Goal: Ask a question: Seek information or help from site administrators or community

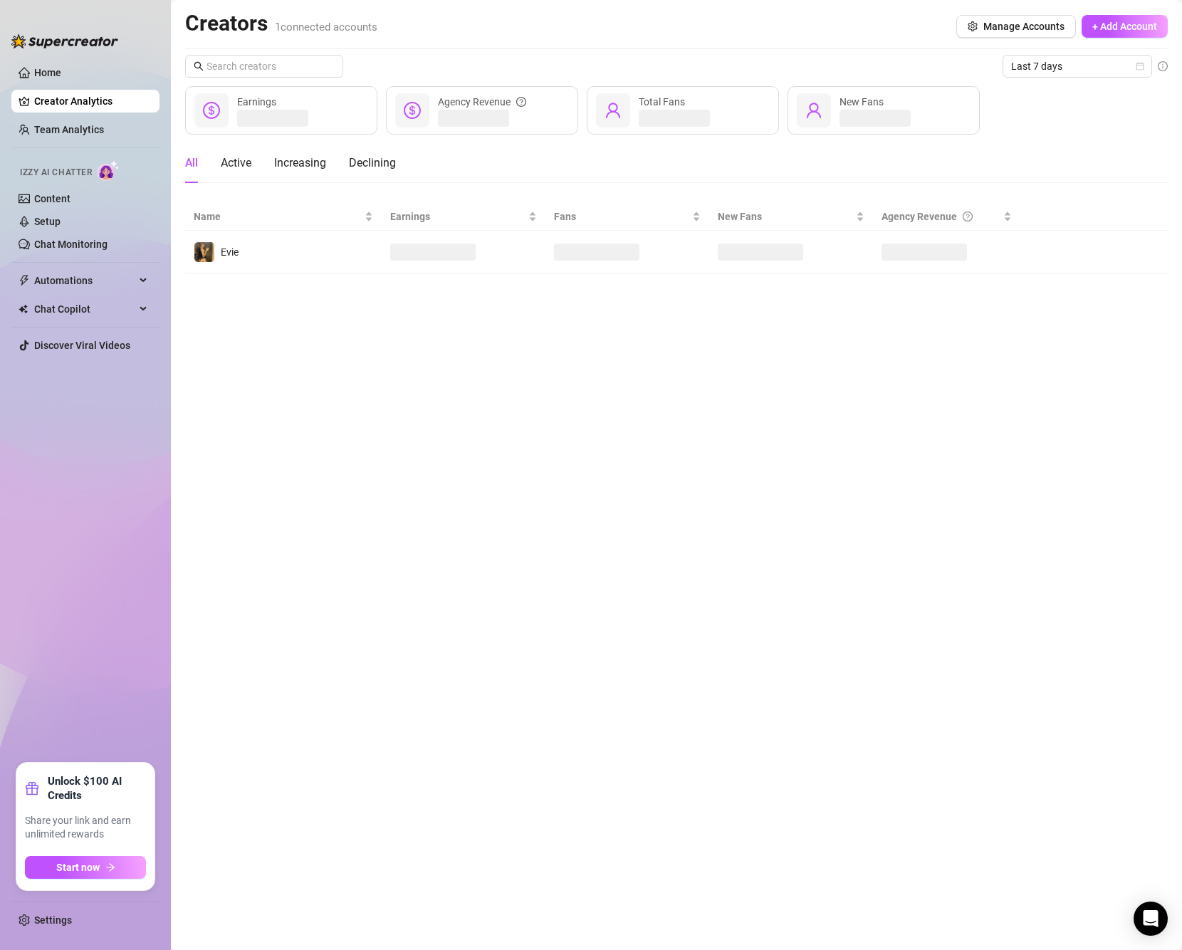
click at [243, 466] on main "Creators 1 connected accounts Manage Accounts + Add Account Last 7 days Earning…" at bounding box center [676, 475] width 1011 height 950
click at [75, 132] on link "Team Analytics" at bounding box center [69, 129] width 70 height 11
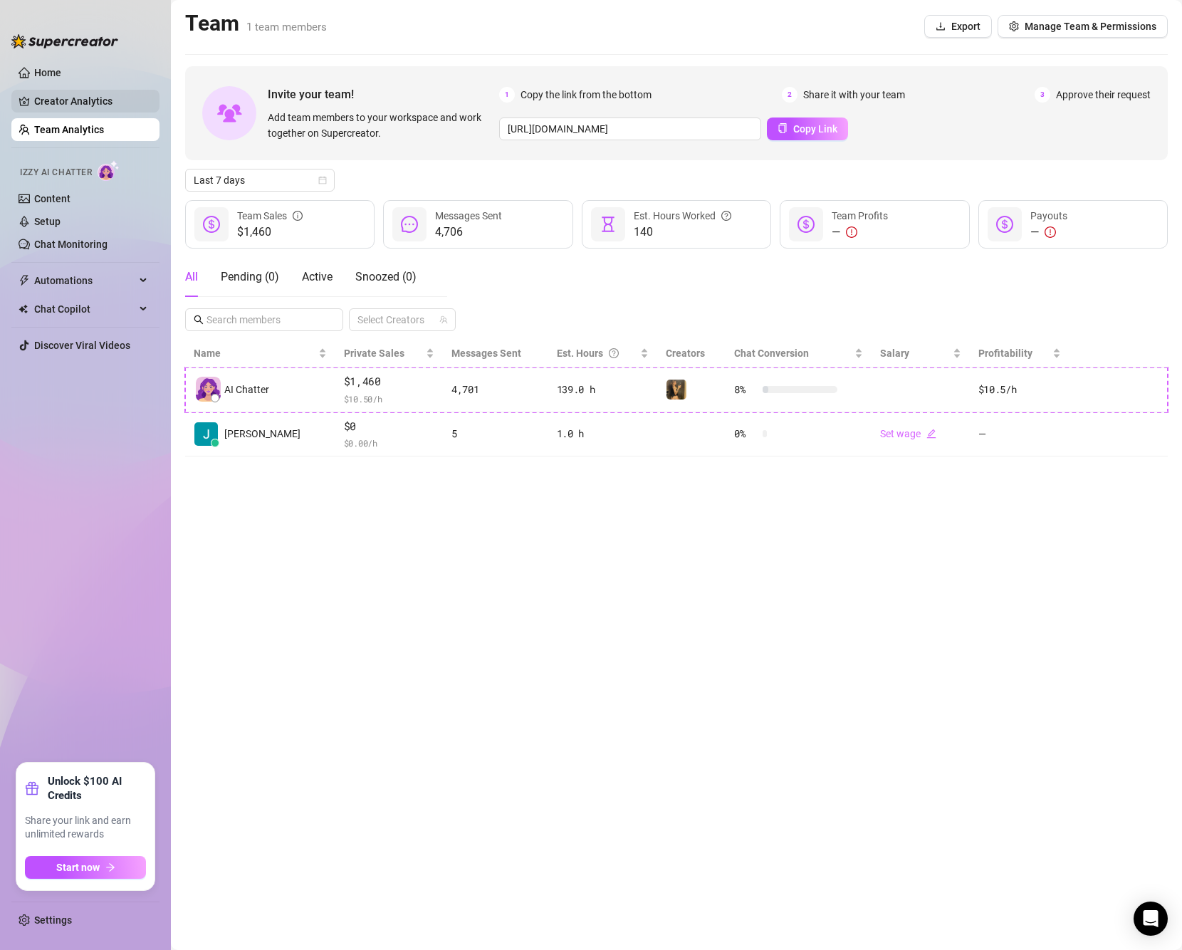
click at [94, 97] on link "Creator Analytics" at bounding box center [91, 101] width 114 height 23
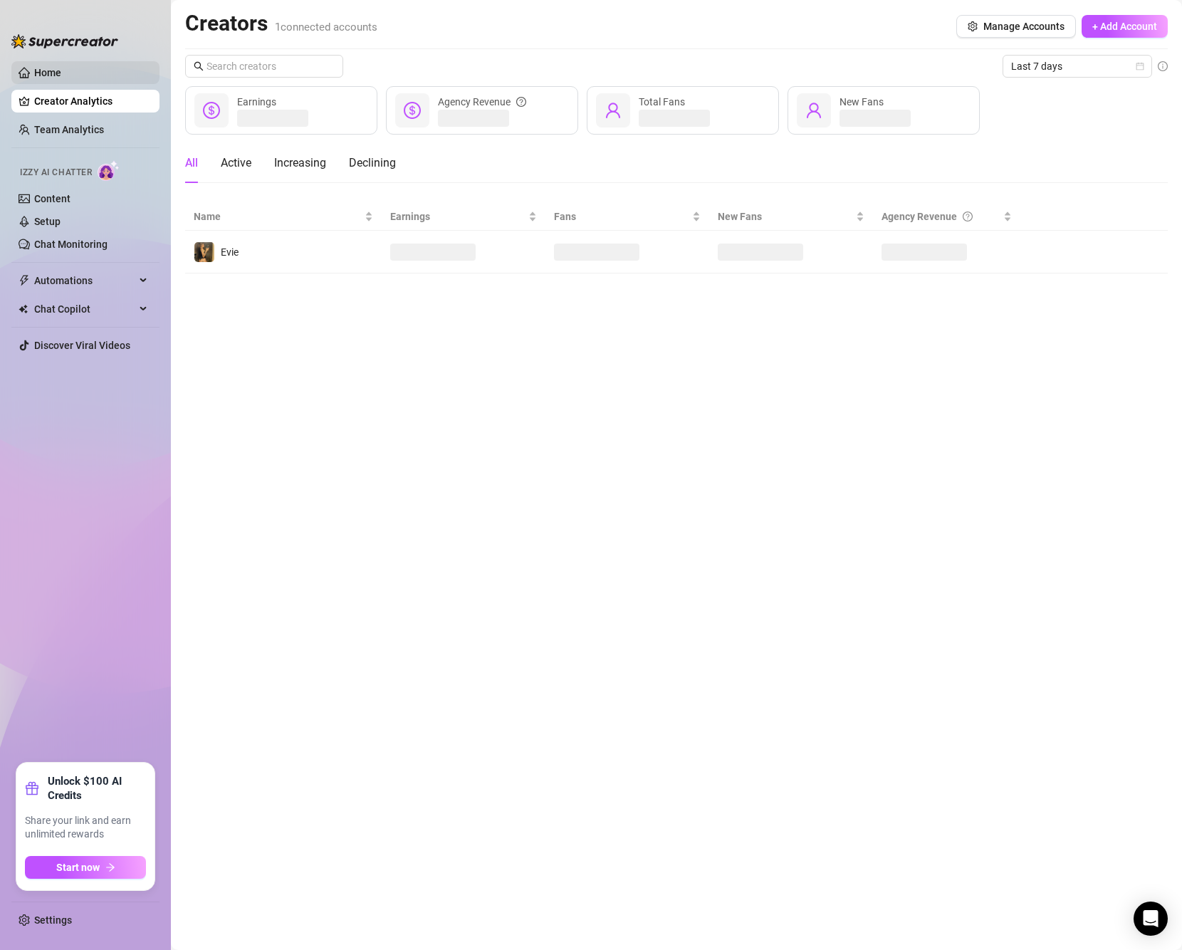
click at [61, 75] on link "Home" at bounding box center [47, 72] width 27 height 11
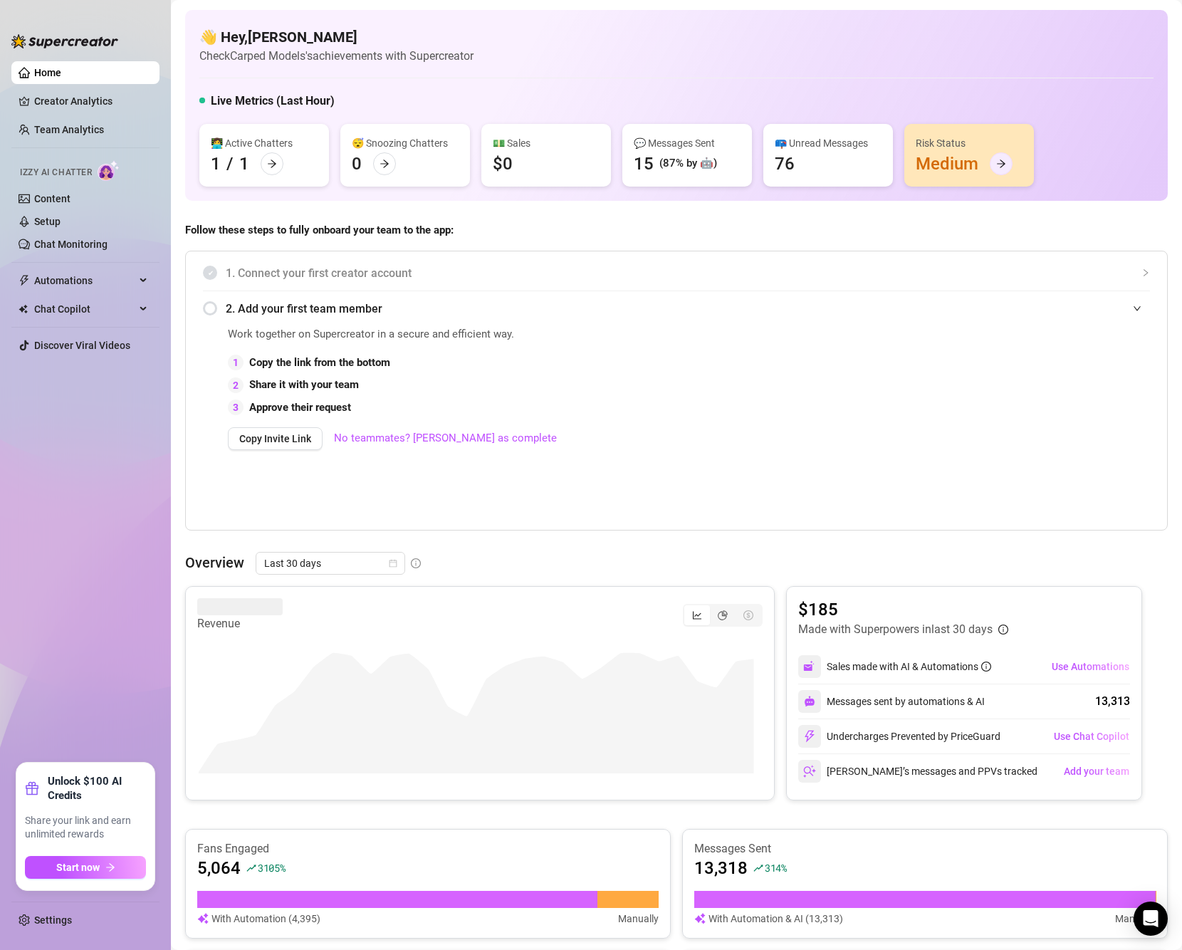
click at [1002, 162] on icon "arrow-right" at bounding box center [1001, 164] width 10 height 10
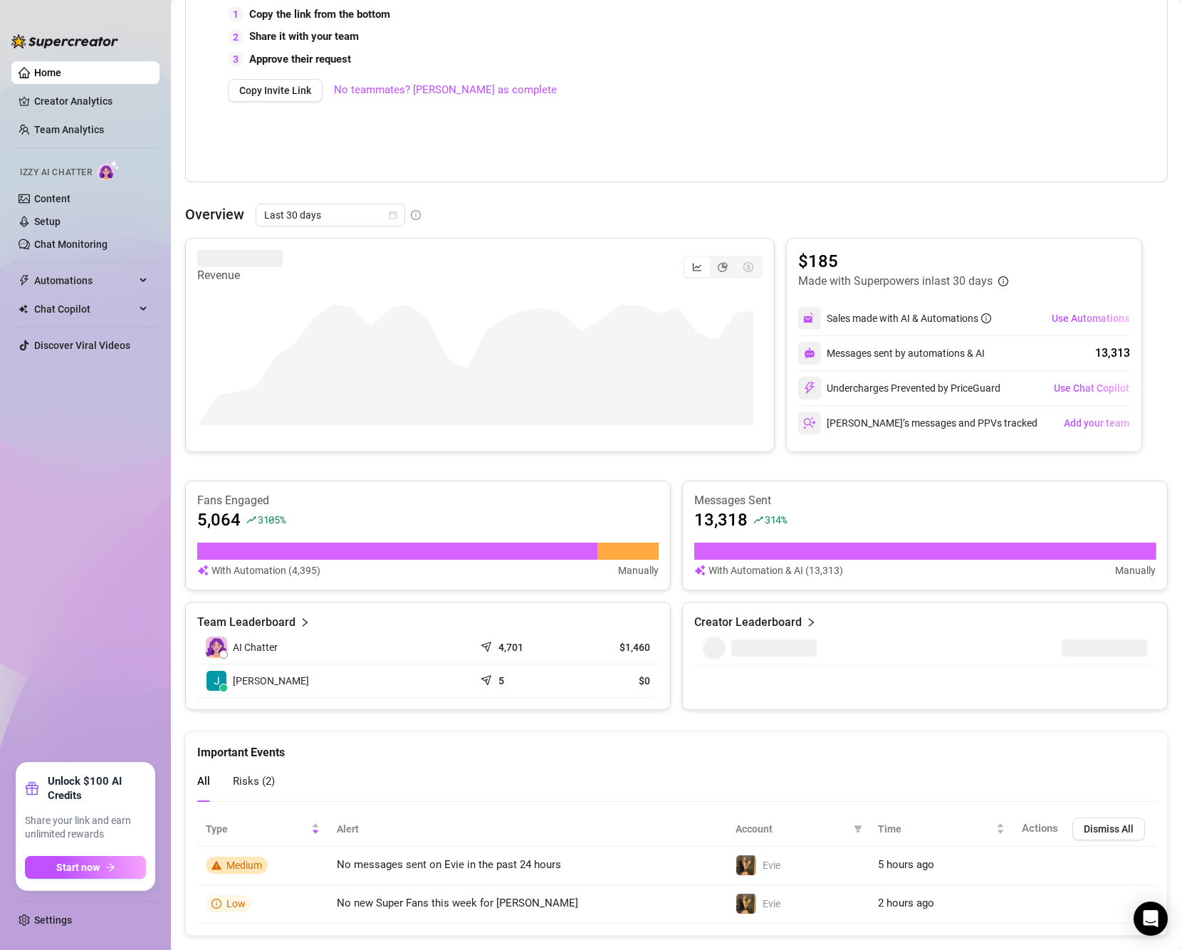
scroll to position [377, 0]
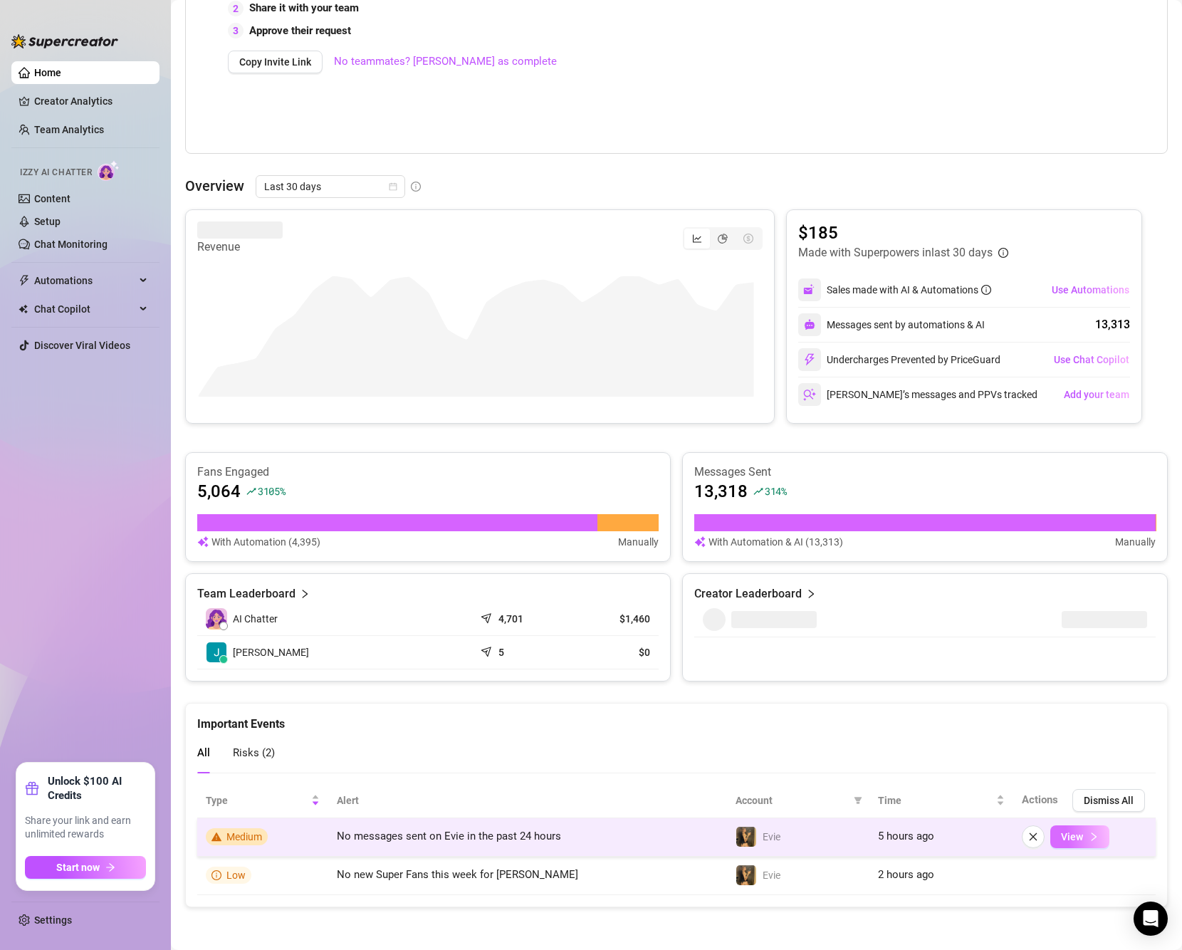
click at [1071, 839] on button "View" at bounding box center [1079, 836] width 59 height 23
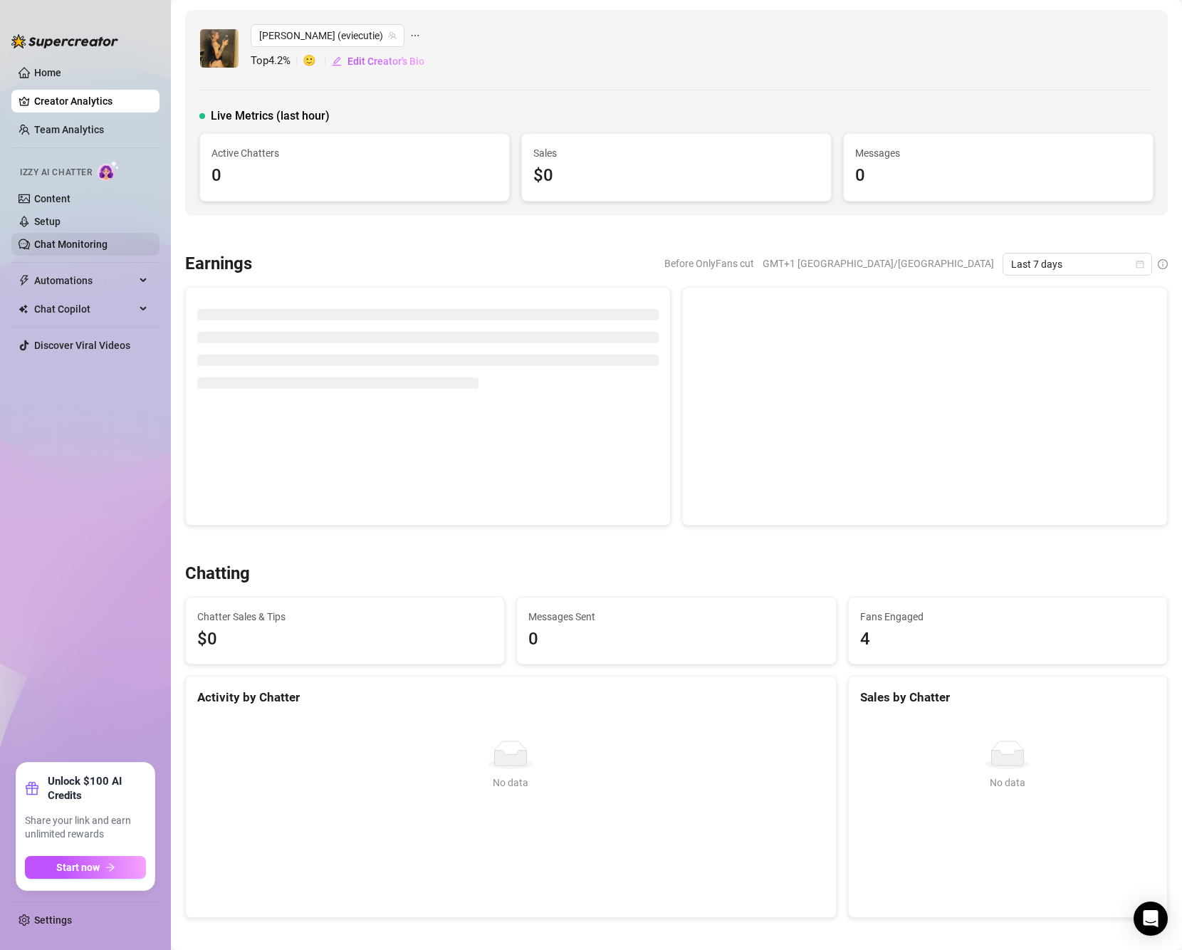
click at [98, 238] on link "Chat Monitoring" at bounding box center [70, 243] width 73 height 11
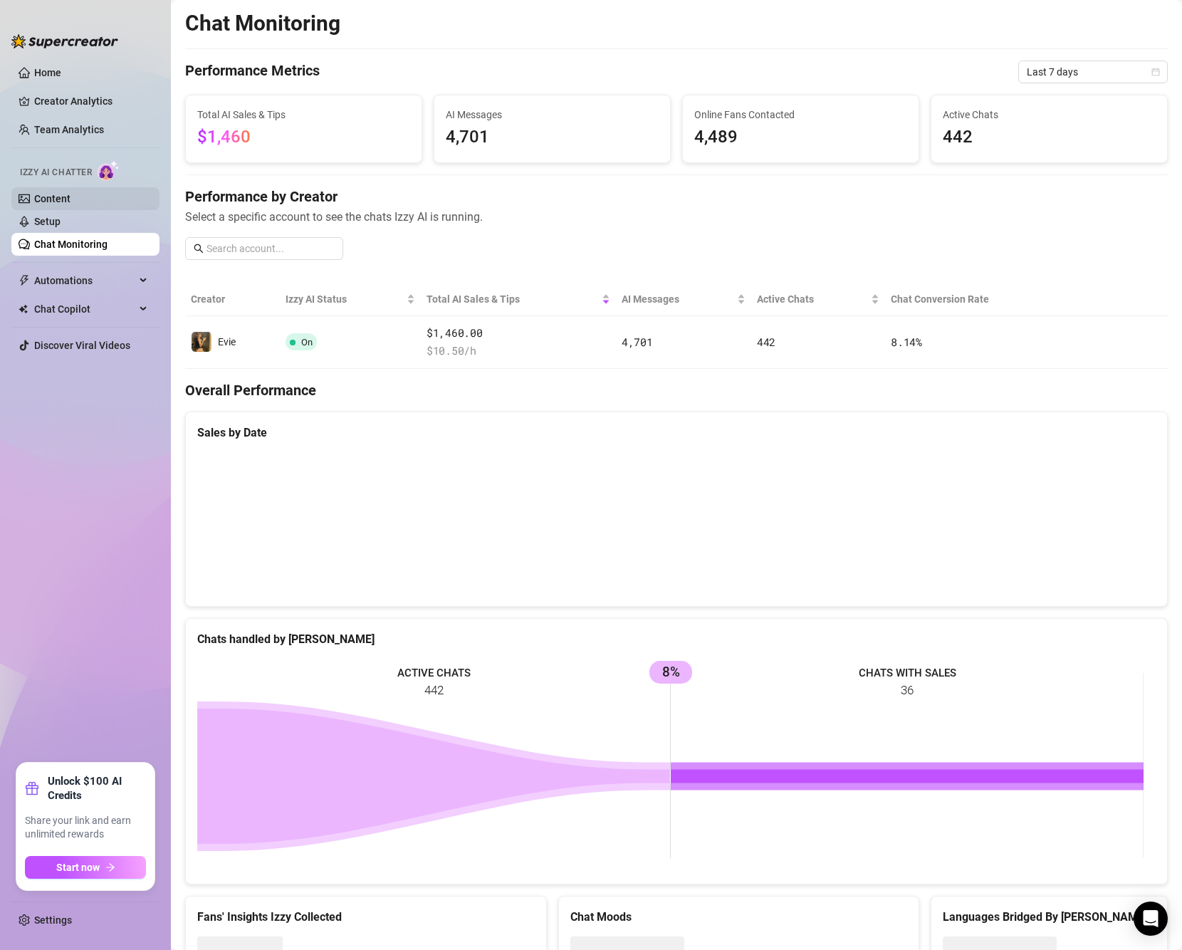
click at [70, 193] on link "Content" at bounding box center [52, 198] width 36 height 11
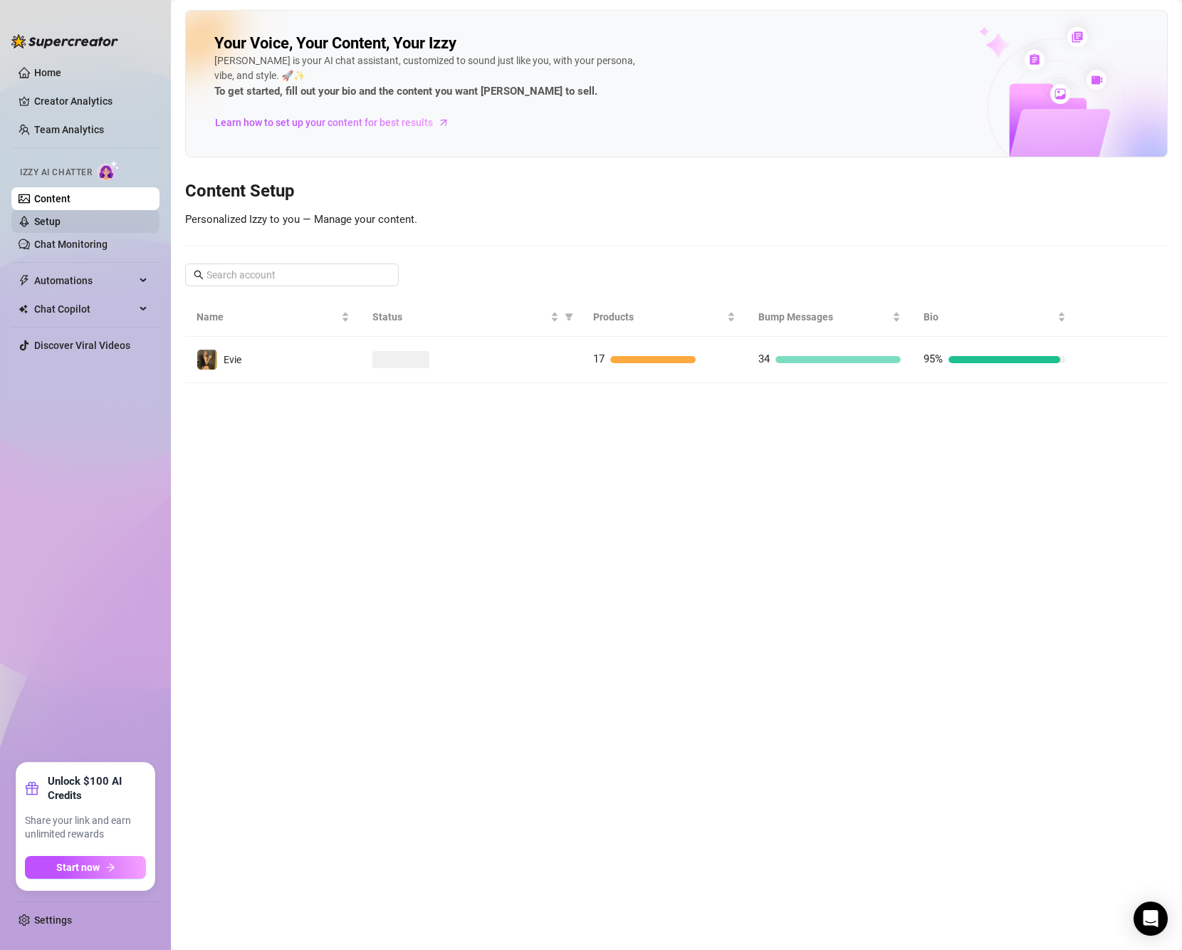
click at [61, 227] on link "Setup" at bounding box center [47, 221] width 26 height 11
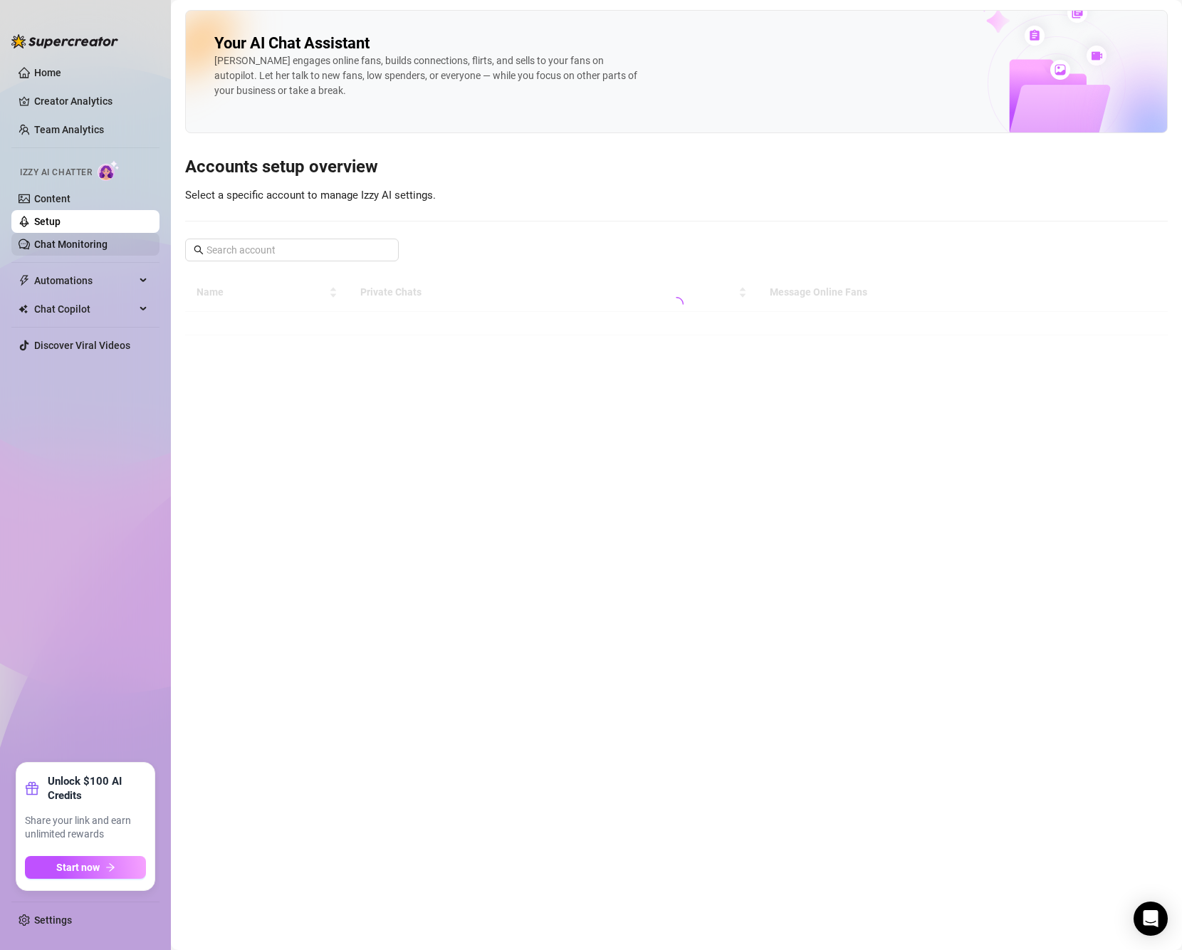
click at [106, 250] on link "Chat Monitoring" at bounding box center [70, 243] width 73 height 11
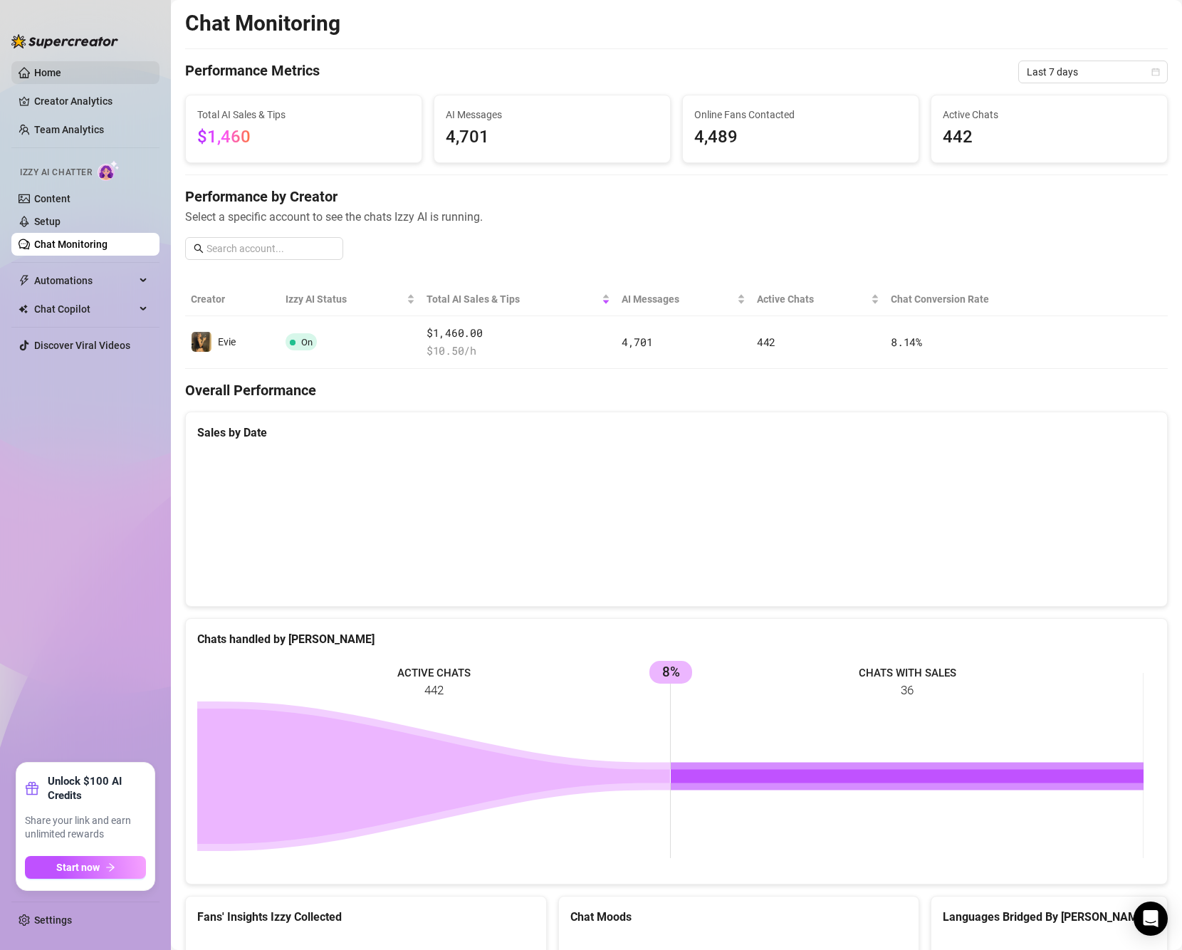
click at [61, 67] on link "Home" at bounding box center [47, 72] width 27 height 11
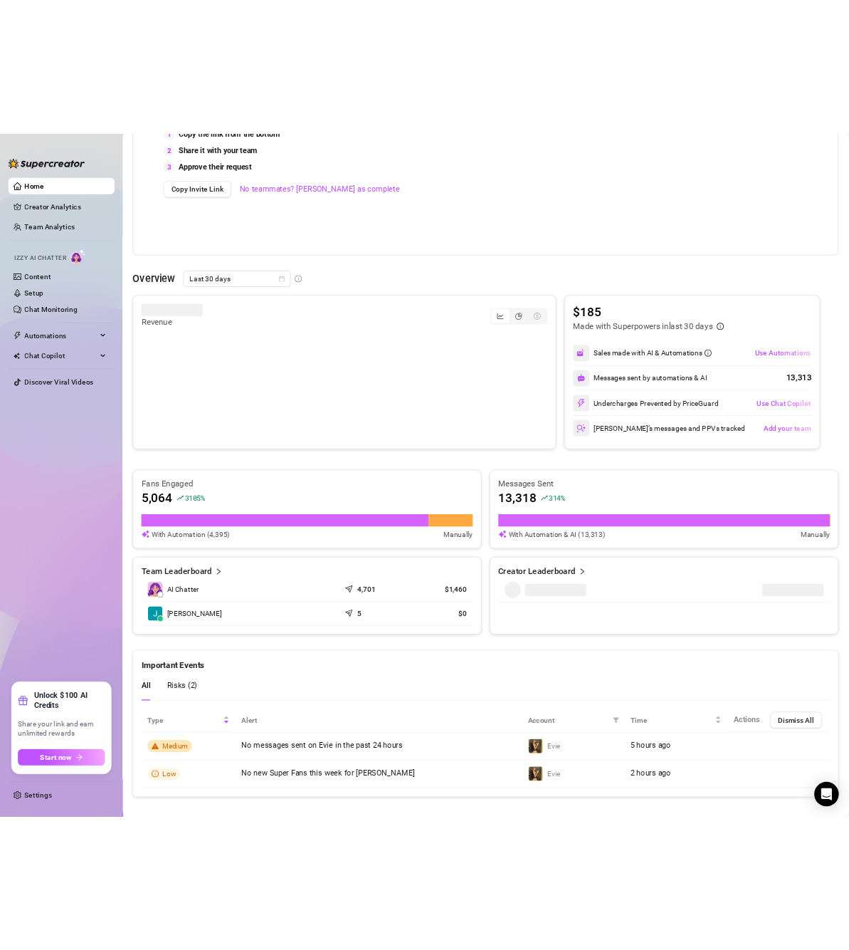
scroll to position [377, 0]
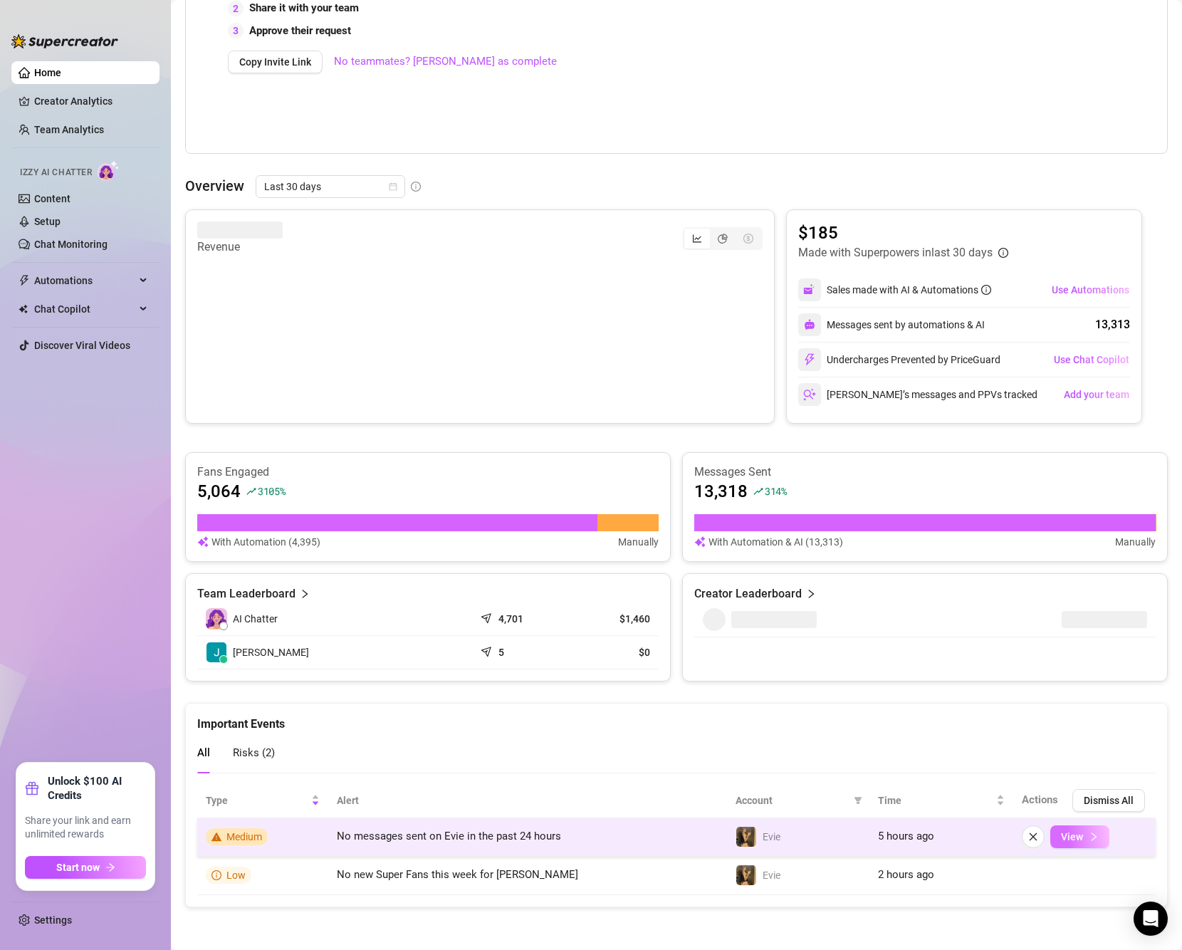
click at [1062, 834] on span "View" at bounding box center [1072, 836] width 22 height 11
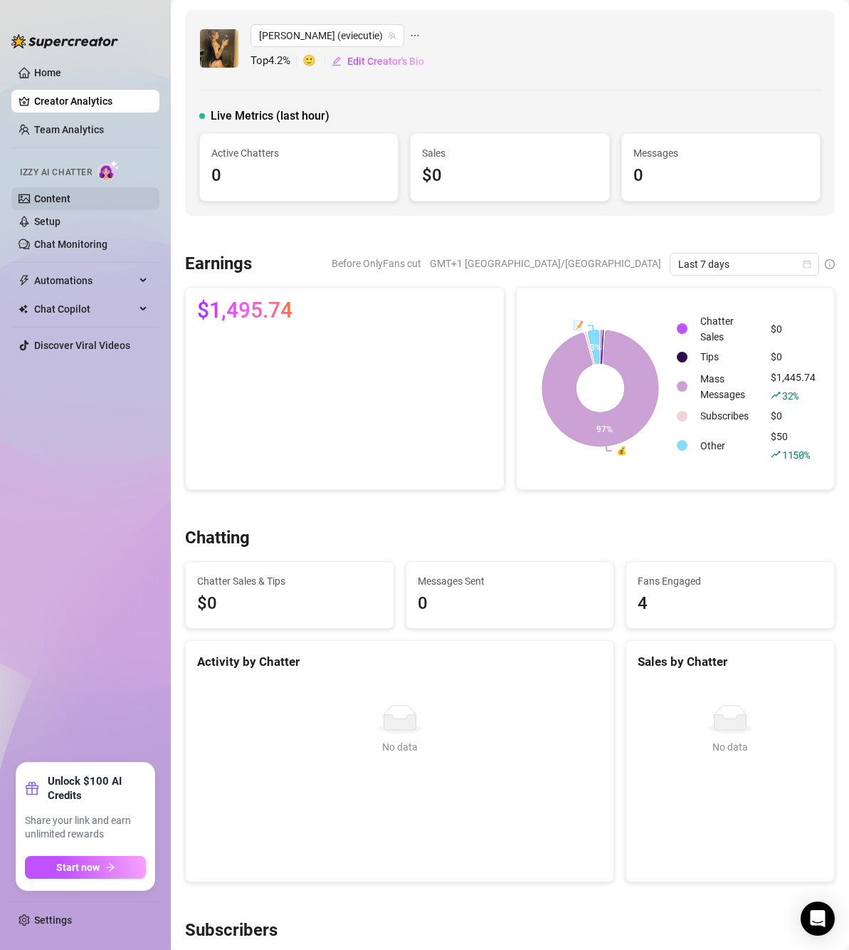
click at [70, 197] on link "Content" at bounding box center [52, 198] width 36 height 11
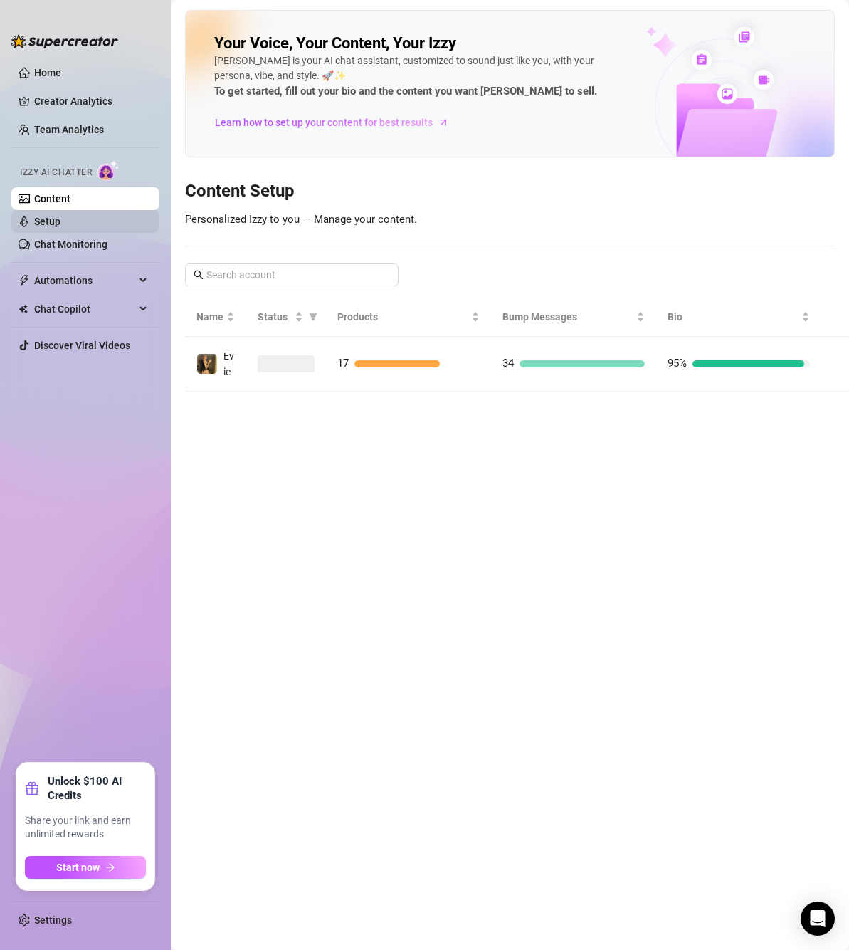
click at [61, 224] on link "Setup" at bounding box center [47, 221] width 26 height 11
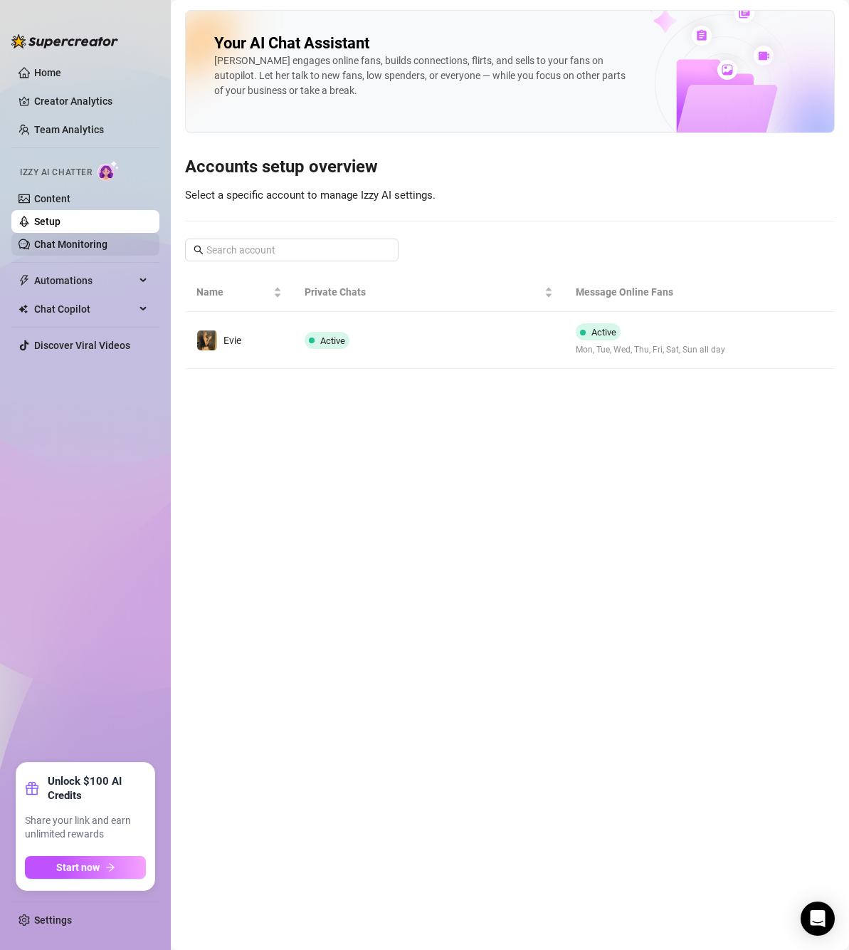
click at [108, 243] on link "Chat Monitoring" at bounding box center [70, 243] width 73 height 11
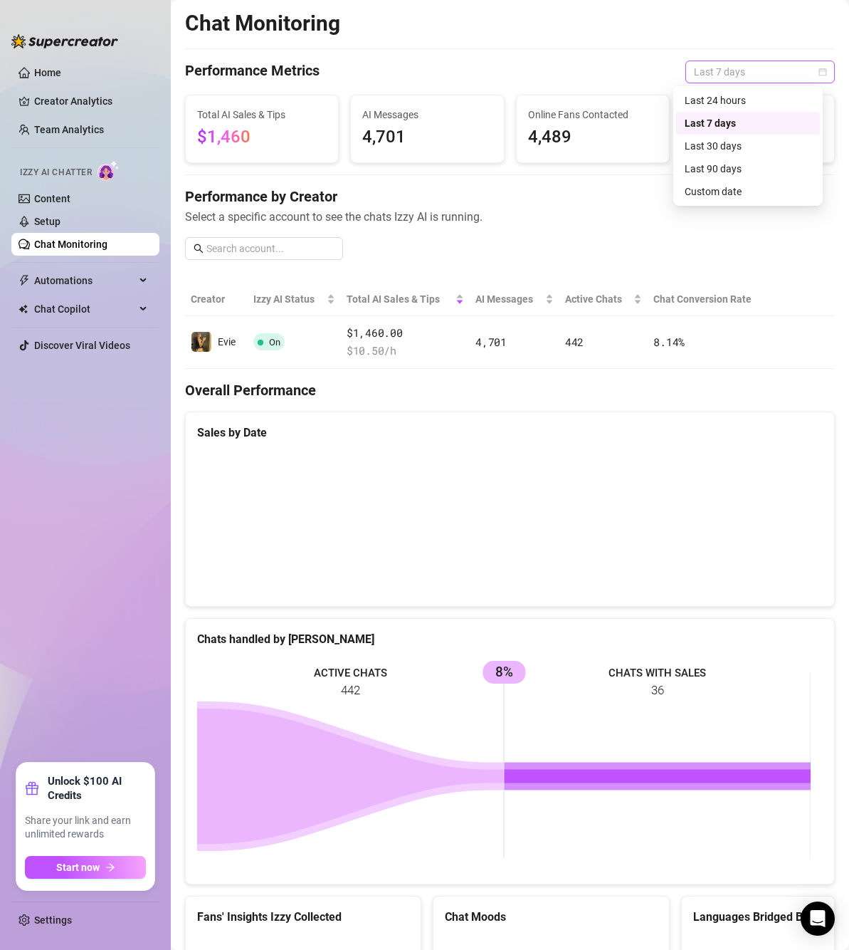
click at [750, 67] on span "Last 7 days" at bounding box center [760, 71] width 132 height 21
click at [726, 104] on div "Last 24 hours" at bounding box center [748, 101] width 127 height 16
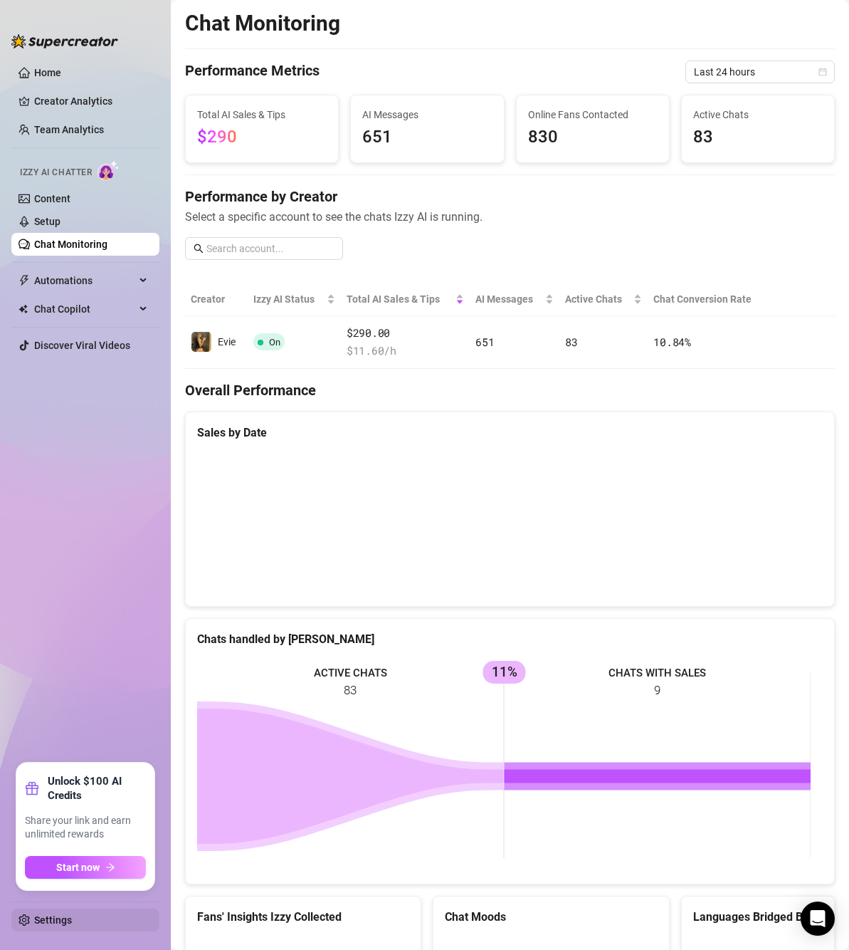
click at [72, 926] on link "Settings" at bounding box center [53, 919] width 38 height 11
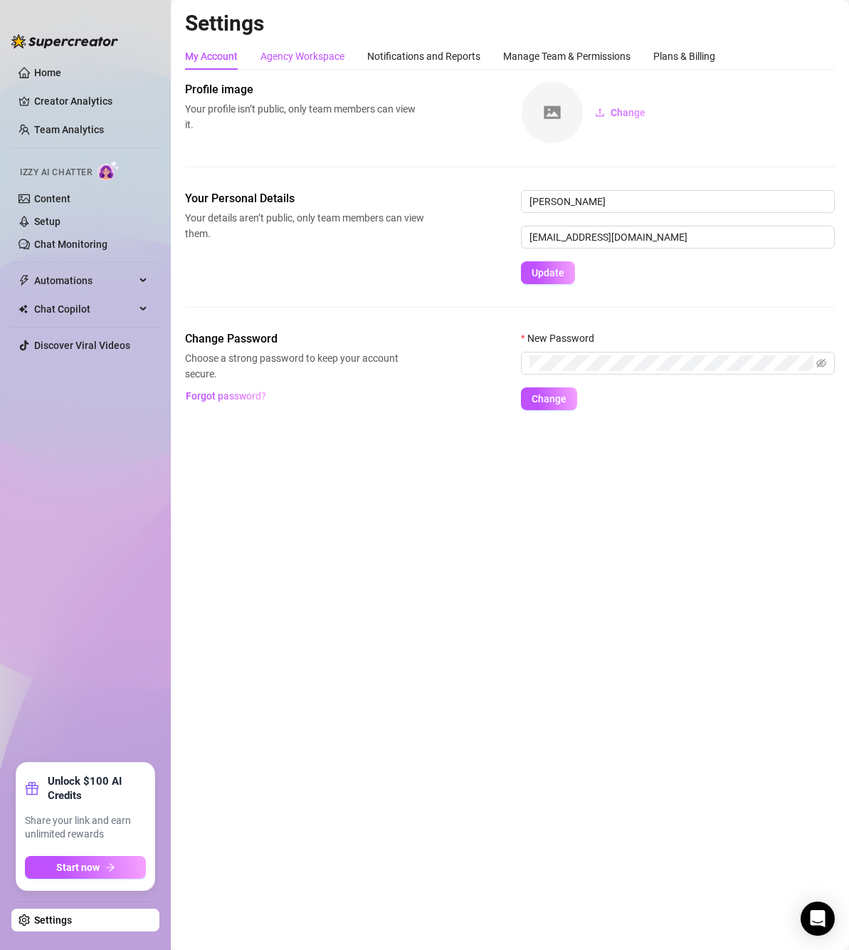
click at [312, 58] on div "Agency Workspace" at bounding box center [303, 56] width 84 height 16
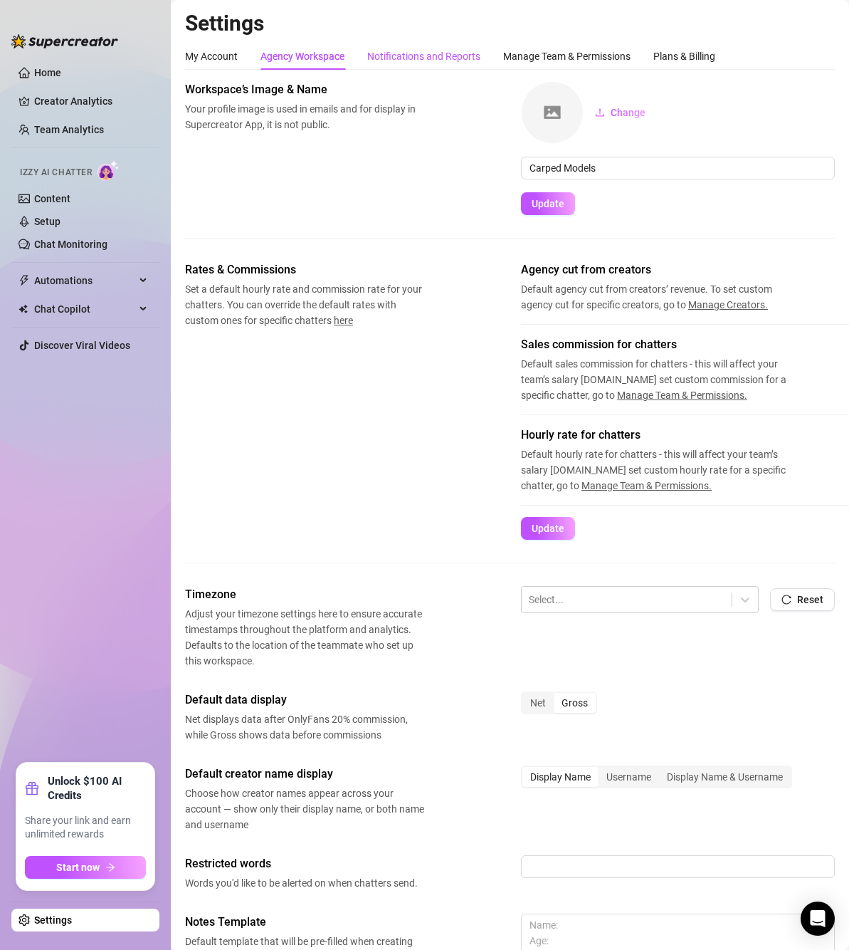
click at [435, 60] on div "Notifications and Reports" at bounding box center [423, 56] width 113 height 16
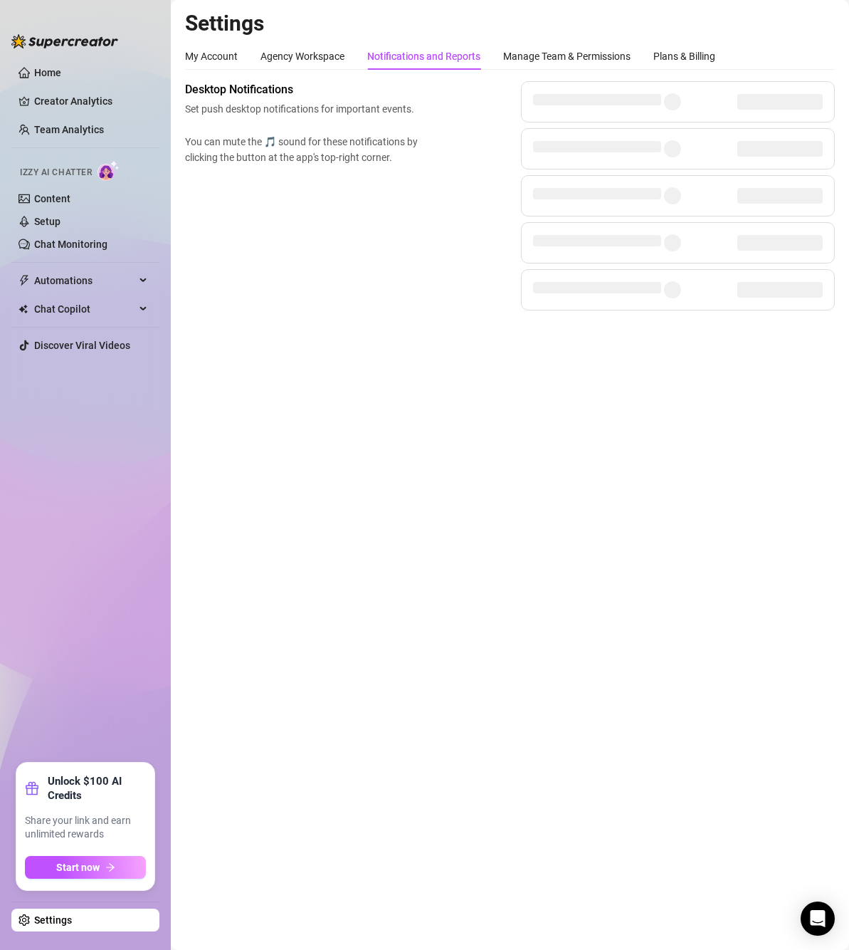
click at [618, 65] on div "Manage Team & Permissions" at bounding box center [566, 56] width 127 height 27
click at [767, 61] on div "My Account Agency Workspace Notifications and Reports Manage Team & Permissions…" at bounding box center [510, 56] width 650 height 27
click at [696, 56] on div "Plans & Billing" at bounding box center [685, 56] width 62 height 16
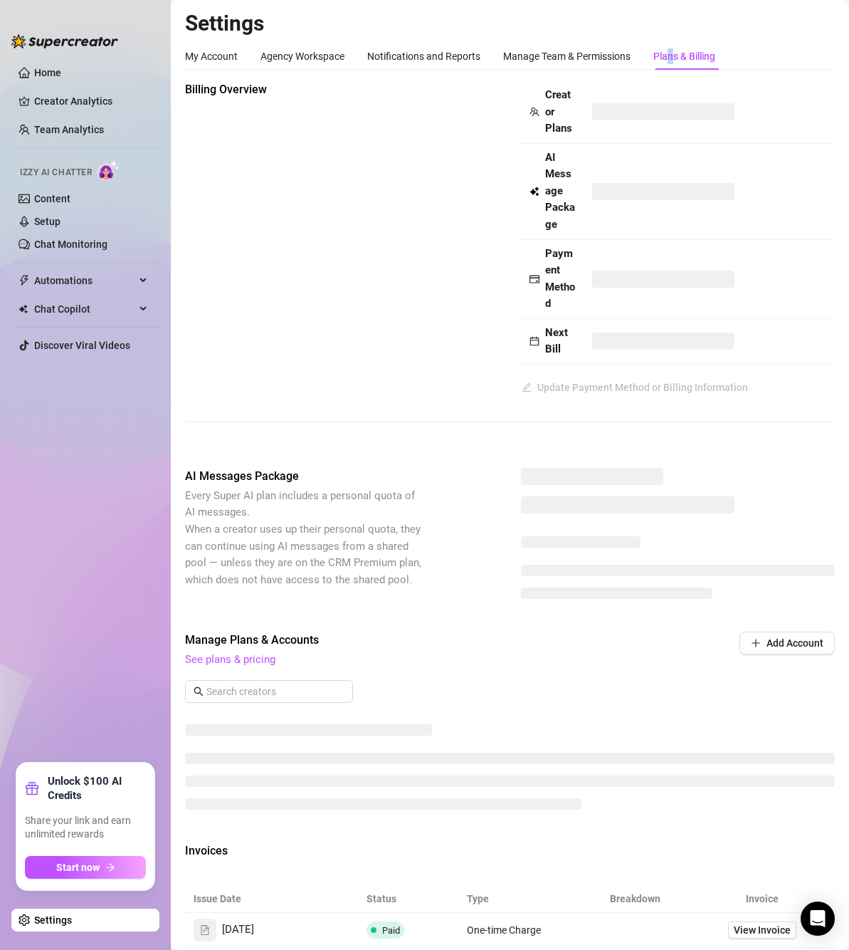
click at [676, 56] on div "Plans & Billing" at bounding box center [685, 56] width 62 height 16
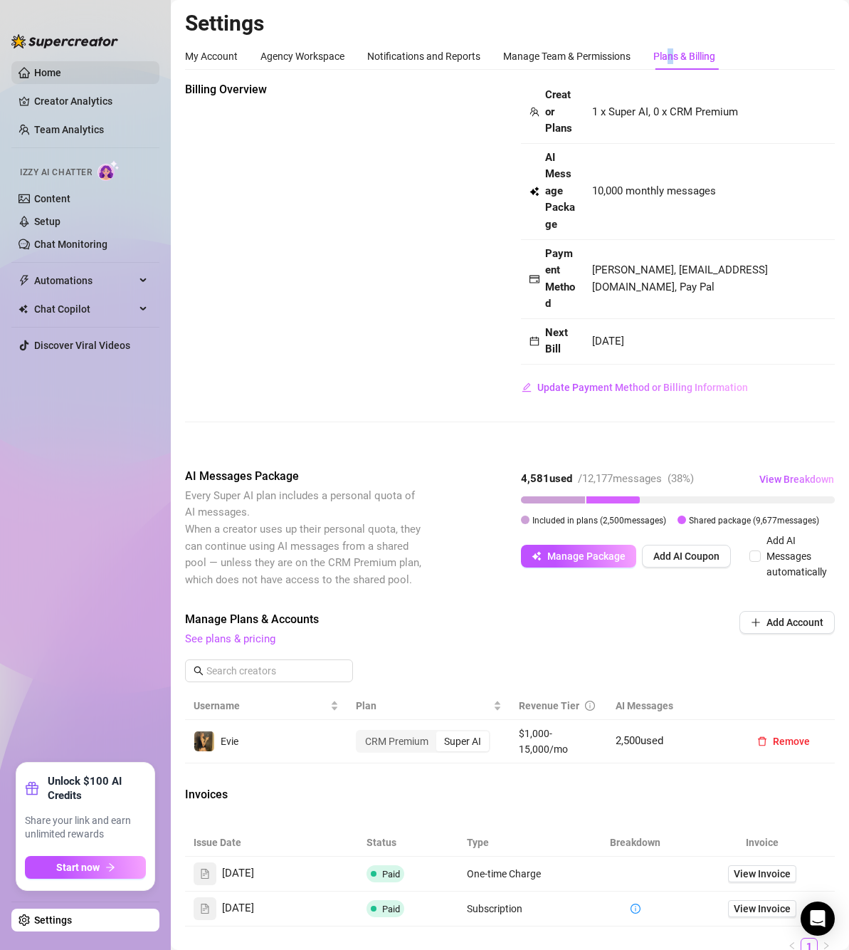
click at [61, 77] on link "Home" at bounding box center [47, 72] width 27 height 11
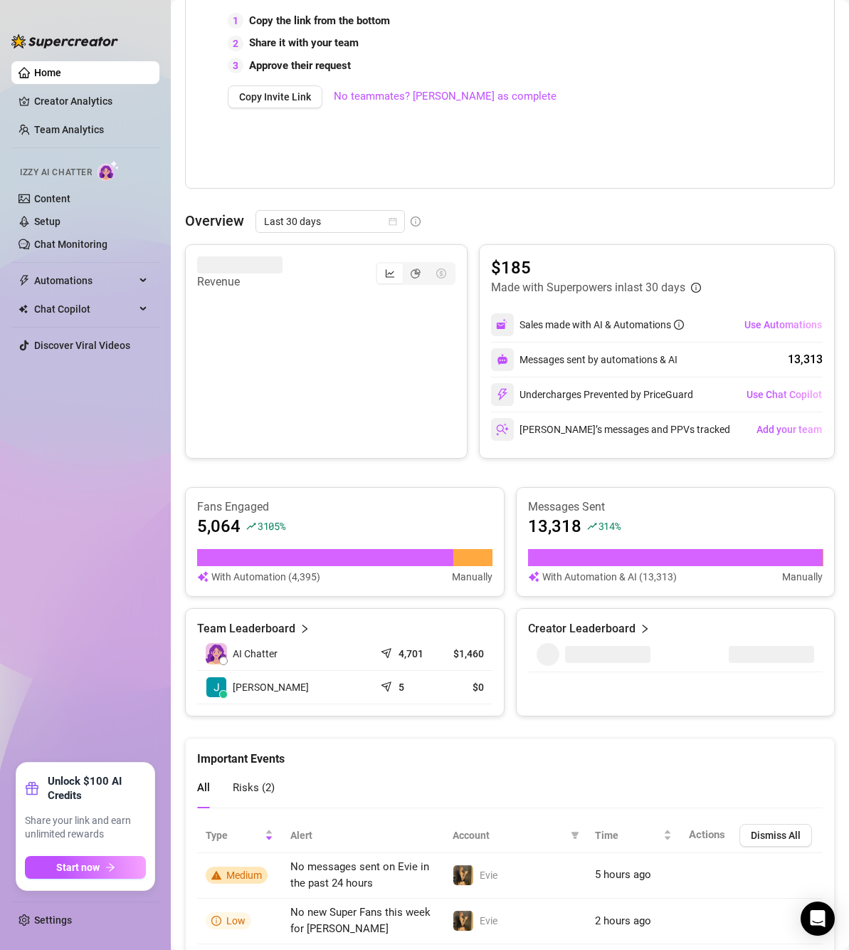
scroll to position [465, 0]
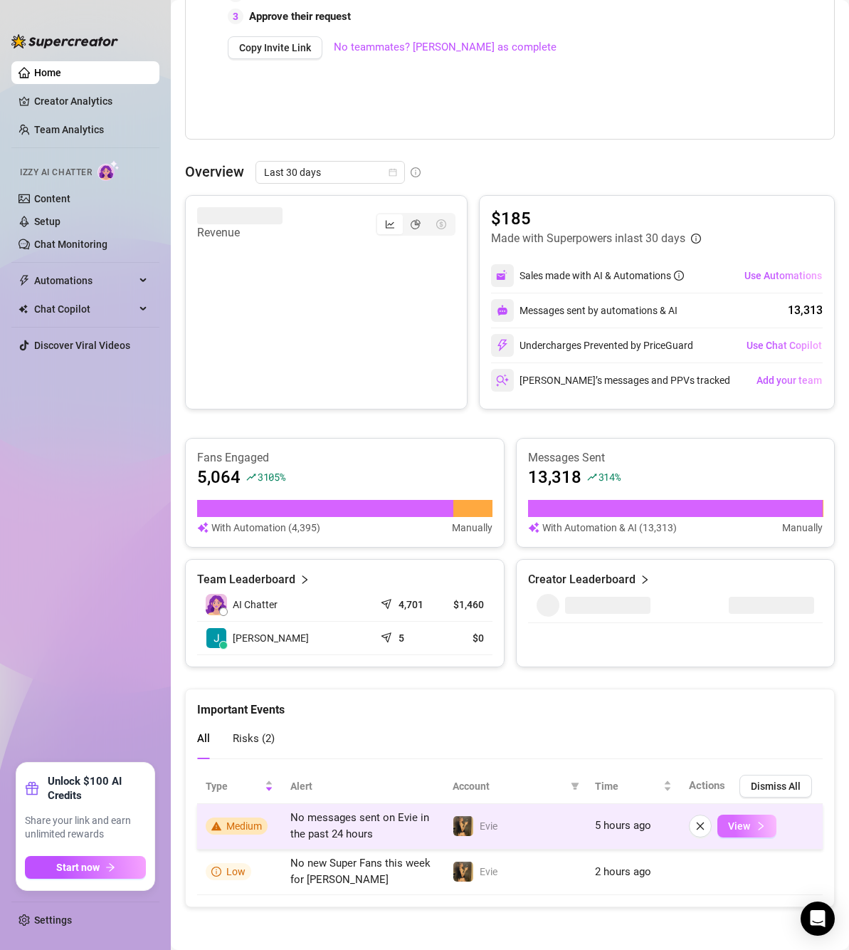
click at [756, 825] on icon "right" at bounding box center [761, 826] width 10 height 10
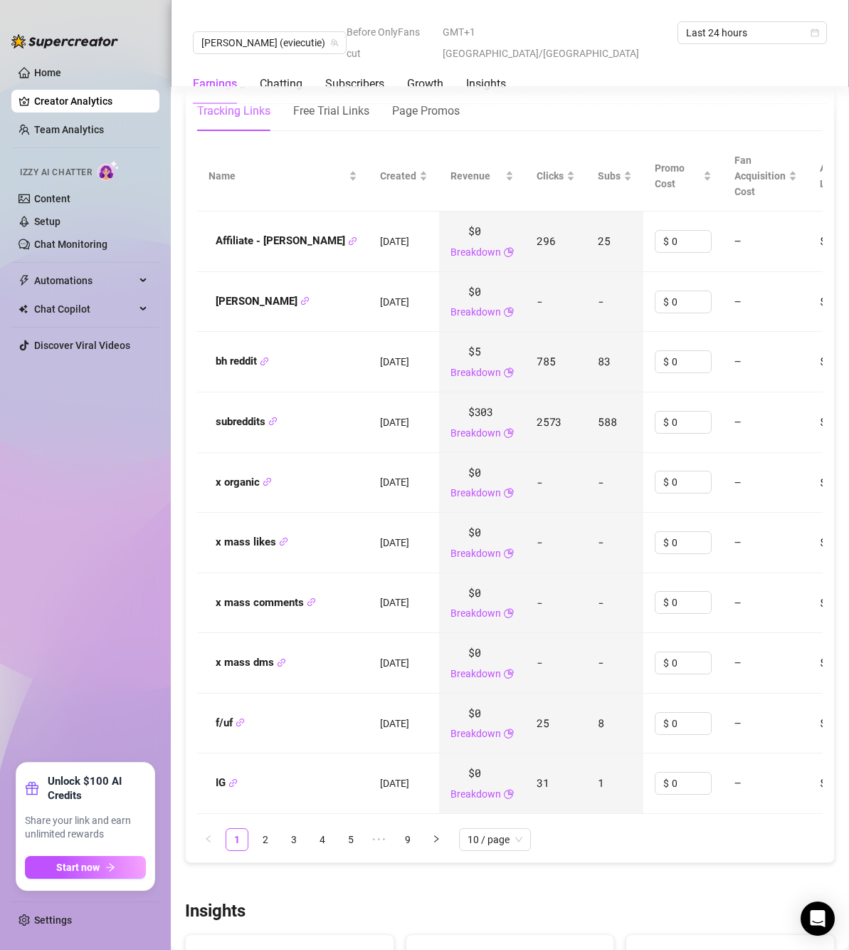
scroll to position [1566, 0]
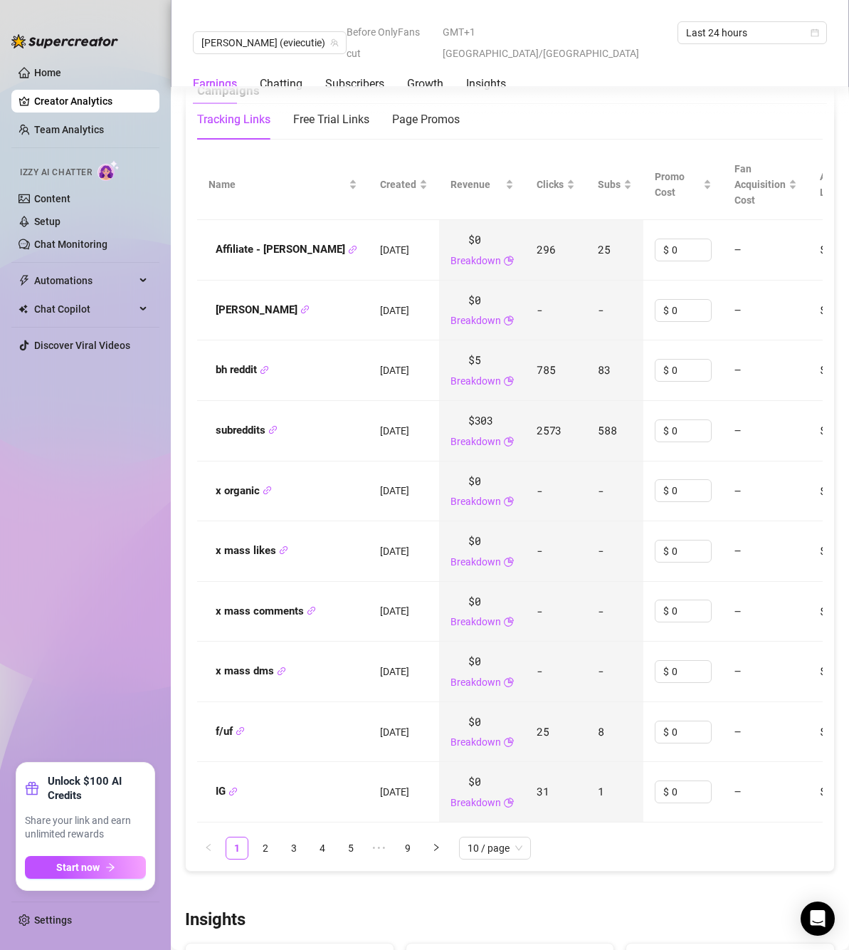
click at [266, 859] on link "2" at bounding box center [265, 847] width 21 height 21
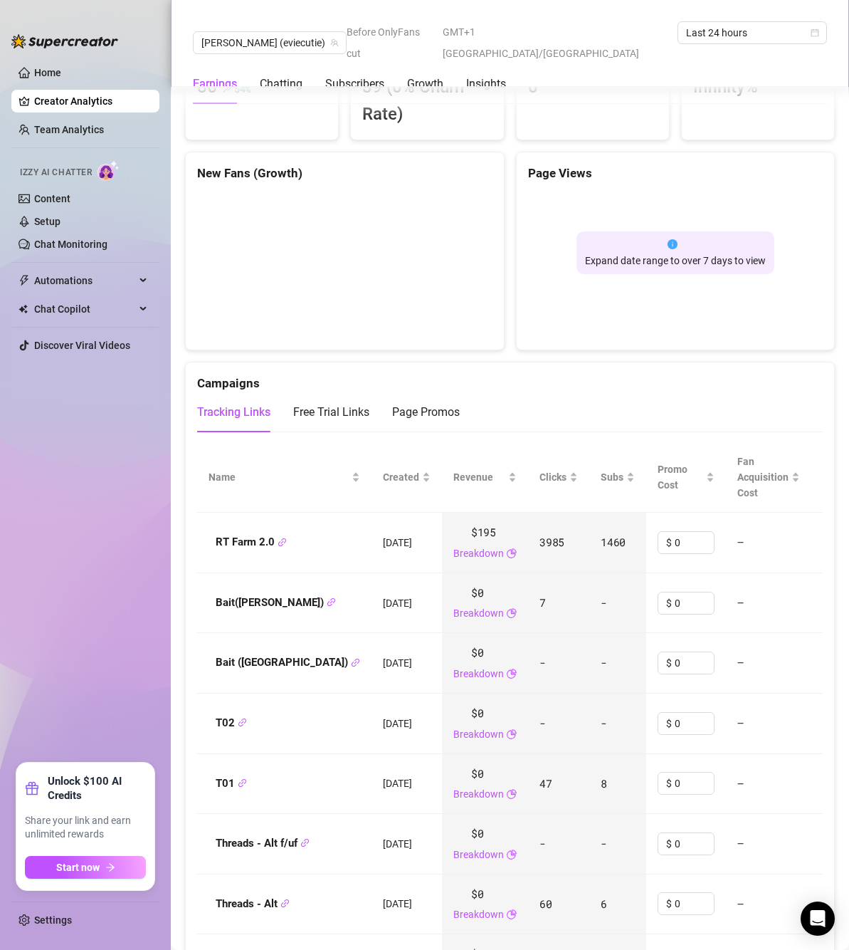
scroll to position [1210, 0]
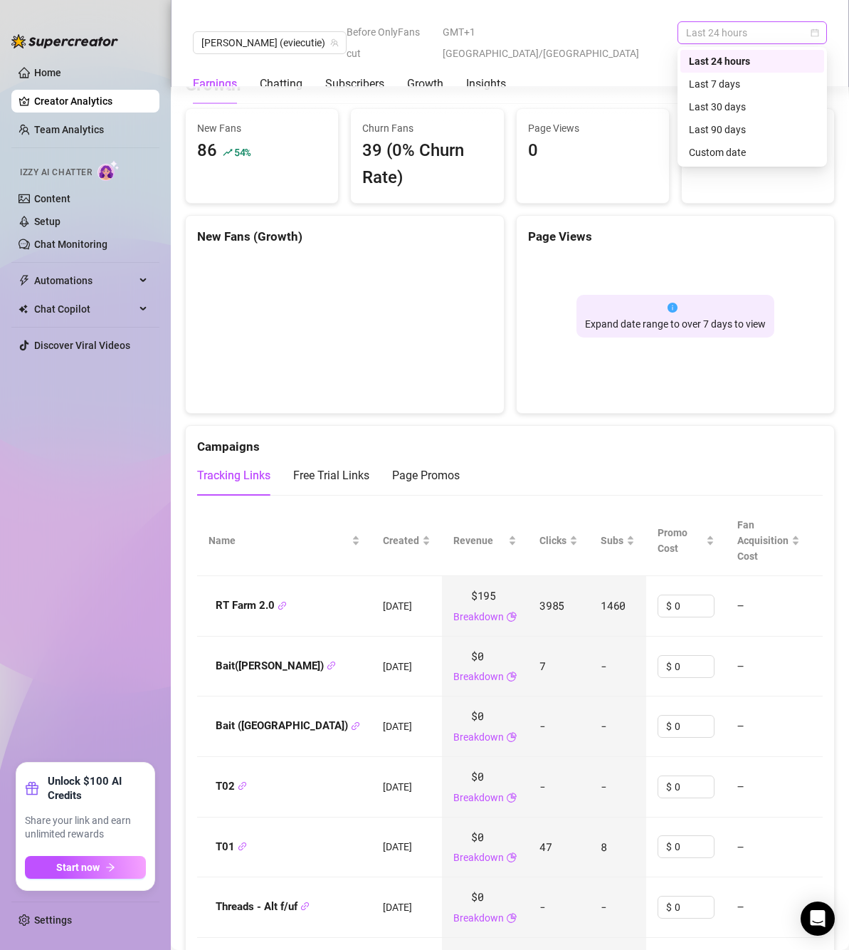
click at [732, 33] on span "Last 24 hours" at bounding box center [752, 32] width 132 height 21
click at [743, 106] on div "Last 30 days" at bounding box center [752, 107] width 127 height 16
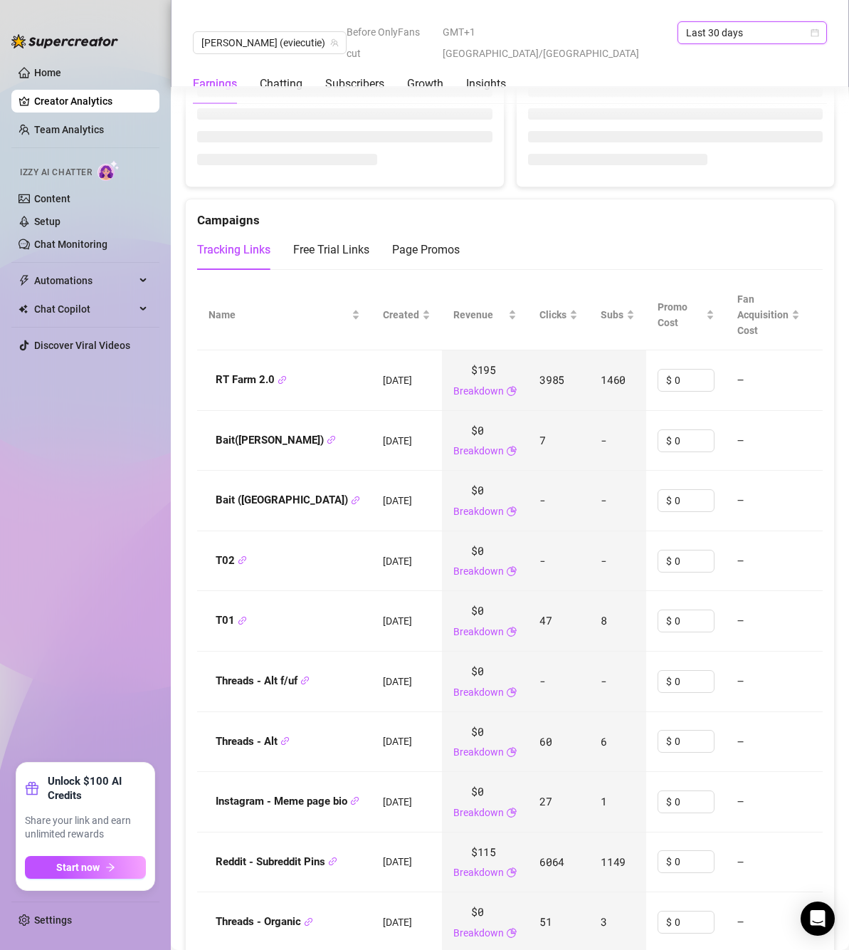
scroll to position [1551, 0]
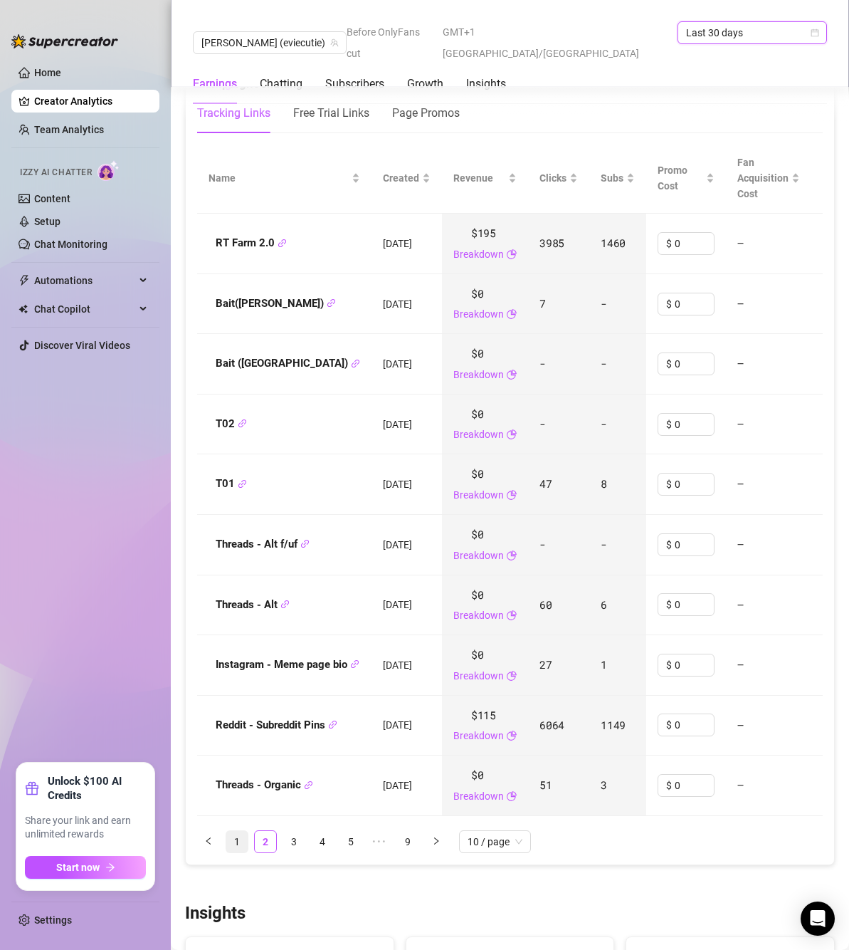
click at [246, 849] on link "1" at bounding box center [236, 841] width 21 height 21
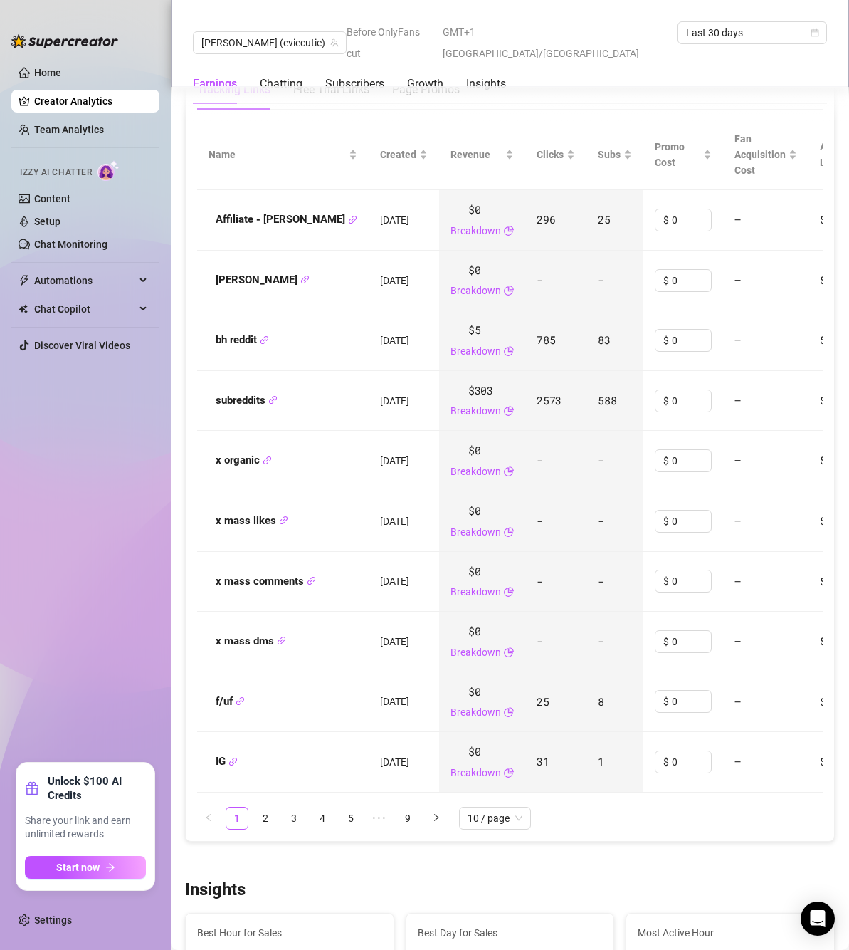
scroll to position [1622, 0]
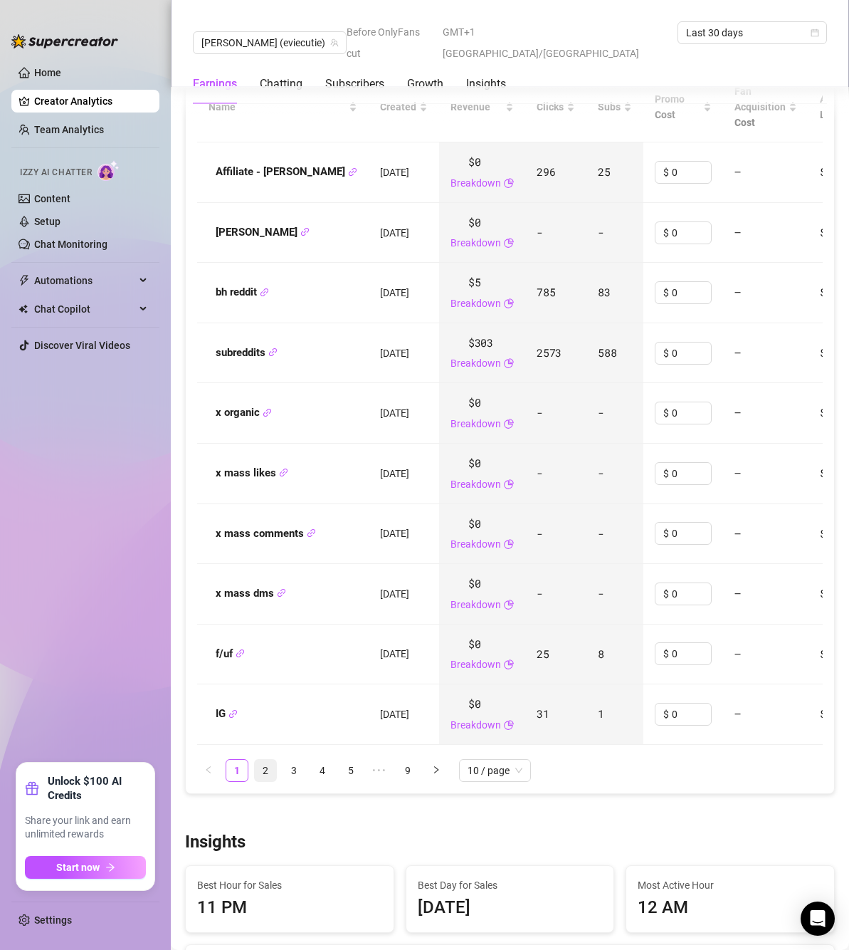
drag, startPoint x: 264, startPoint y: 782, endPoint x: 420, endPoint y: 758, distance: 157.8
click at [264, 781] on link "2" at bounding box center [265, 770] width 21 height 21
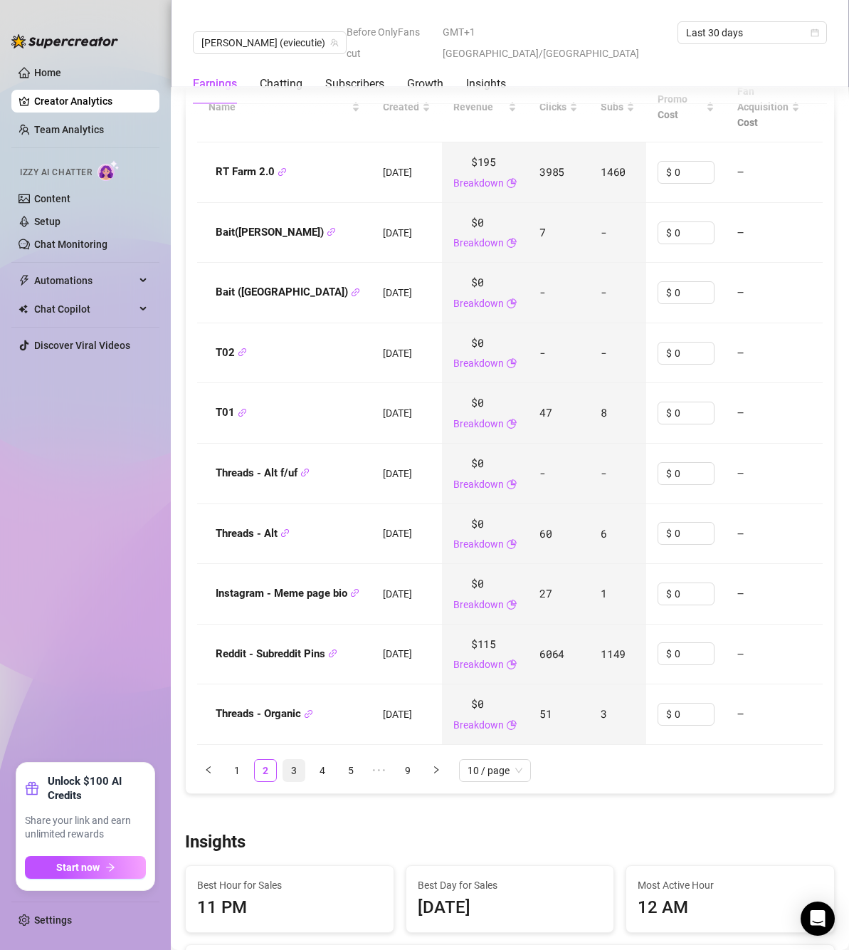
click at [300, 781] on link "3" at bounding box center [293, 770] width 21 height 21
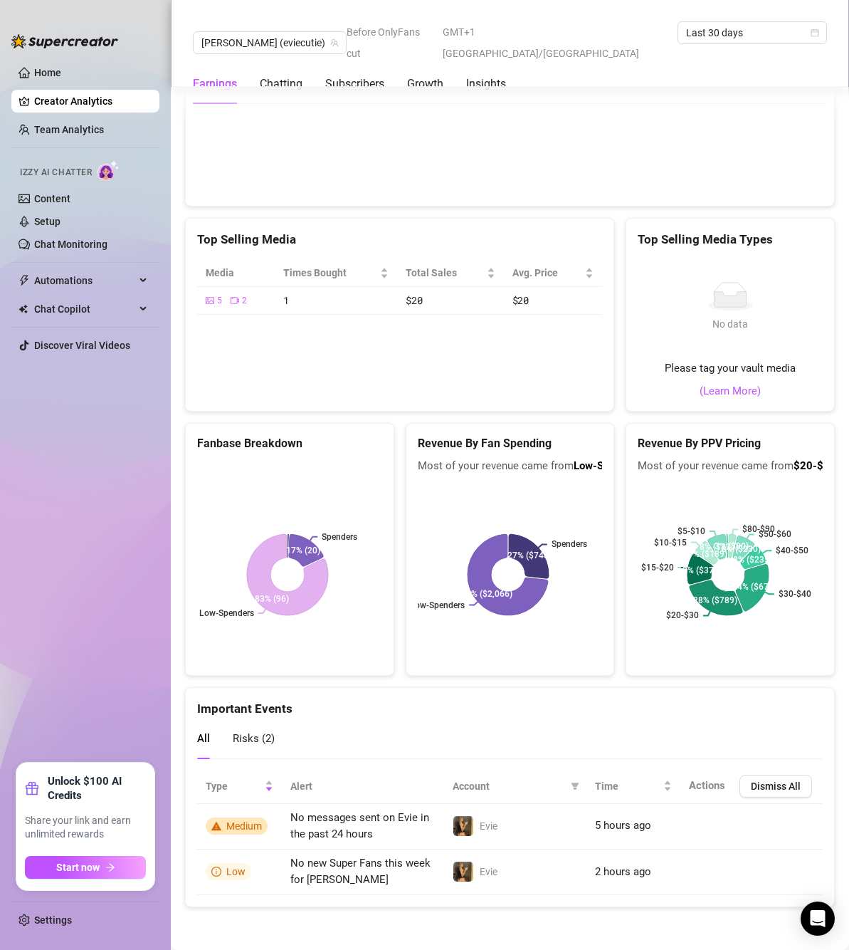
scroll to position [2581, 0]
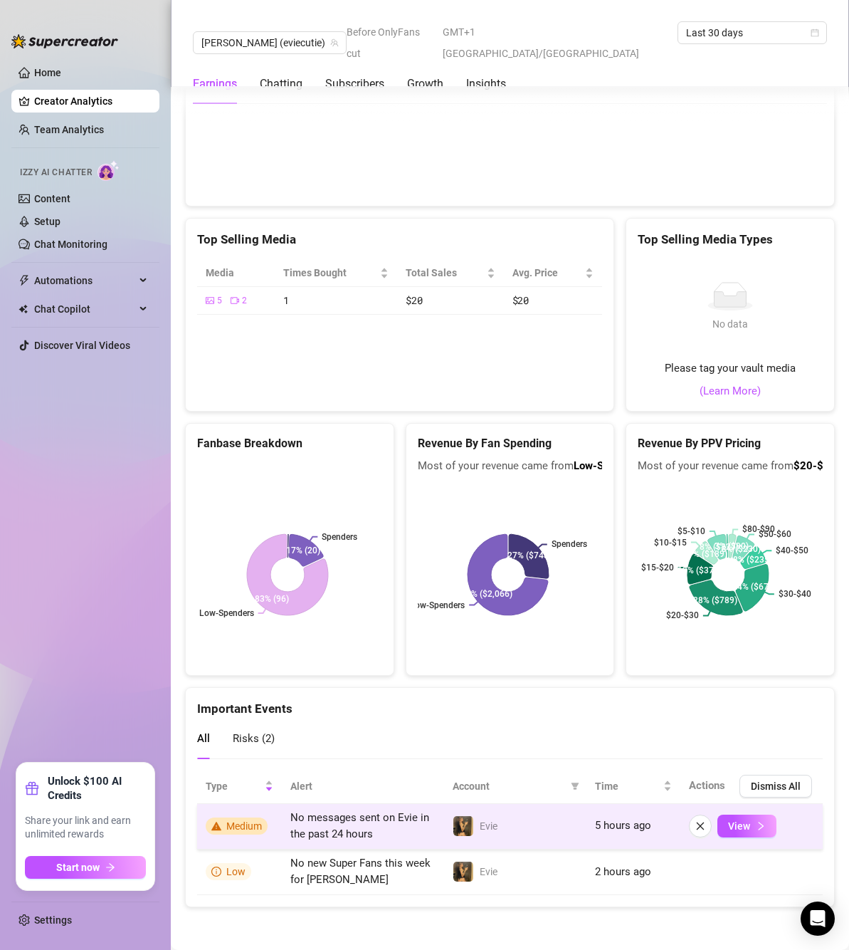
click at [398, 829] on td "No messages sent on Evie in the past 24 hours" at bounding box center [363, 827] width 162 height 46
click at [730, 824] on span "View" at bounding box center [739, 825] width 22 height 11
click at [718, 834] on button "View" at bounding box center [747, 825] width 59 height 23
click at [732, 830] on span "View" at bounding box center [739, 825] width 22 height 11
click at [732, 831] on span "View" at bounding box center [739, 825] width 22 height 11
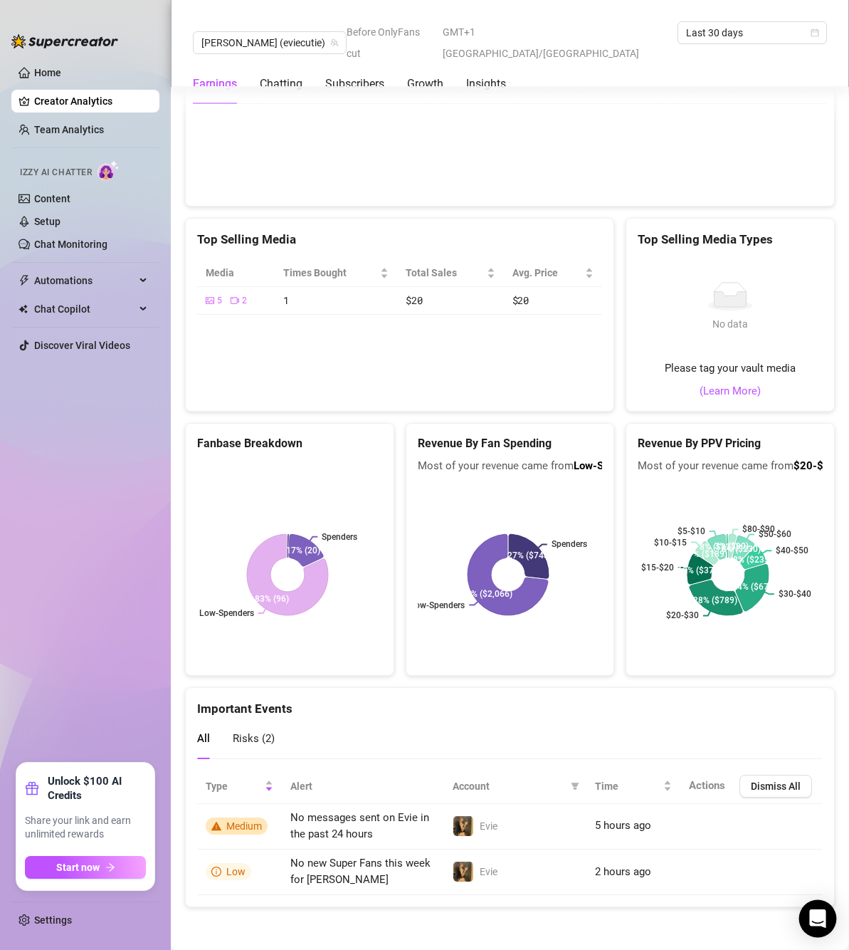
click at [822, 930] on div "Open Intercom Messenger" at bounding box center [819, 919] width 38 height 38
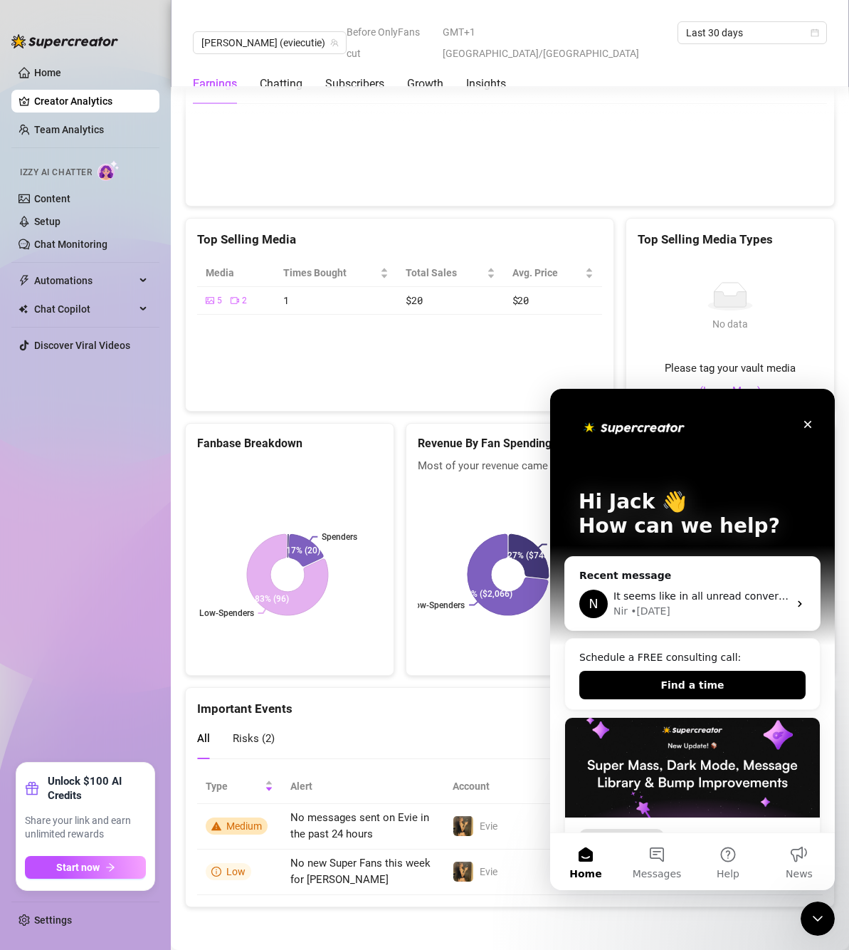
scroll to position [0, 0]
click at [732, 857] on button "Help" at bounding box center [728, 861] width 71 height 57
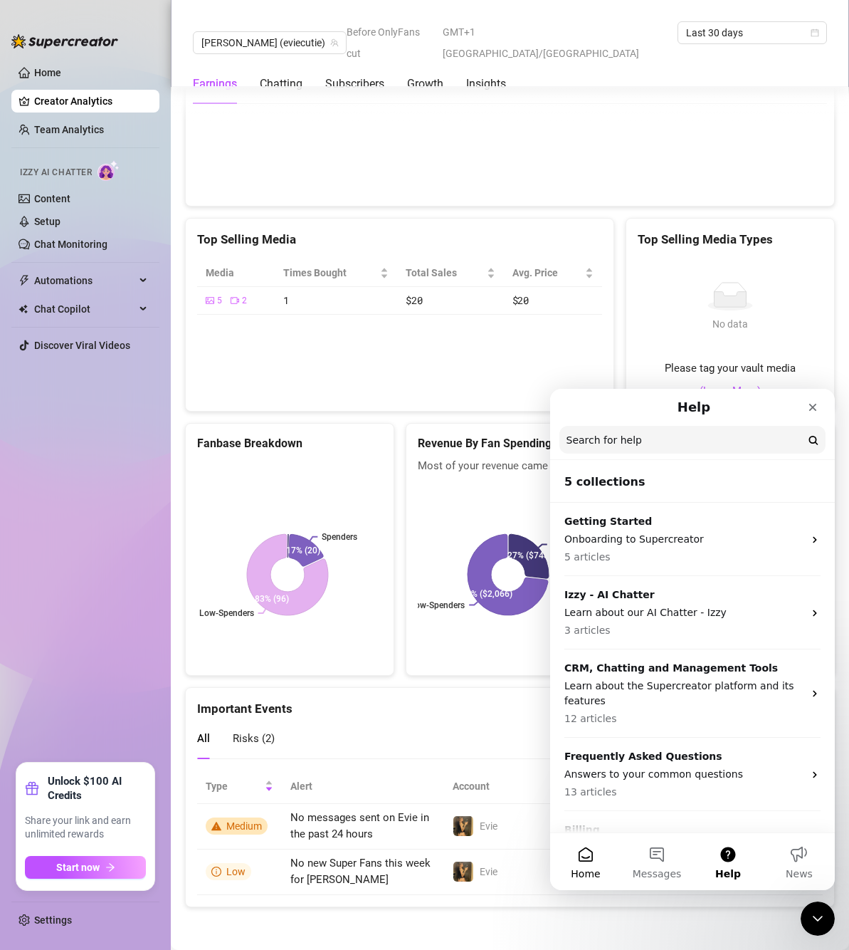
click at [593, 858] on button "Home" at bounding box center [585, 861] width 71 height 57
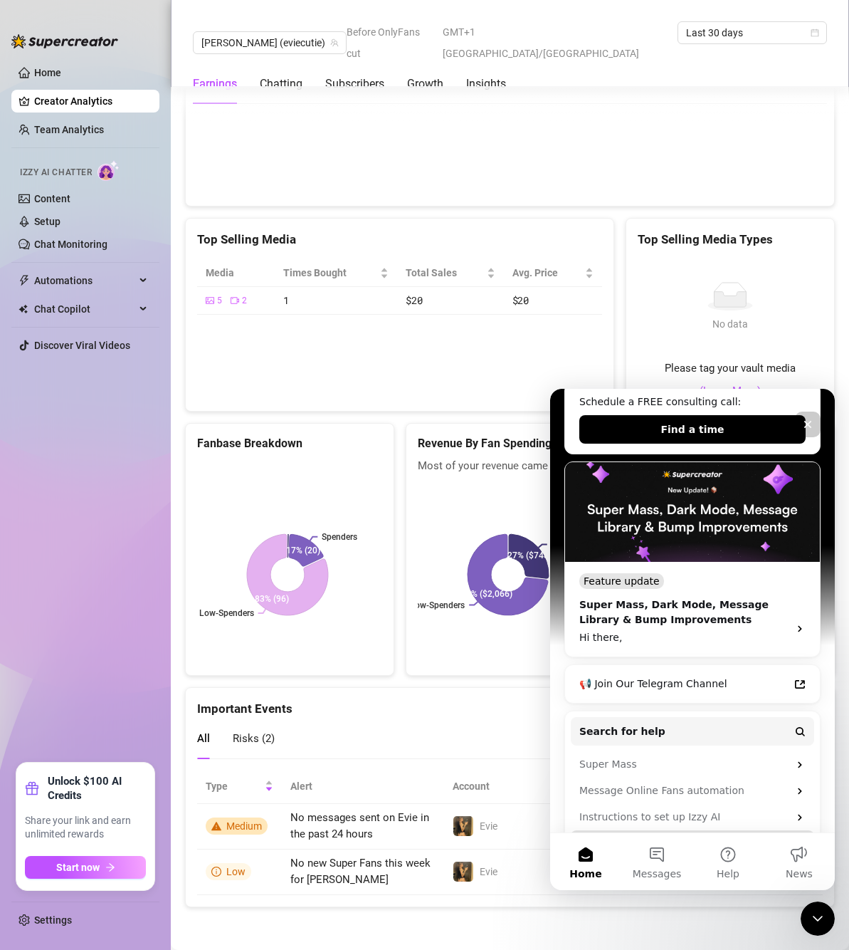
scroll to position [285, 0]
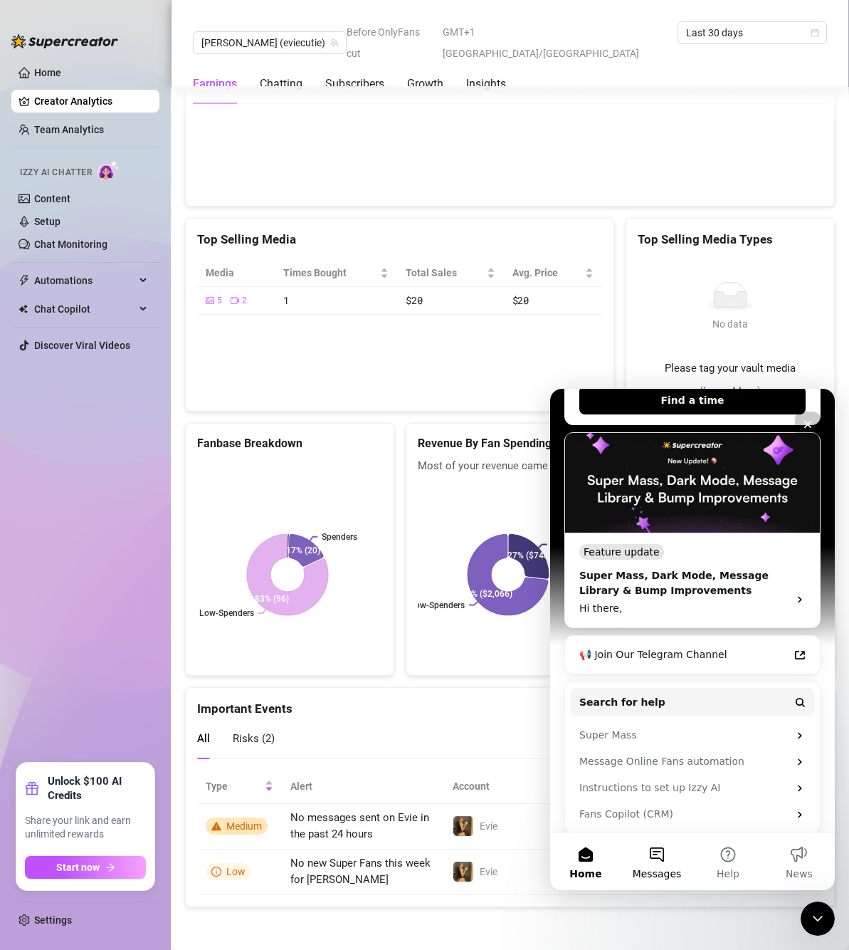
drag, startPoint x: 652, startPoint y: 883, endPoint x: 652, endPoint y: 874, distance: 8.5
click at [652, 880] on button "Messages" at bounding box center [657, 861] width 71 height 57
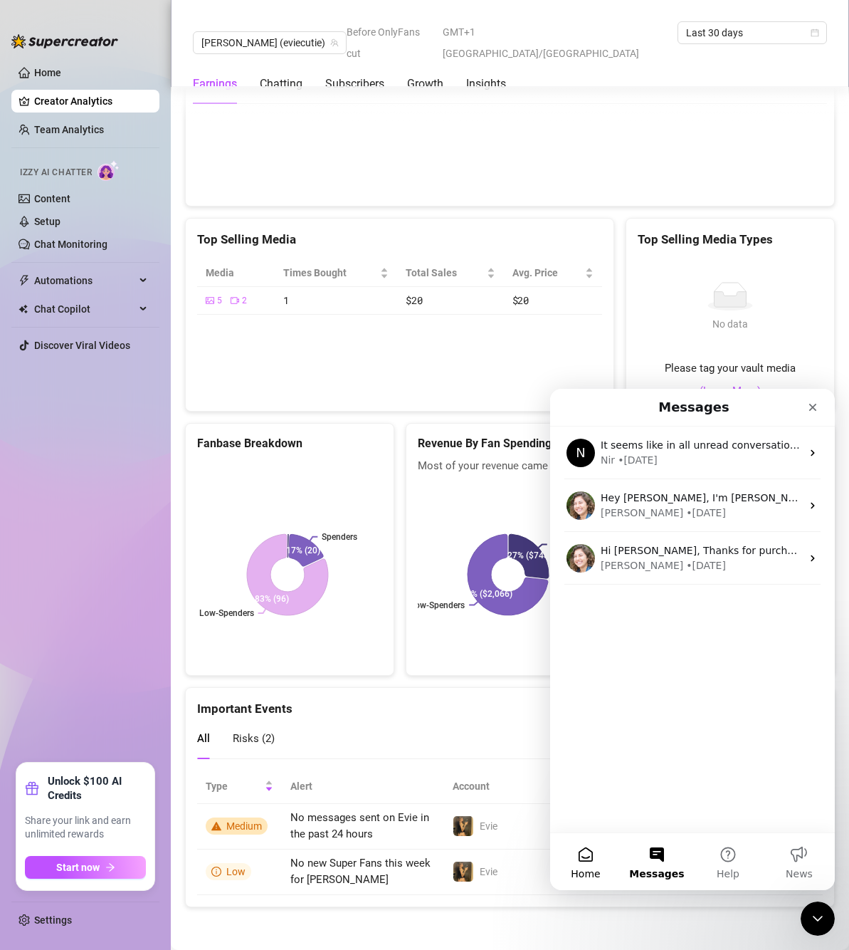
click at [601, 851] on button "Home" at bounding box center [585, 861] width 71 height 57
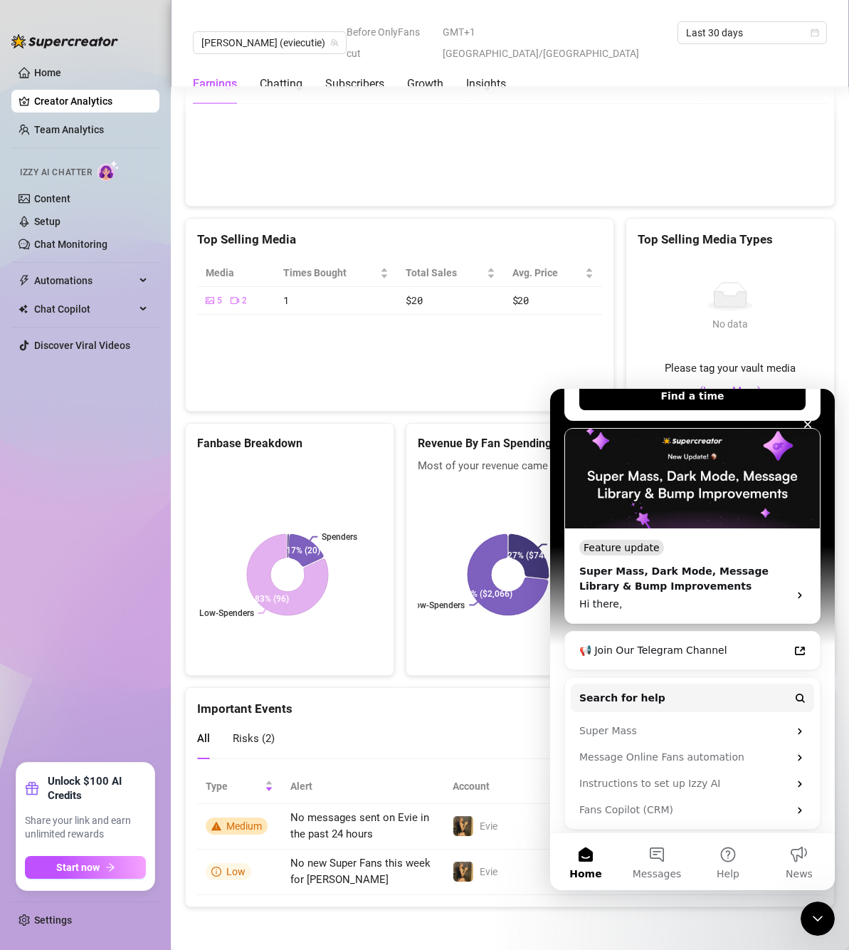
scroll to position [293, 0]
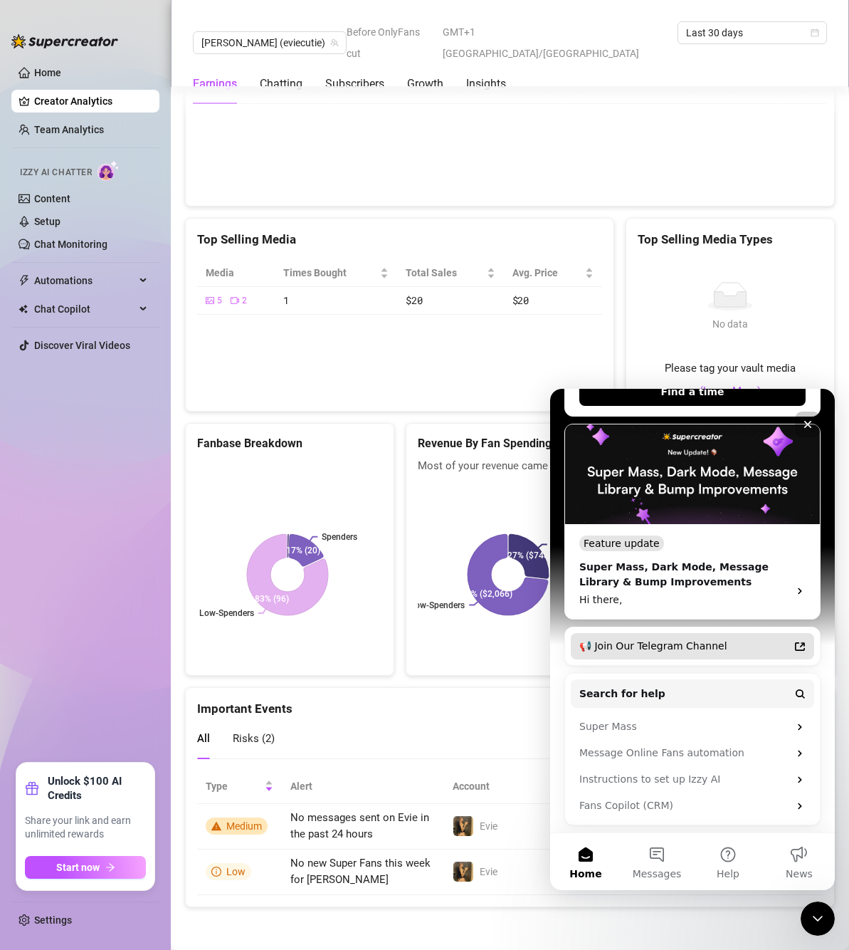
click at [760, 648] on div "📢 Join Our Telegram Channel" at bounding box center [684, 646] width 209 height 15
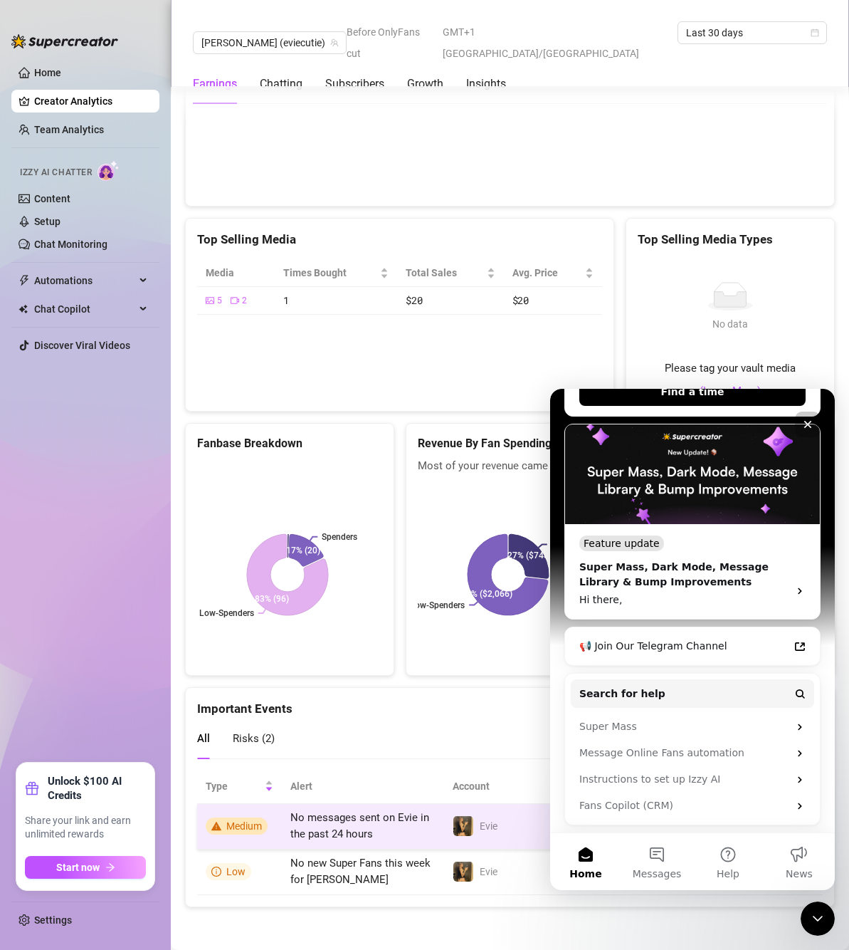
click at [386, 834] on td "No messages sent on Evie in the past 24 hours" at bounding box center [363, 827] width 162 height 46
click at [384, 825] on td "No messages sent on Evie in the past 24 hours" at bounding box center [363, 827] width 162 height 46
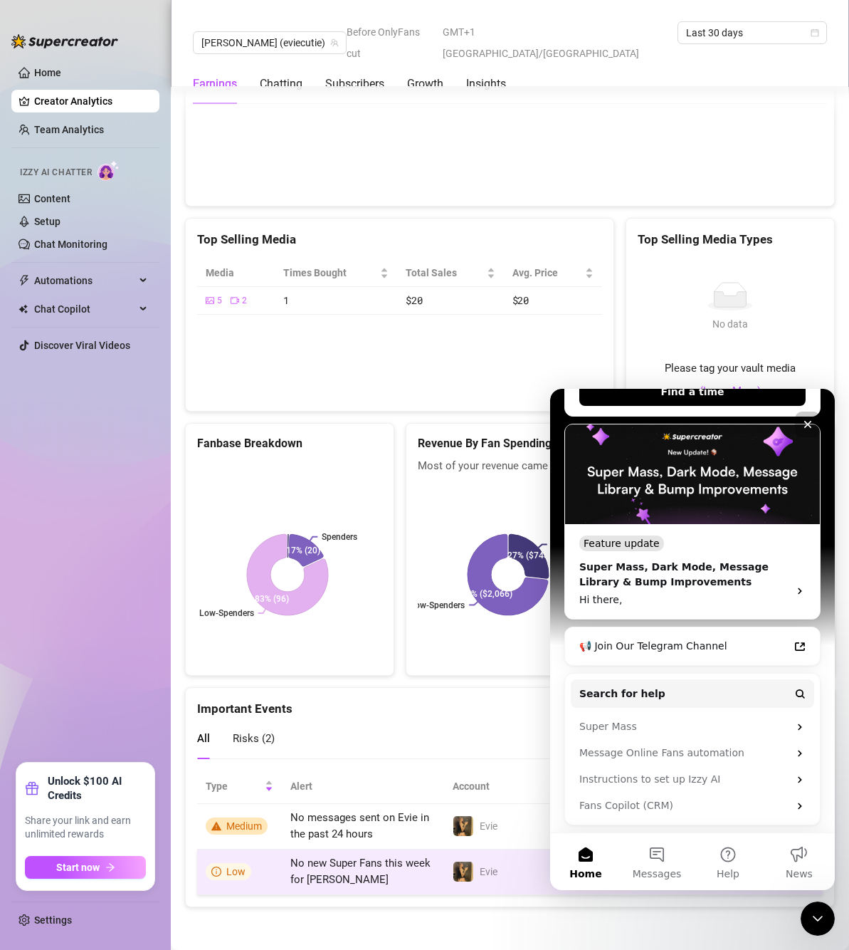
click at [391, 880] on td "No new Super Fans this week for [PERSON_NAME]" at bounding box center [363, 872] width 162 height 46
click at [391, 879] on td "No new Super Fans this week for [PERSON_NAME]" at bounding box center [363, 872] width 162 height 46
click at [396, 877] on td "No new Super Fans this week for [PERSON_NAME]" at bounding box center [363, 872] width 162 height 46
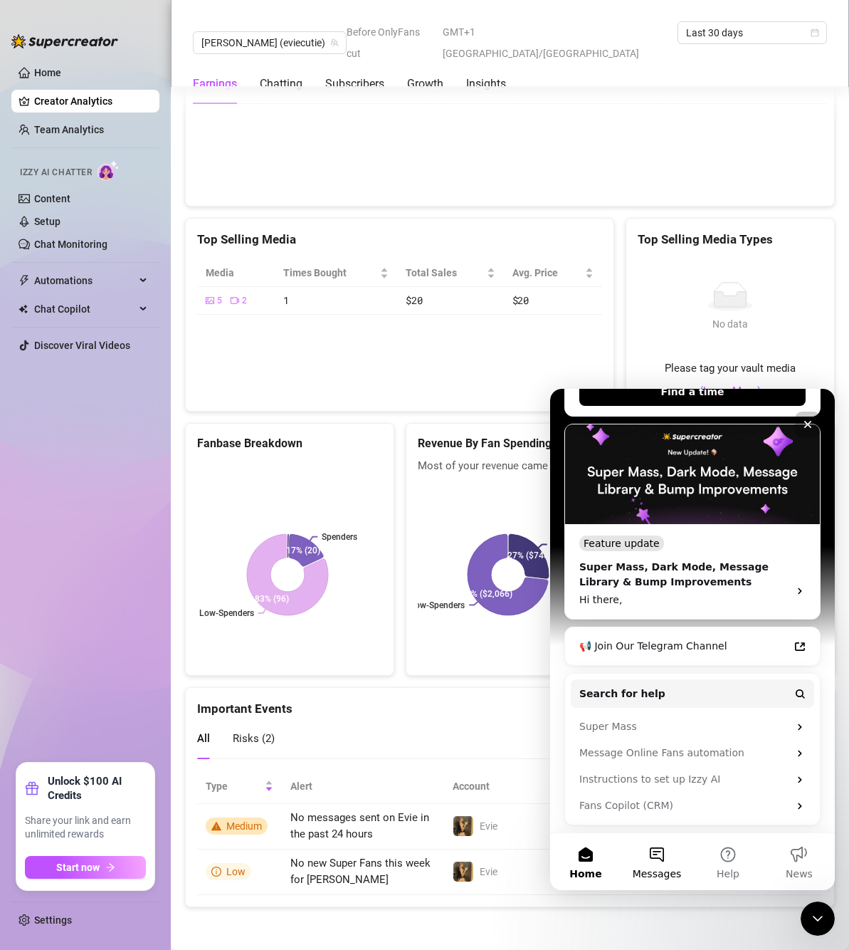
click at [648, 854] on button "Messages" at bounding box center [657, 861] width 71 height 57
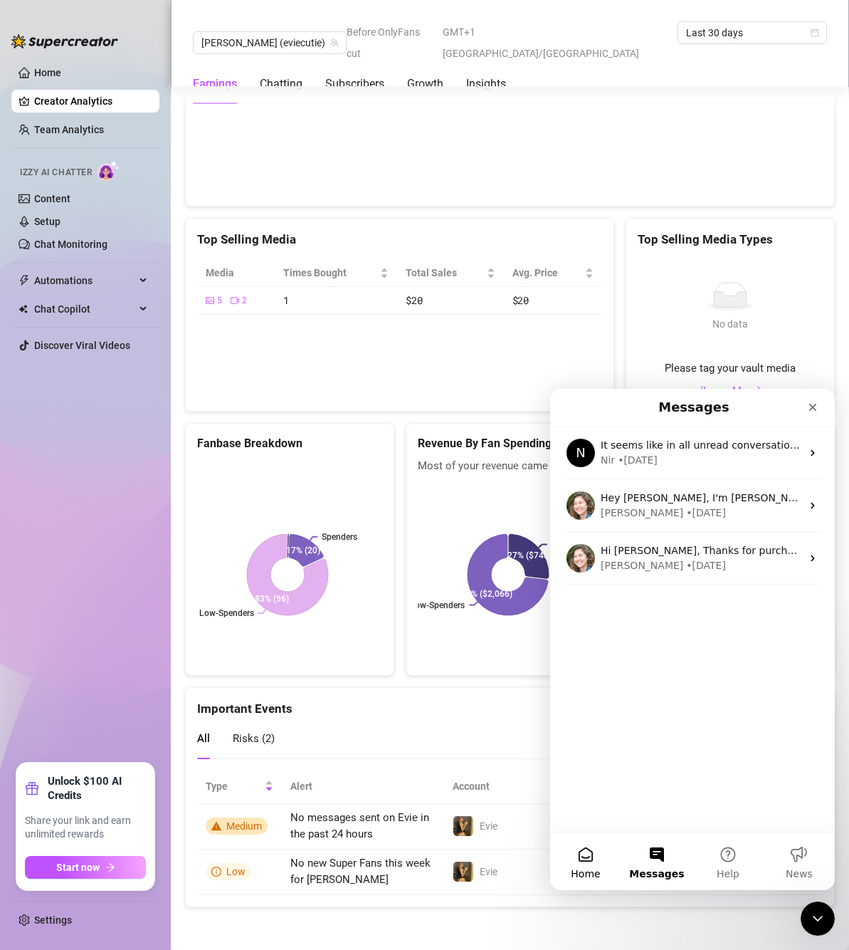
drag, startPoint x: 556, startPoint y: 871, endPoint x: 565, endPoint y: 871, distance: 9.3
click at [562, 871] on button "Home" at bounding box center [585, 861] width 71 height 57
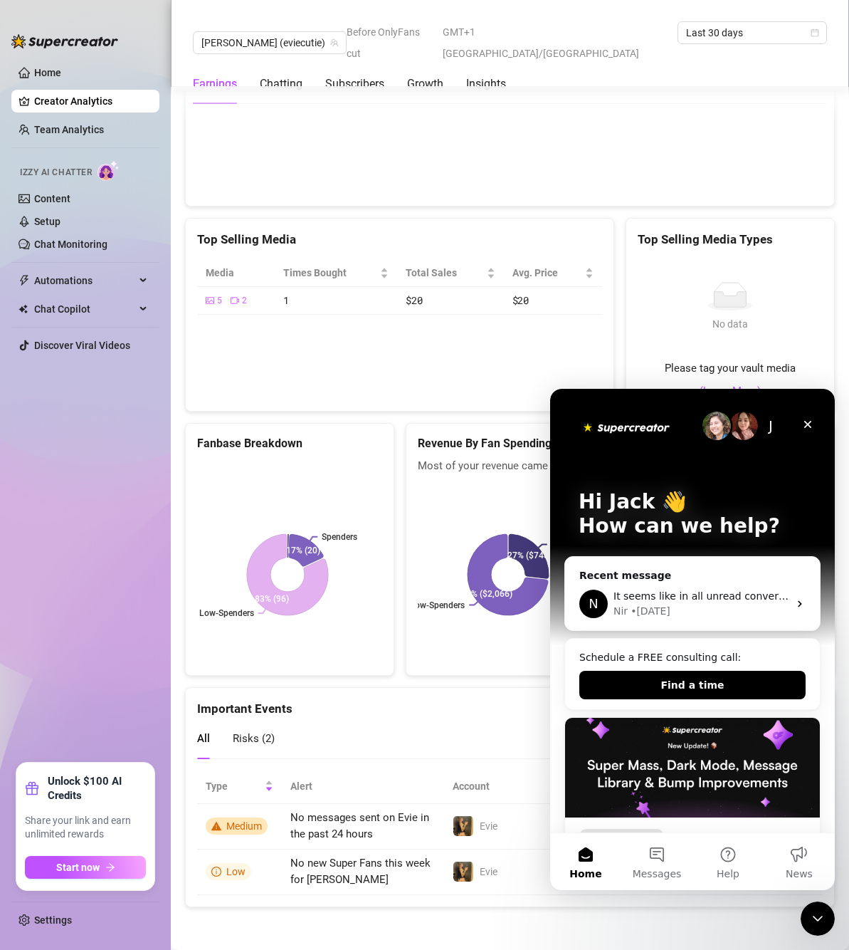
click at [676, 528] on p "How can we help?" at bounding box center [693, 526] width 228 height 24
click at [797, 607] on icon "Intercom messenger" at bounding box center [800, 603] width 11 height 11
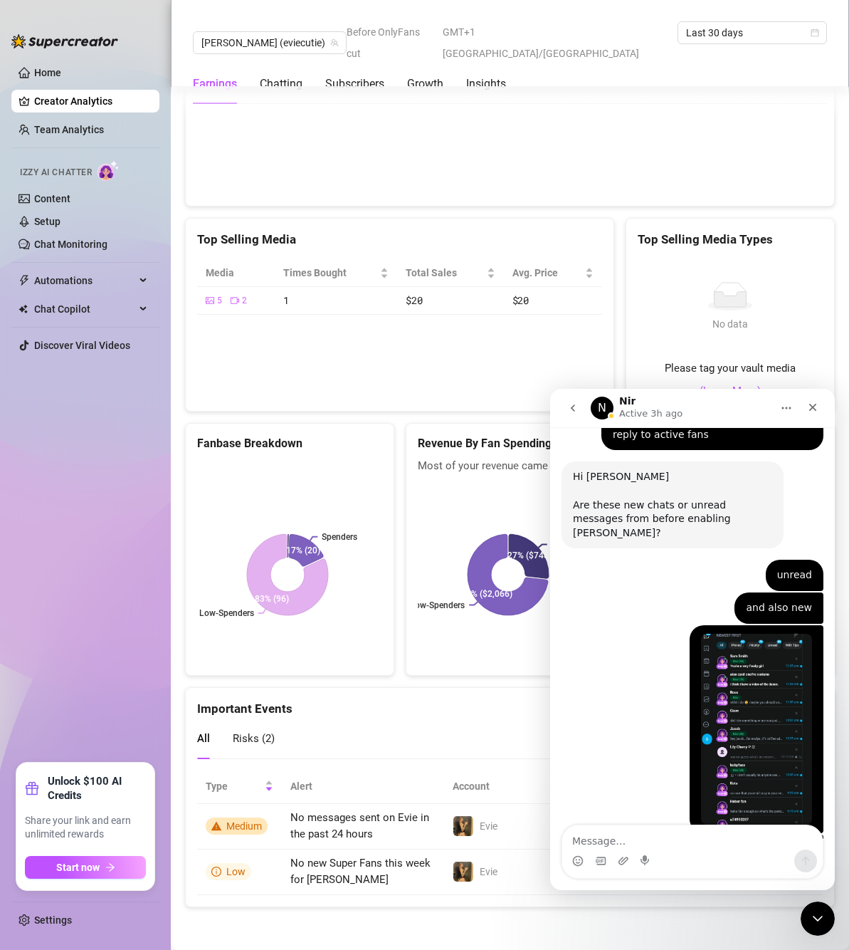
scroll to position [1727, 0]
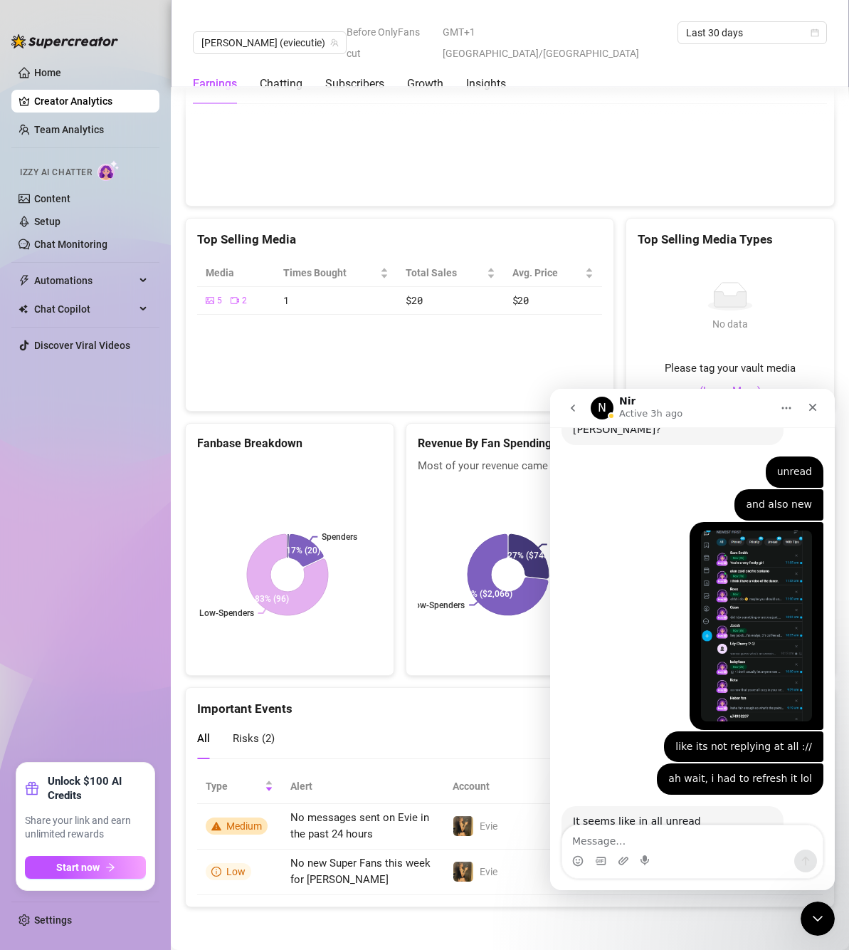
click at [568, 404] on icon "go back" at bounding box center [572, 407] width 11 height 11
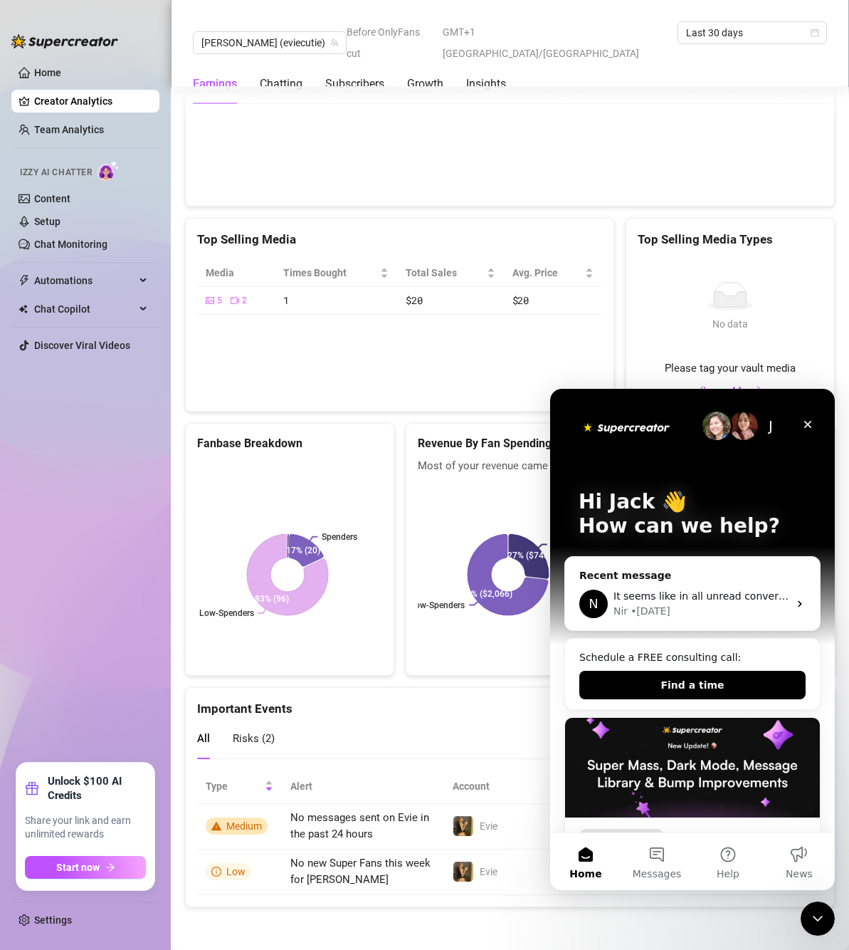
click at [706, 422] on img "Intercom messenger" at bounding box center [717, 425] width 28 height 28
click at [602, 424] on img "Intercom messenger" at bounding box center [626, 426] width 95 height 19
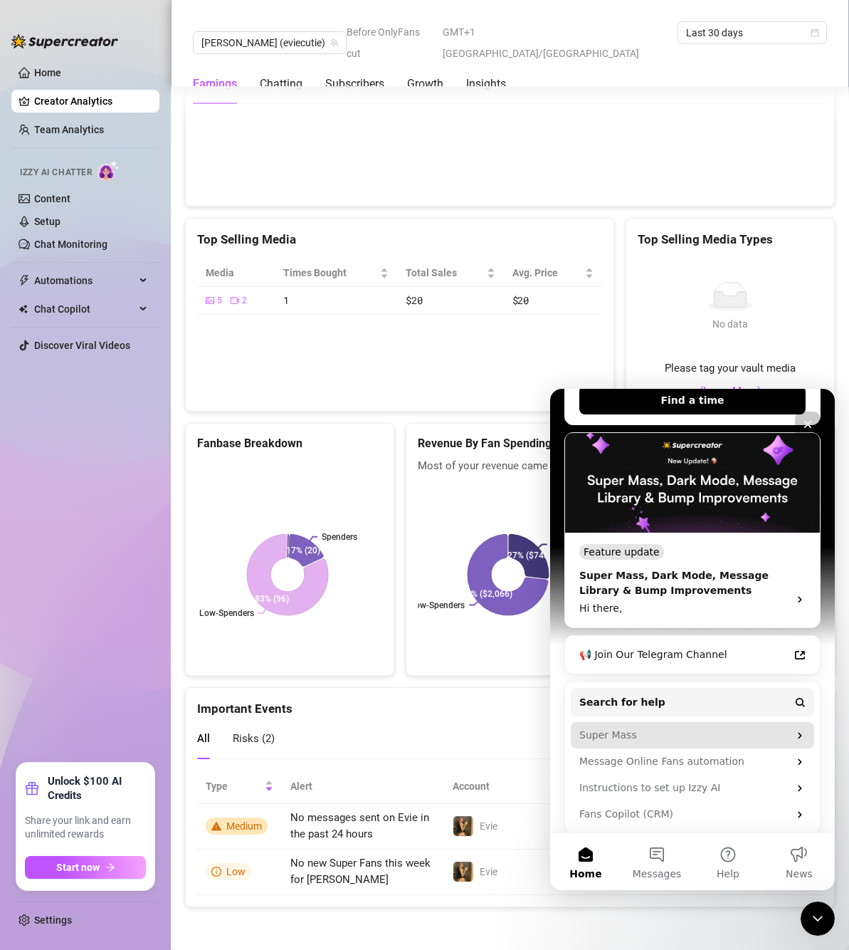
scroll to position [293, 0]
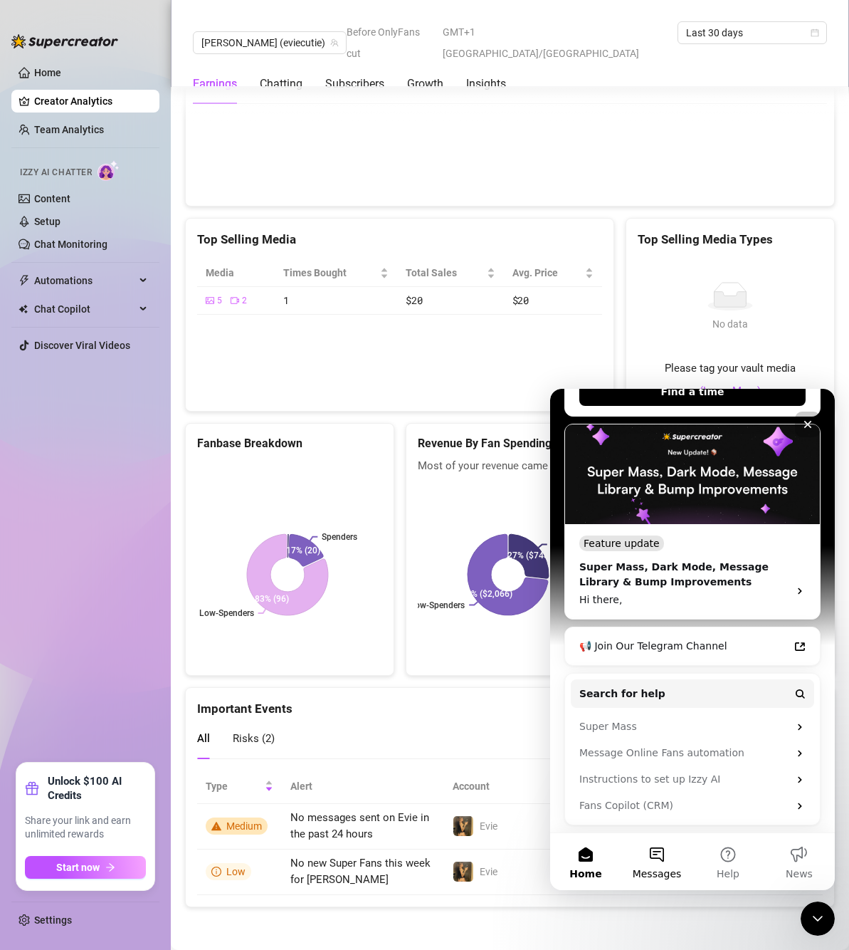
click at [652, 872] on span "Messages" at bounding box center [657, 874] width 49 height 10
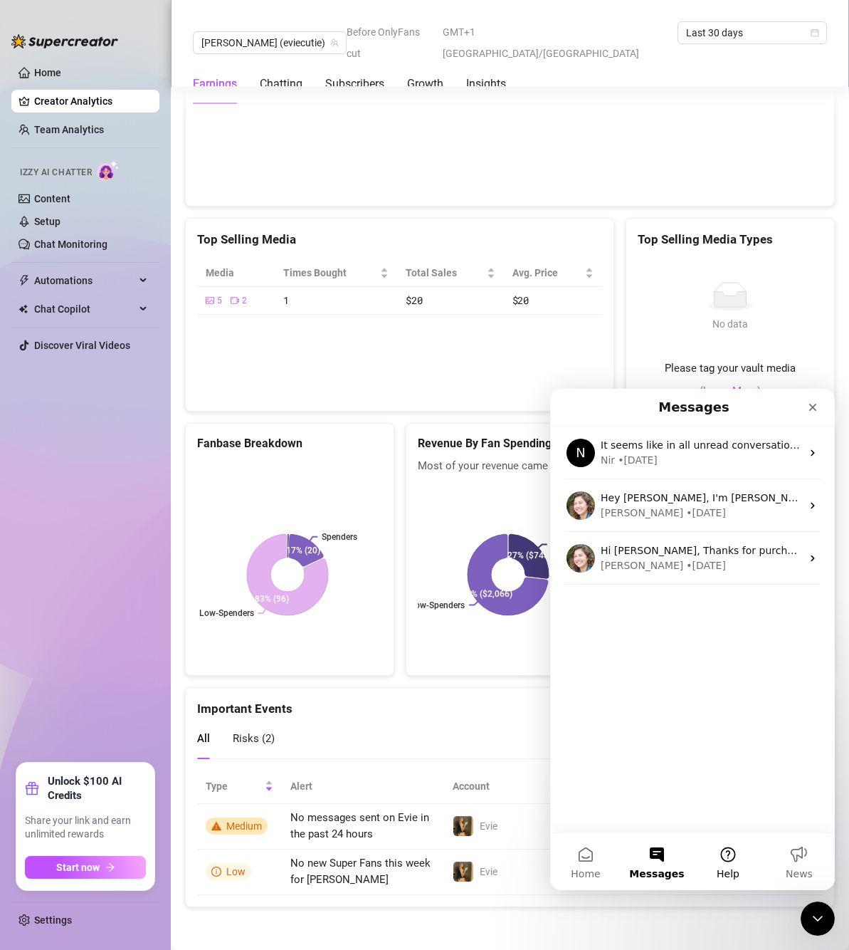
click at [744, 851] on button "Help" at bounding box center [728, 861] width 71 height 57
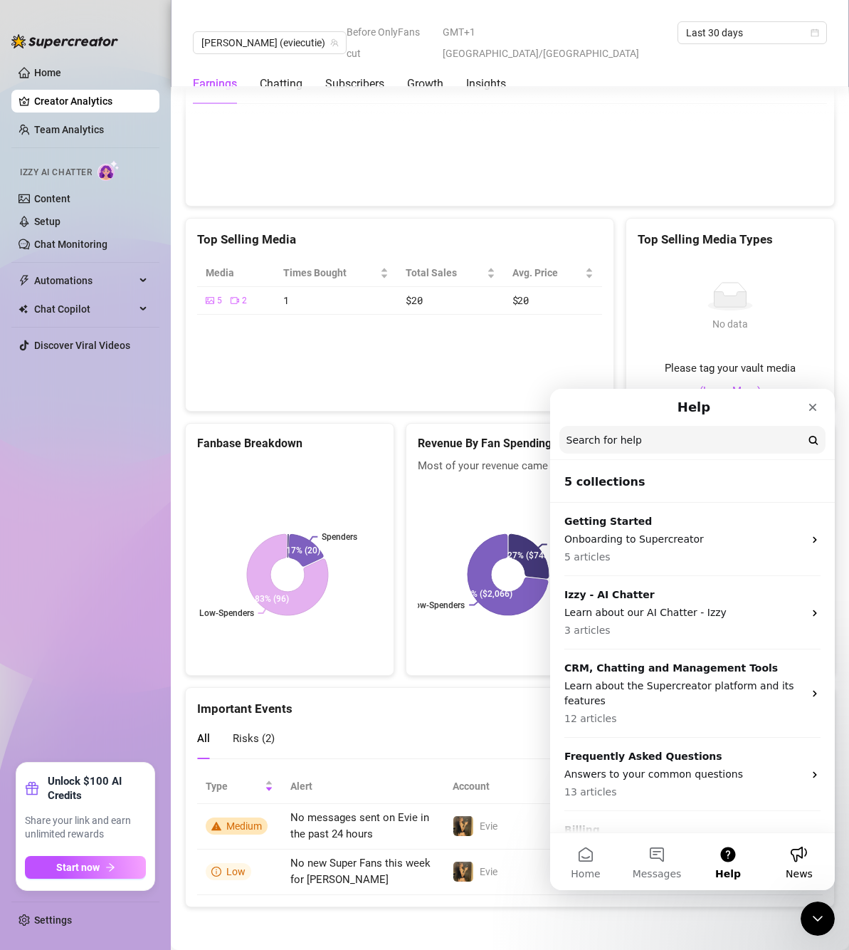
click at [795, 852] on button "News" at bounding box center [799, 861] width 71 height 57
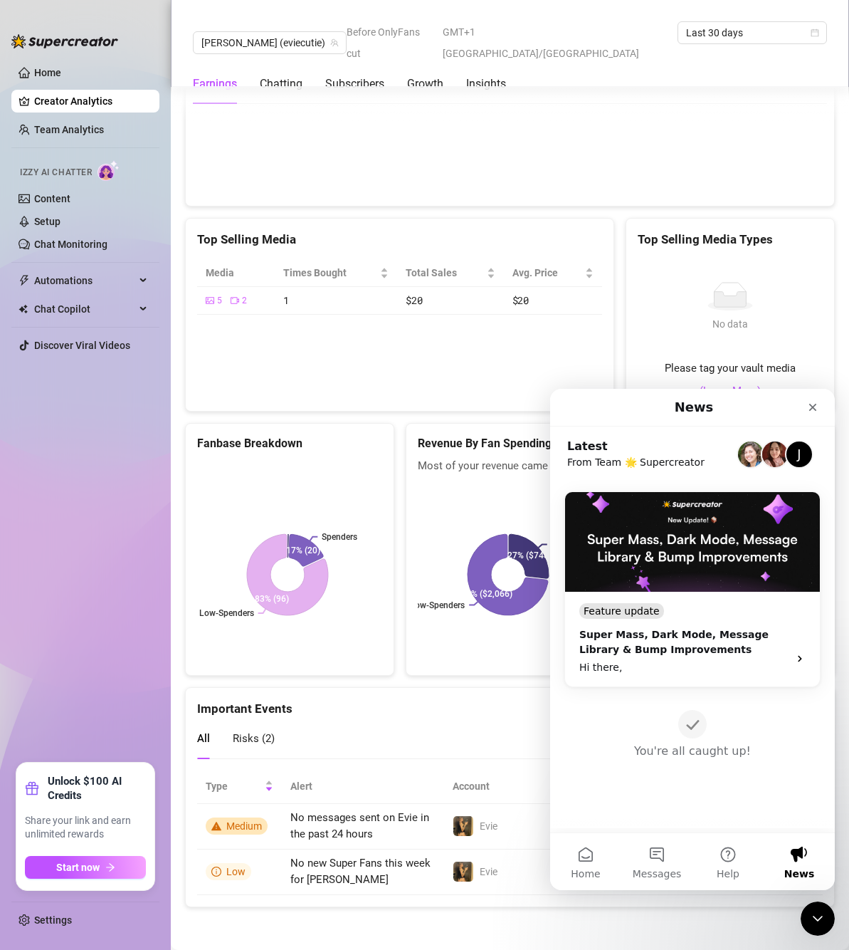
drag, startPoint x: 800, startPoint y: 451, endPoint x: 778, endPoint y: 446, distance: 22.1
click at [800, 451] on div "J" at bounding box center [799, 454] width 28 height 28
click at [590, 852] on button "Home" at bounding box center [585, 861] width 71 height 57
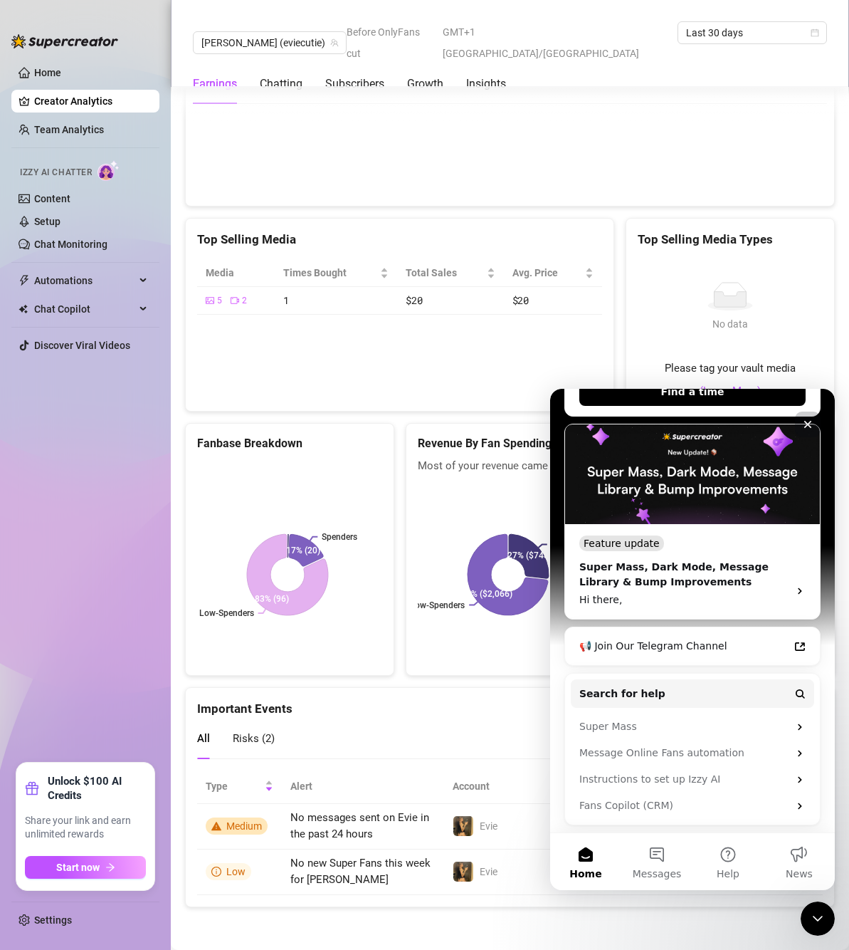
click at [809, 419] on icon "Close" at bounding box center [807, 424] width 11 height 11
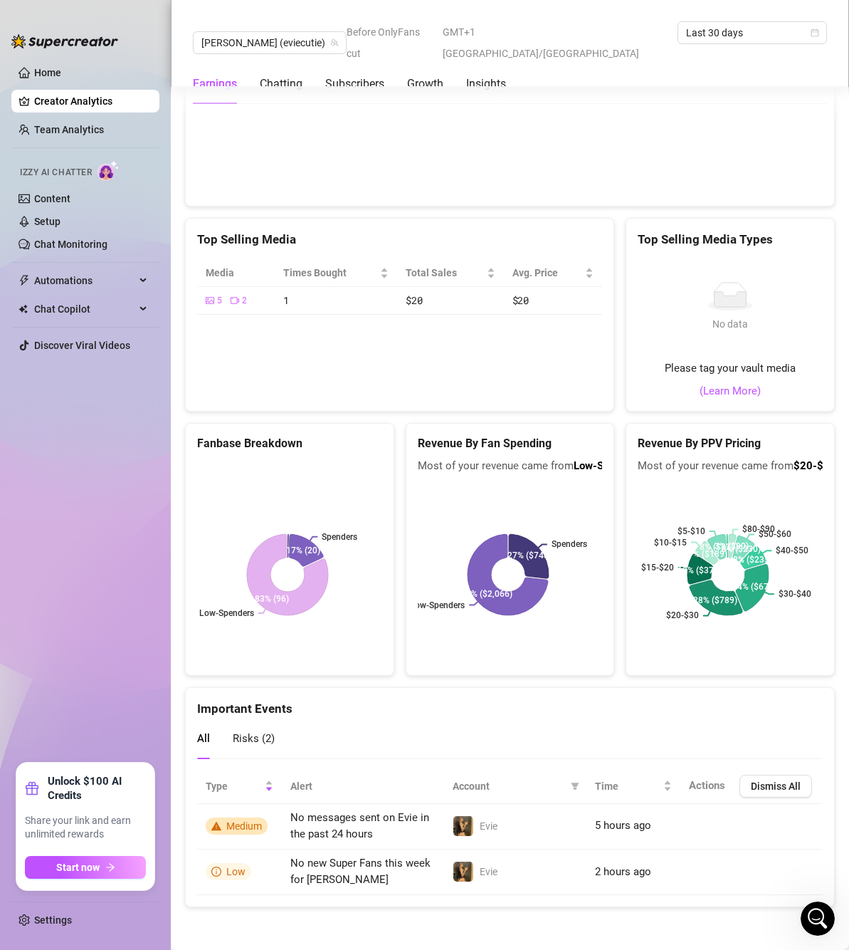
scroll to position [0, 0]
click at [819, 908] on icon "Open Intercom Messenger" at bounding box center [815, 916] width 23 height 23
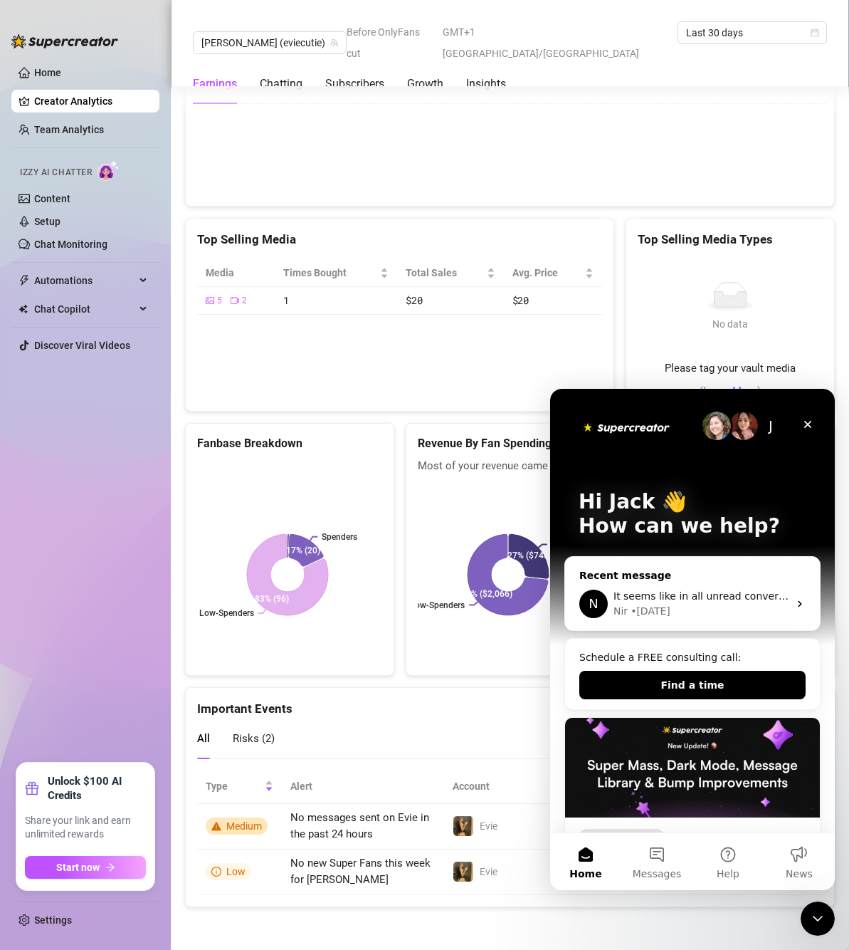
click at [795, 602] on icon "Intercom messenger" at bounding box center [800, 603] width 11 height 11
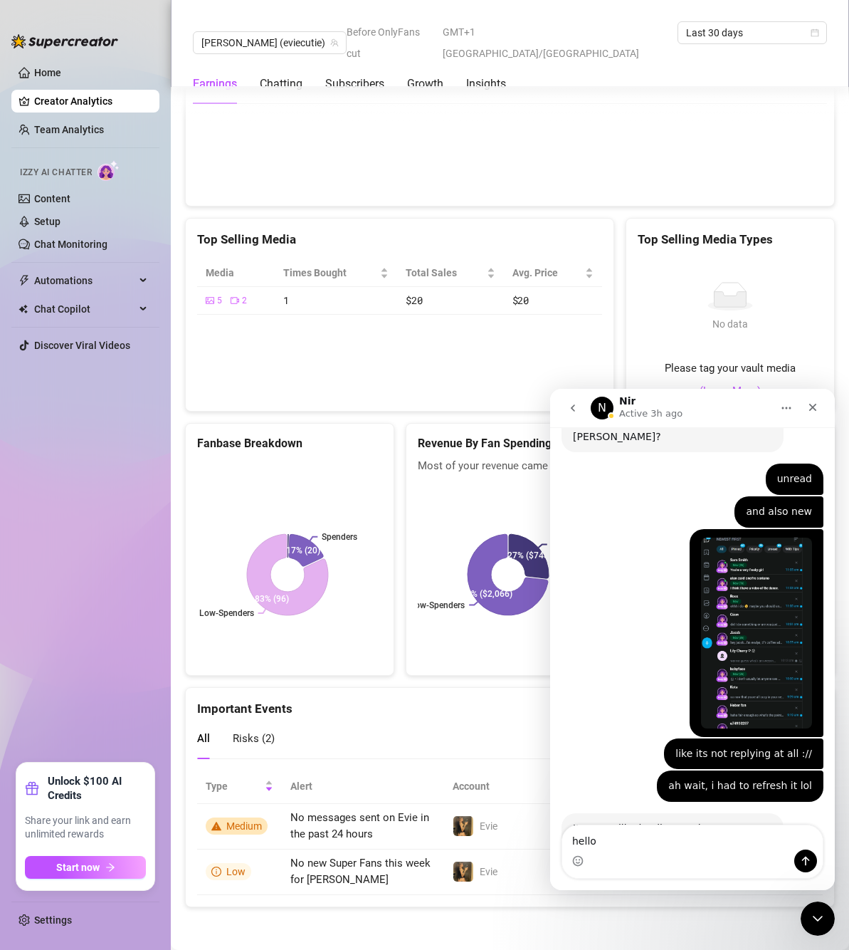
scroll to position [1727, 0]
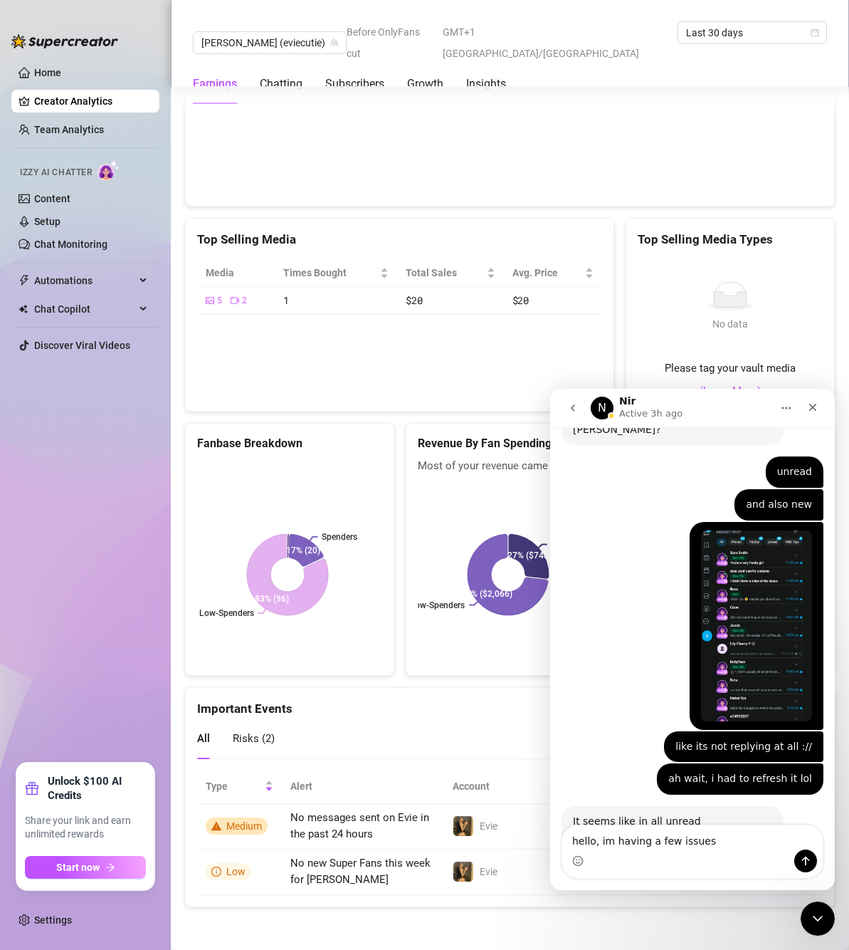
type textarea "hello, im having a few issues"
click at [812, 854] on button "Send a message…" at bounding box center [806, 860] width 23 height 23
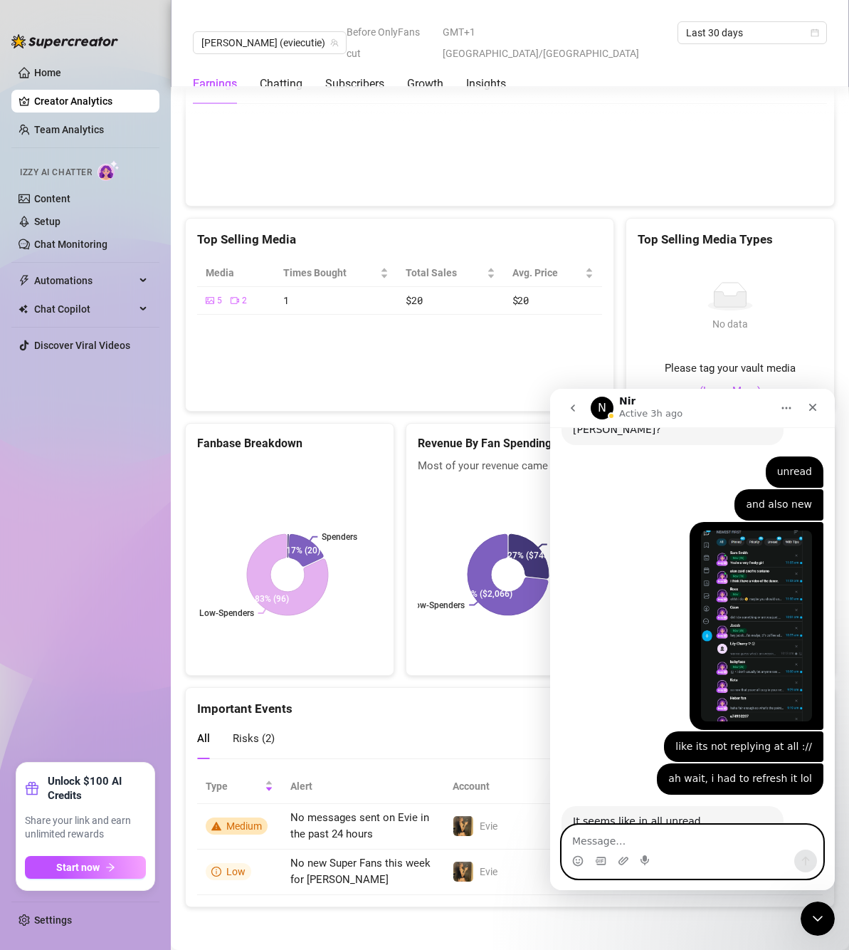
scroll to position [1788, 0]
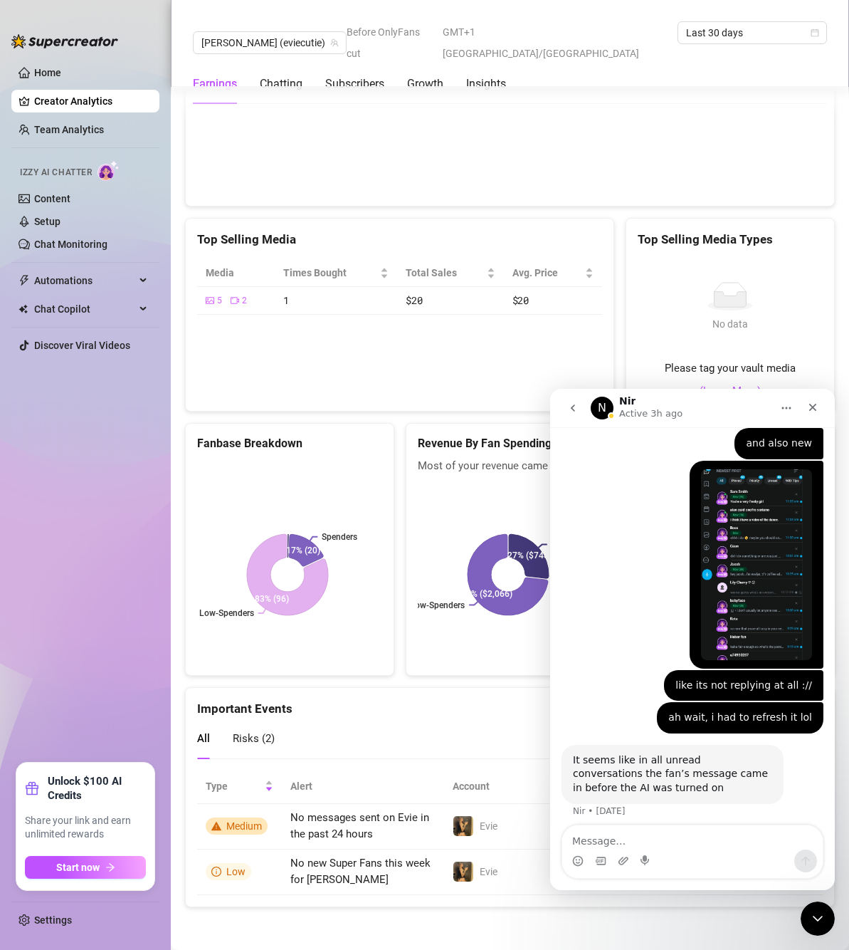
click at [575, 404] on icon "go back" at bounding box center [572, 407] width 11 height 11
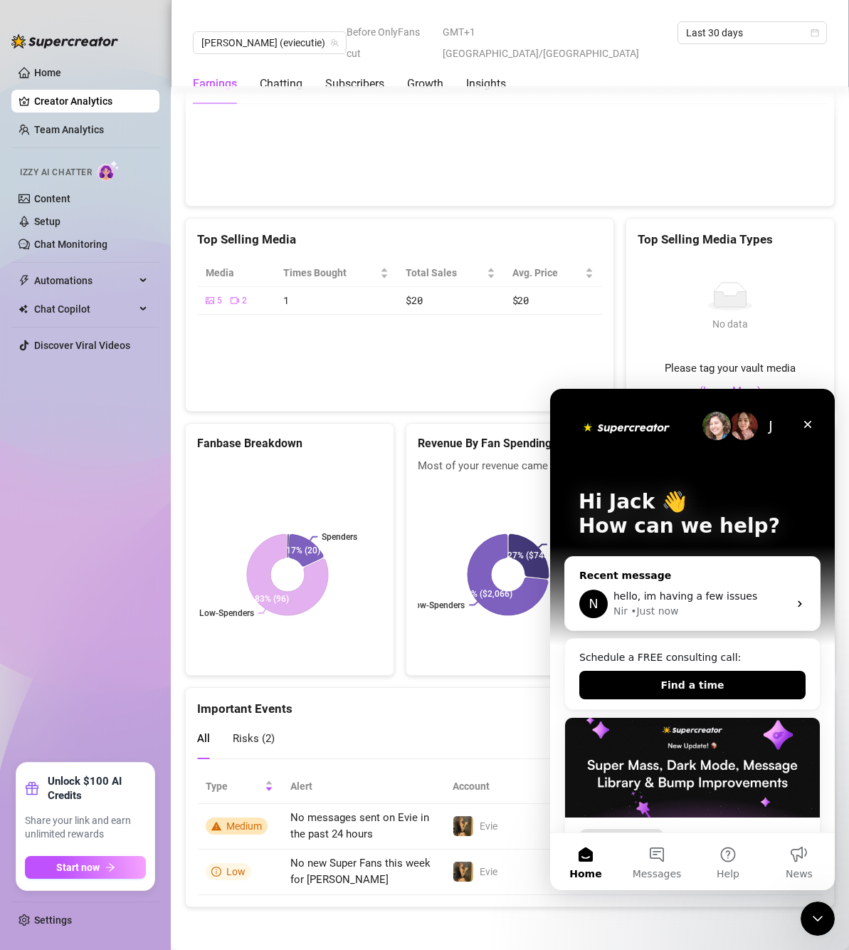
click at [711, 601] on span "hello, im having a few issues" at bounding box center [686, 595] width 144 height 11
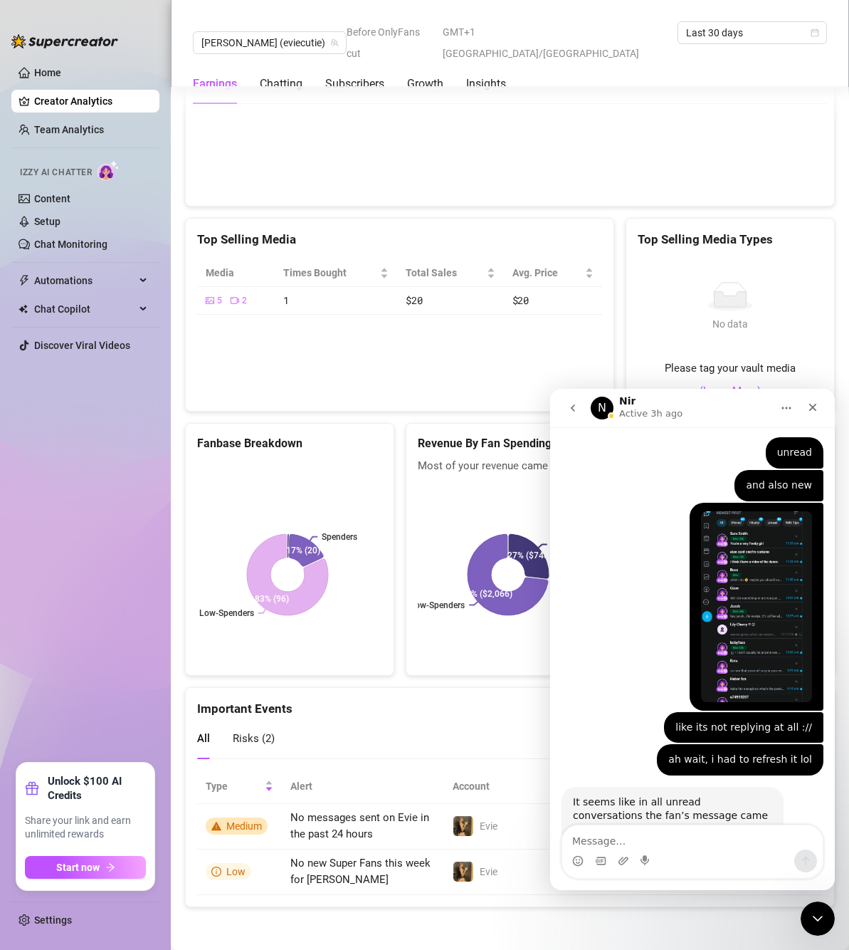
scroll to position [1788, 0]
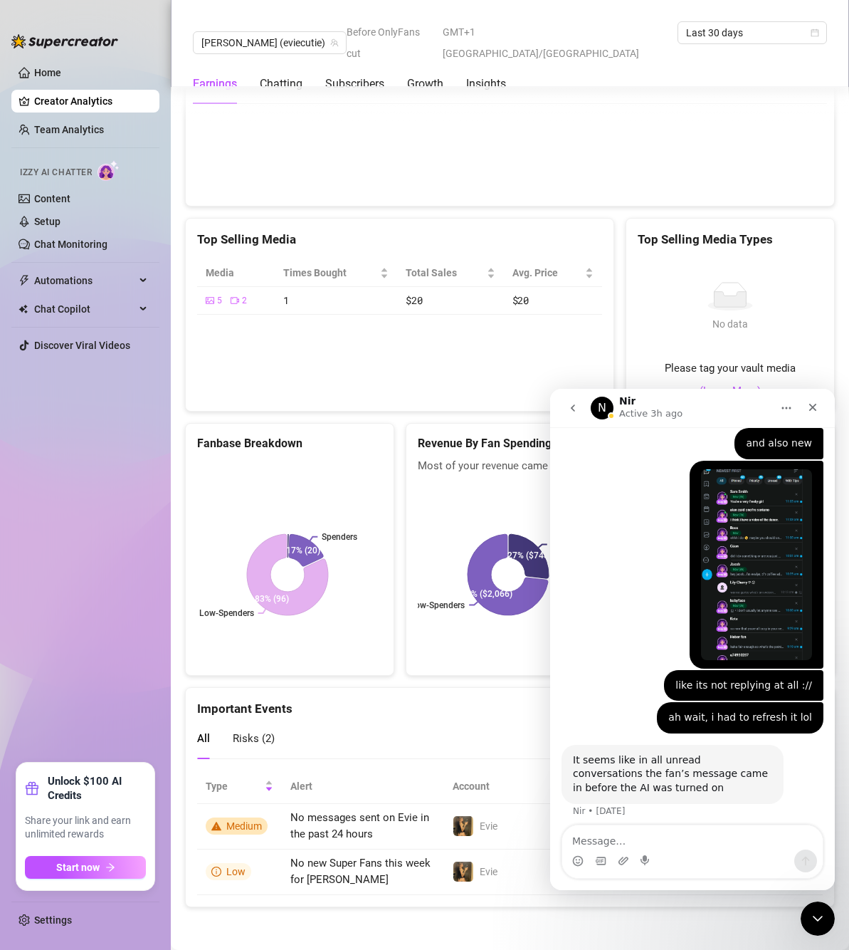
click at [573, 404] on icon "go back" at bounding box center [572, 407] width 11 height 11
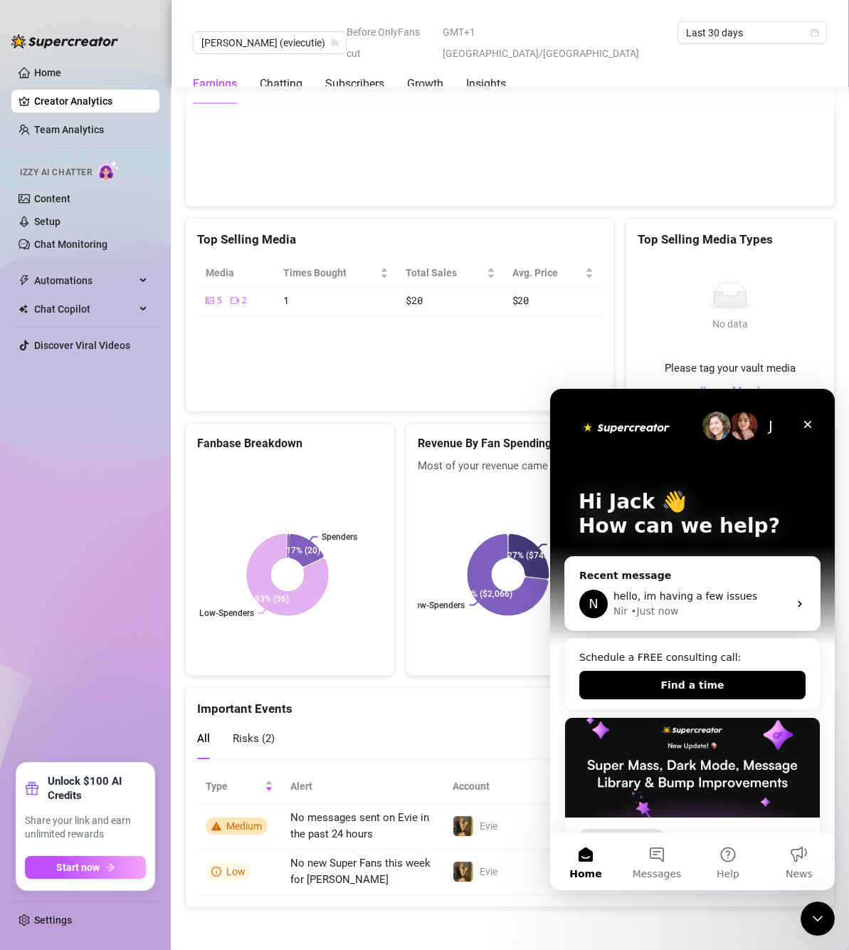
drag, startPoint x: 808, startPoint y: 424, endPoint x: 1328, endPoint y: 791, distance: 636.6
click at [808, 424] on icon "Close" at bounding box center [808, 425] width 8 height 8
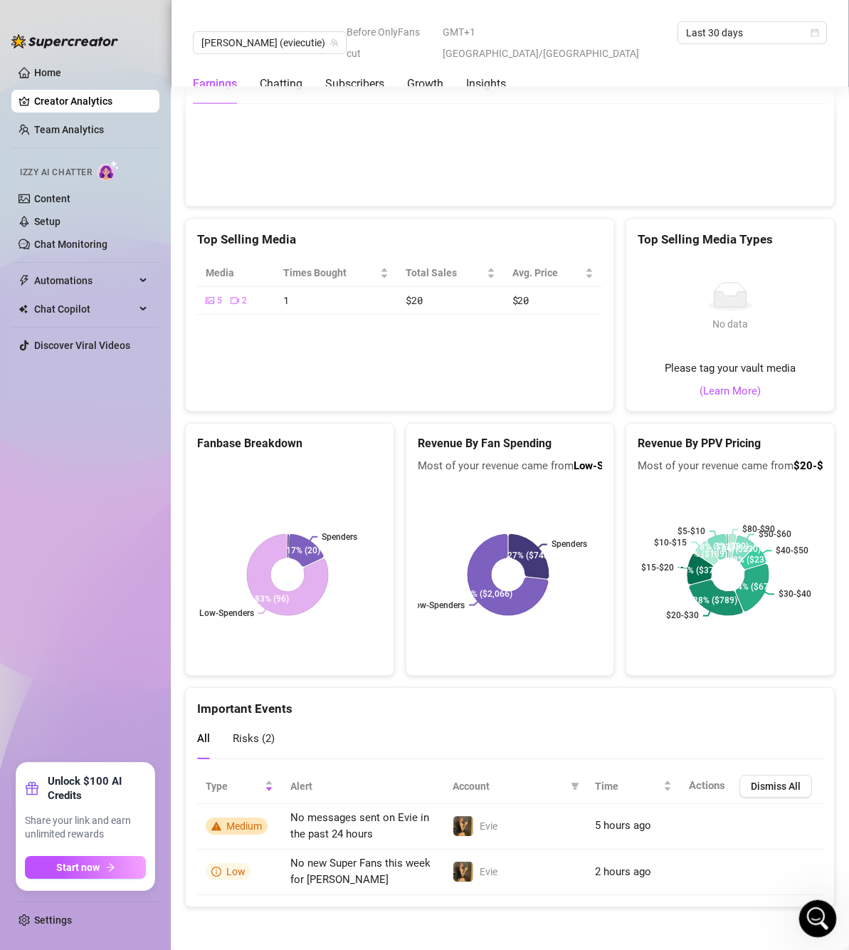
click at [808, 904] on div "Open Intercom Messenger" at bounding box center [815, 916] width 47 height 47
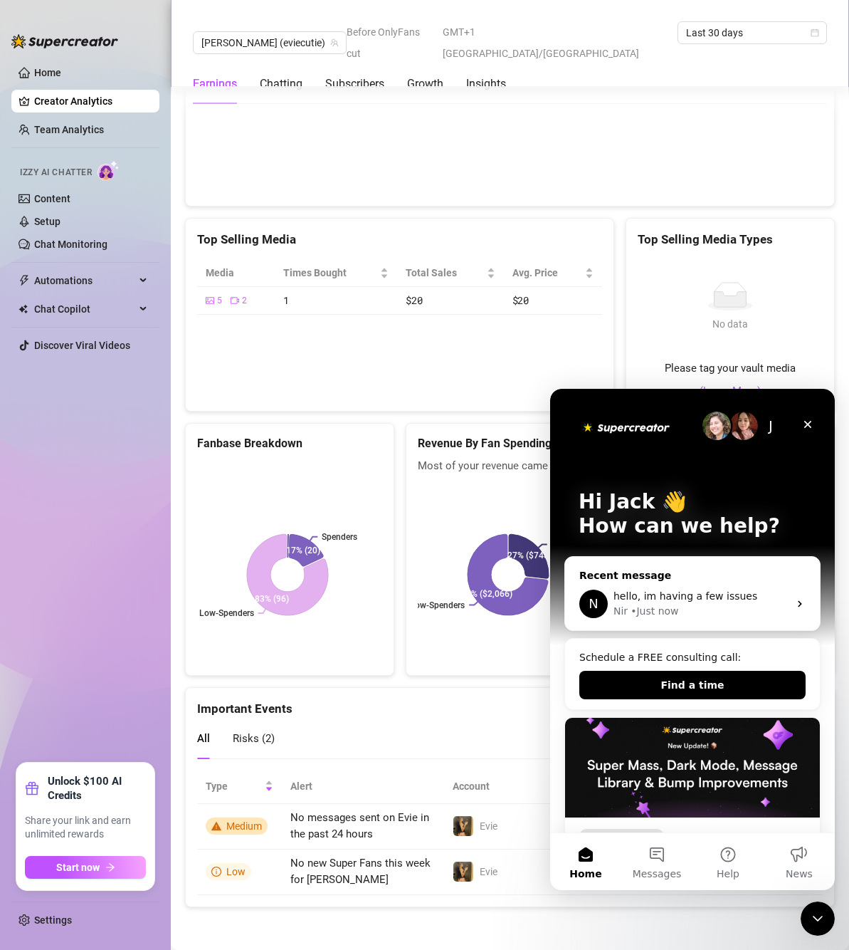
click at [781, 609] on div "N hello, im having a few issues Nir • Just now" at bounding box center [692, 603] width 255 height 53
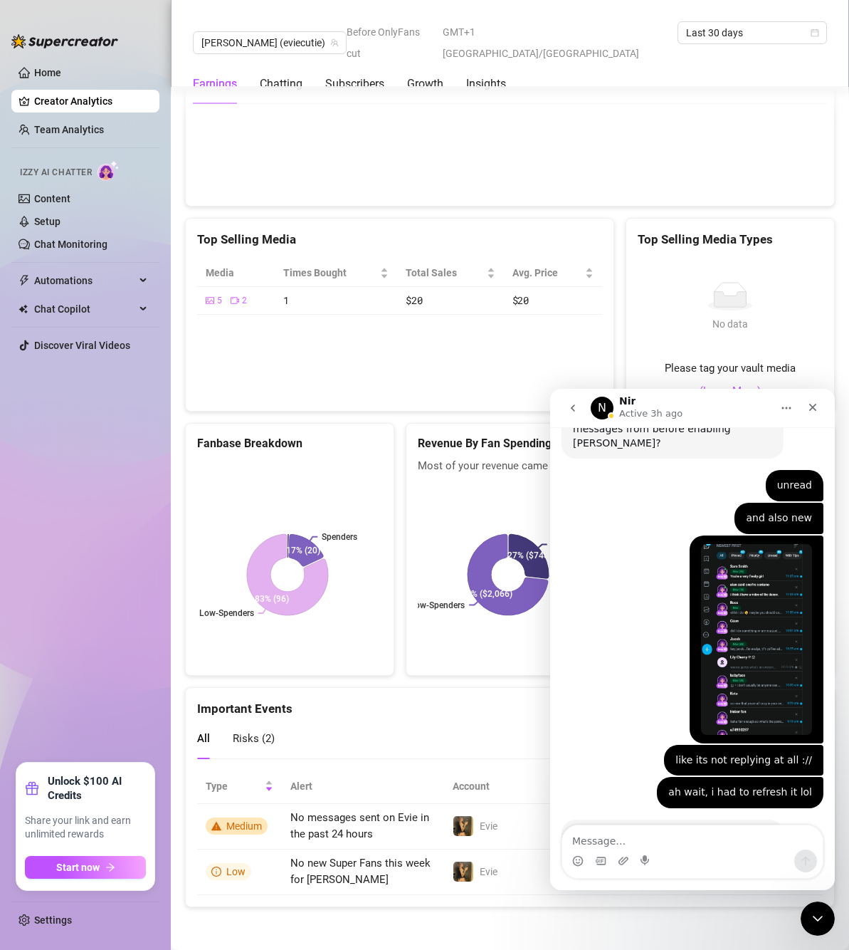
scroll to position [1788, 0]
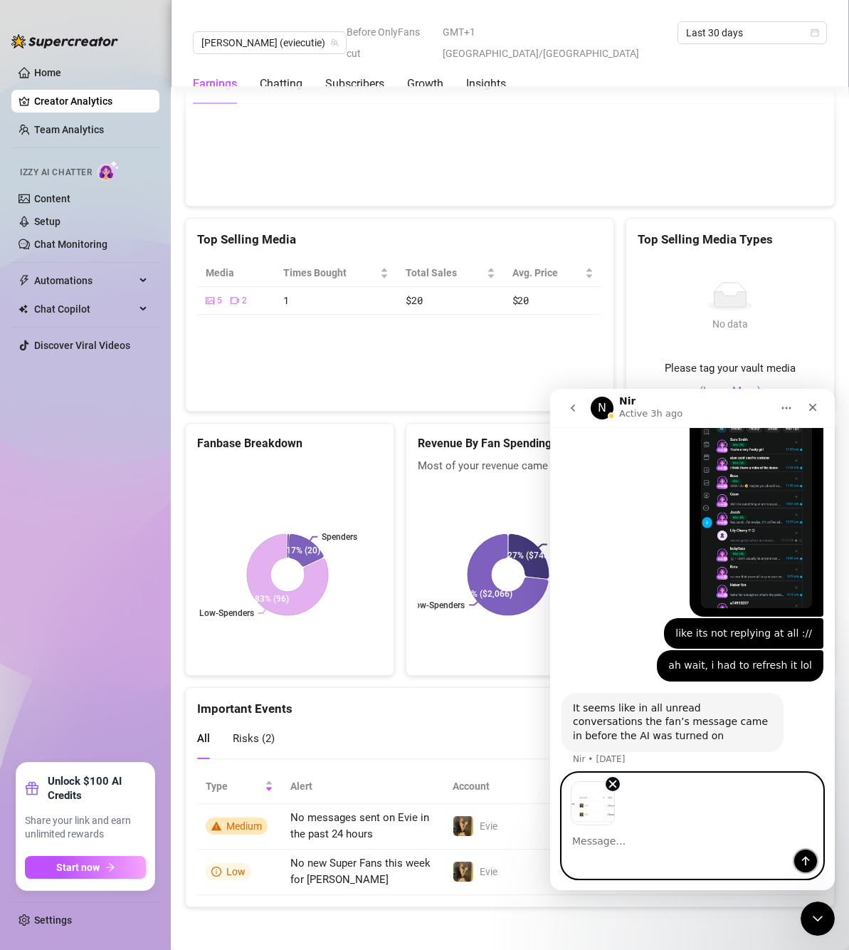
click at [811, 859] on icon "Send a message…" at bounding box center [805, 860] width 11 height 11
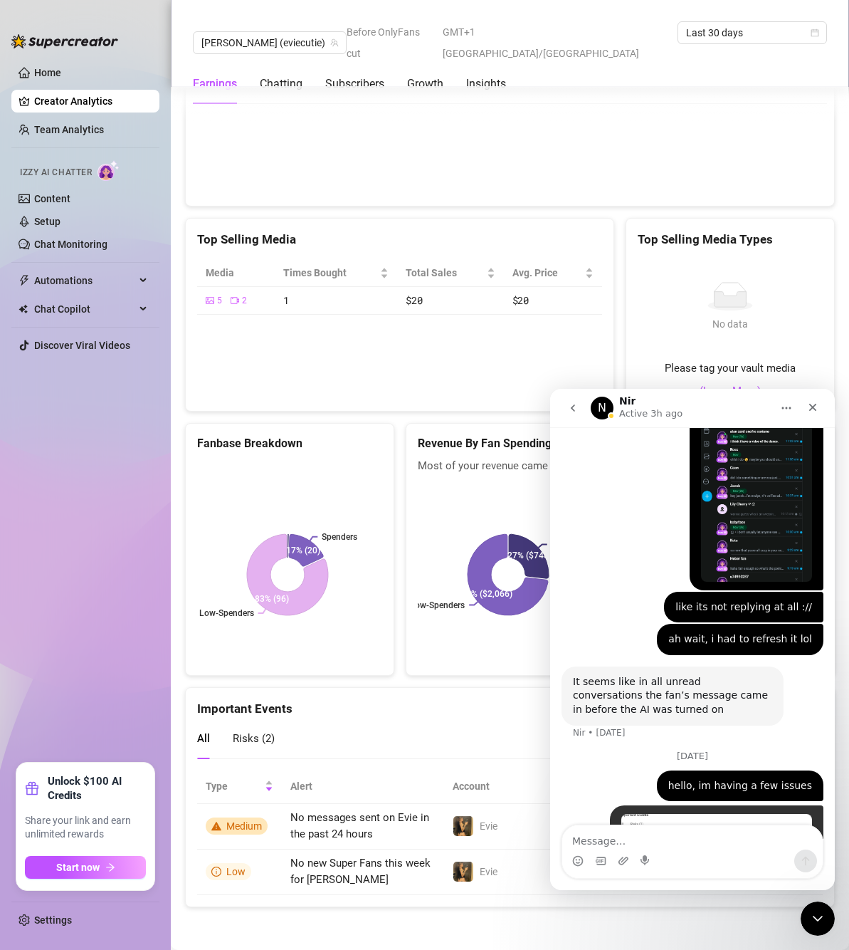
scroll to position [1875, 0]
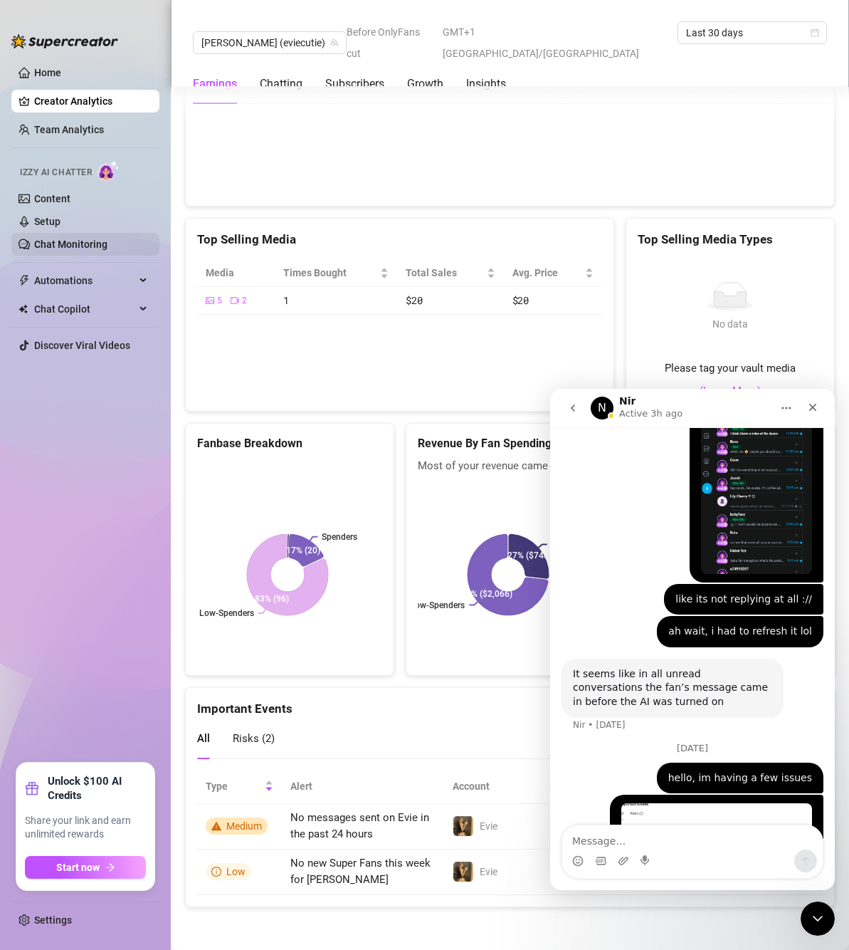
click at [108, 238] on link "Chat Monitoring" at bounding box center [70, 243] width 73 height 11
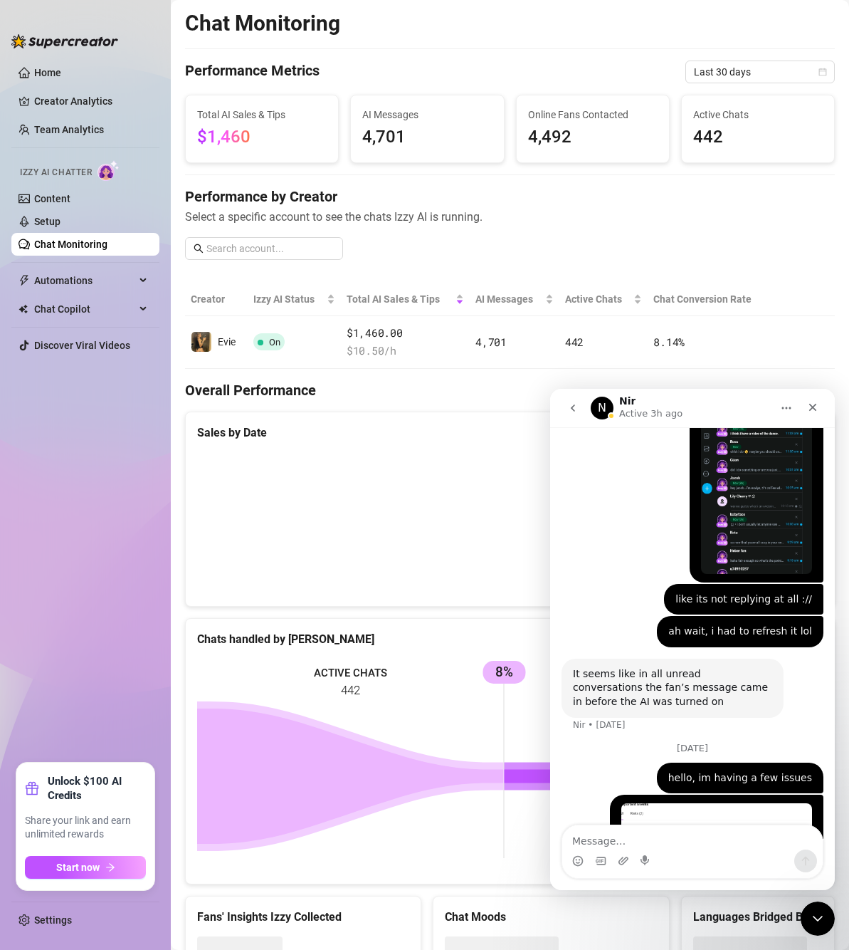
click at [577, 406] on icon "go back" at bounding box center [572, 407] width 11 height 11
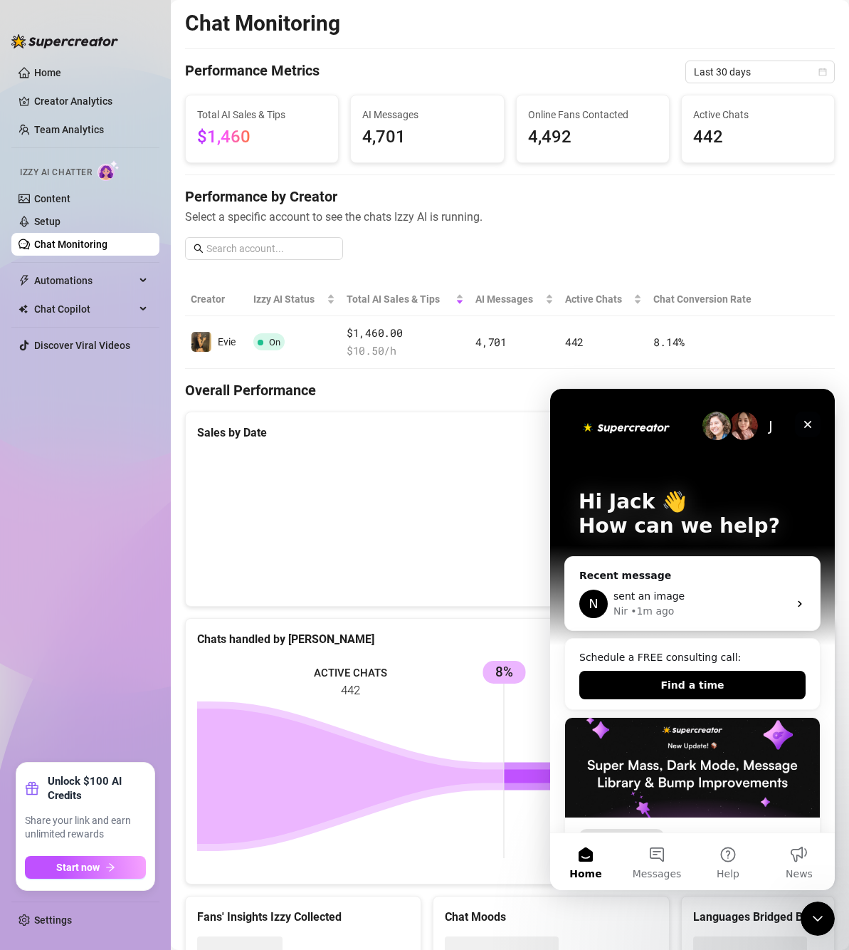
click at [813, 431] on div "Close" at bounding box center [808, 424] width 26 height 26
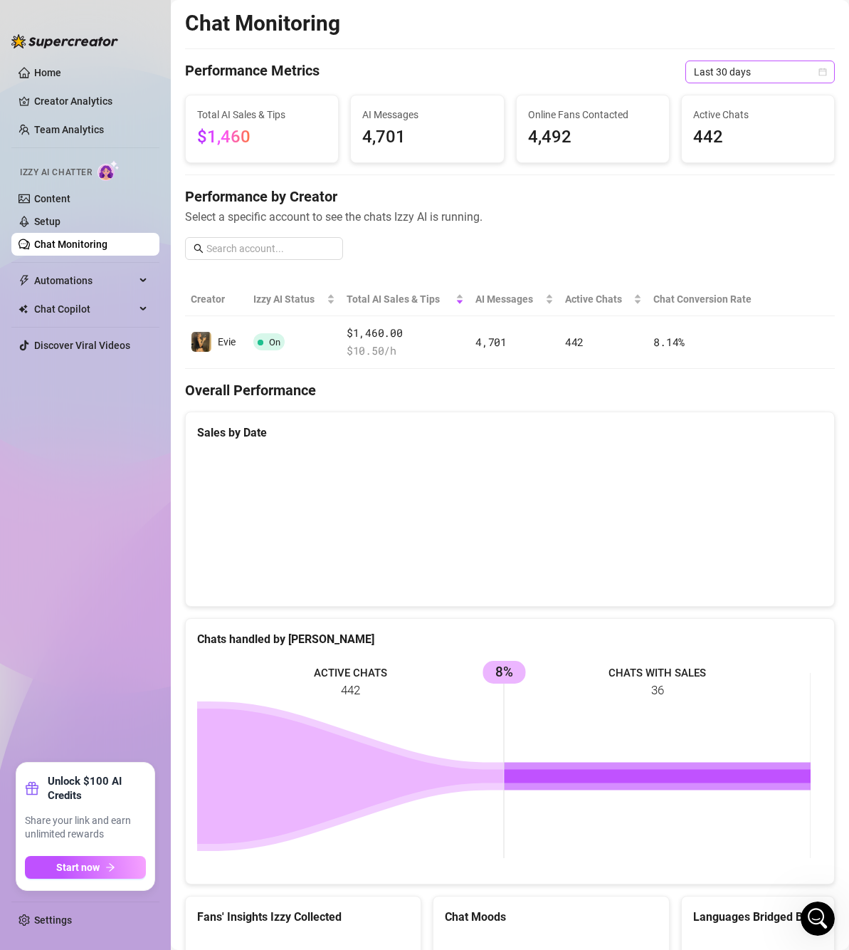
click at [731, 70] on span "Last 30 days" at bounding box center [760, 71] width 132 height 21
click at [724, 98] on div "Last 24 hours" at bounding box center [748, 101] width 127 height 16
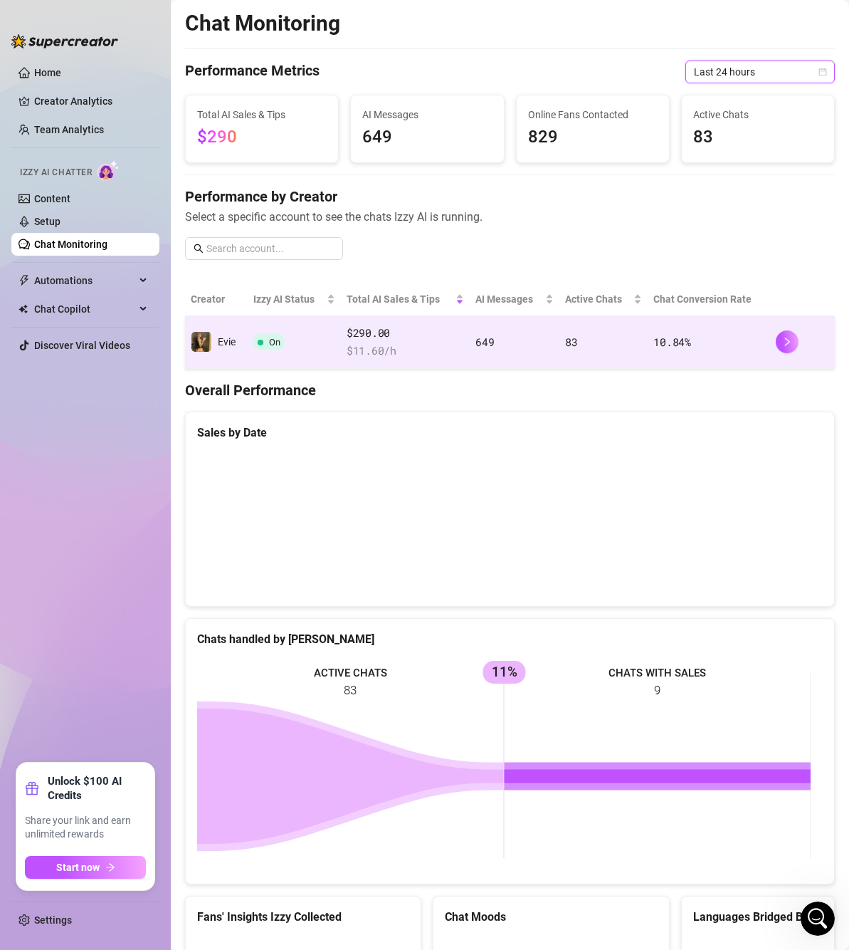
click at [451, 345] on span "$ 11.60 /h" at bounding box center [405, 350] width 117 height 17
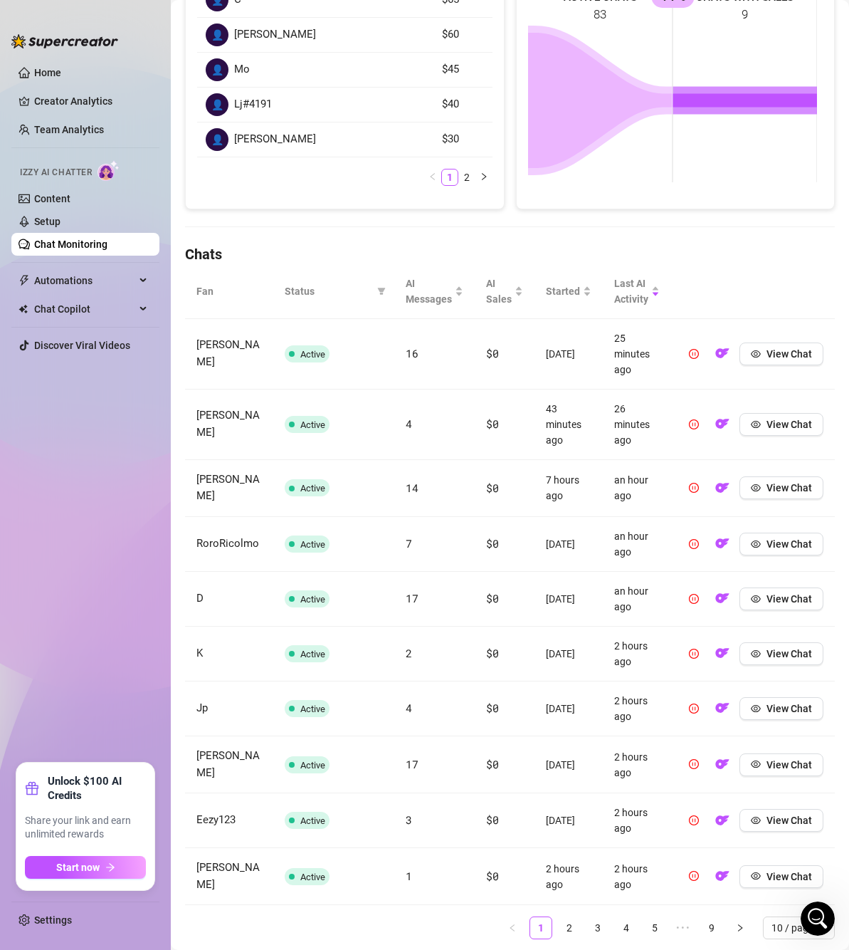
scroll to position [285, 0]
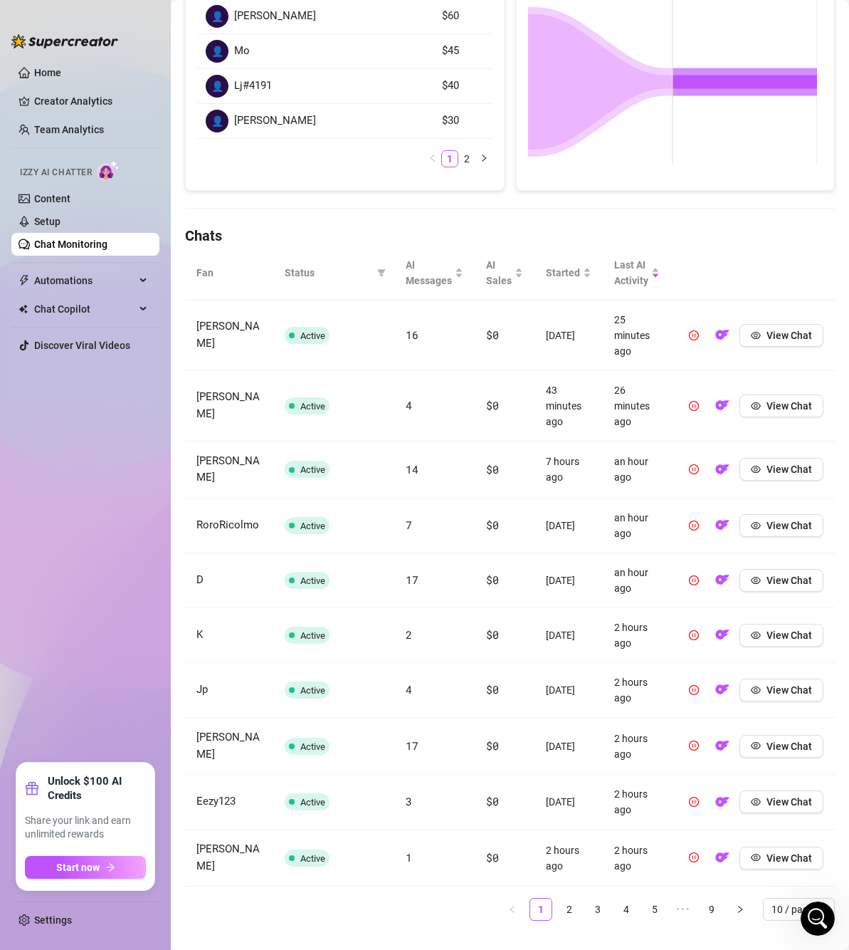
click at [83, 932] on ul "Settings" at bounding box center [85, 916] width 148 height 42
click at [72, 926] on link "Settings" at bounding box center [53, 919] width 38 height 11
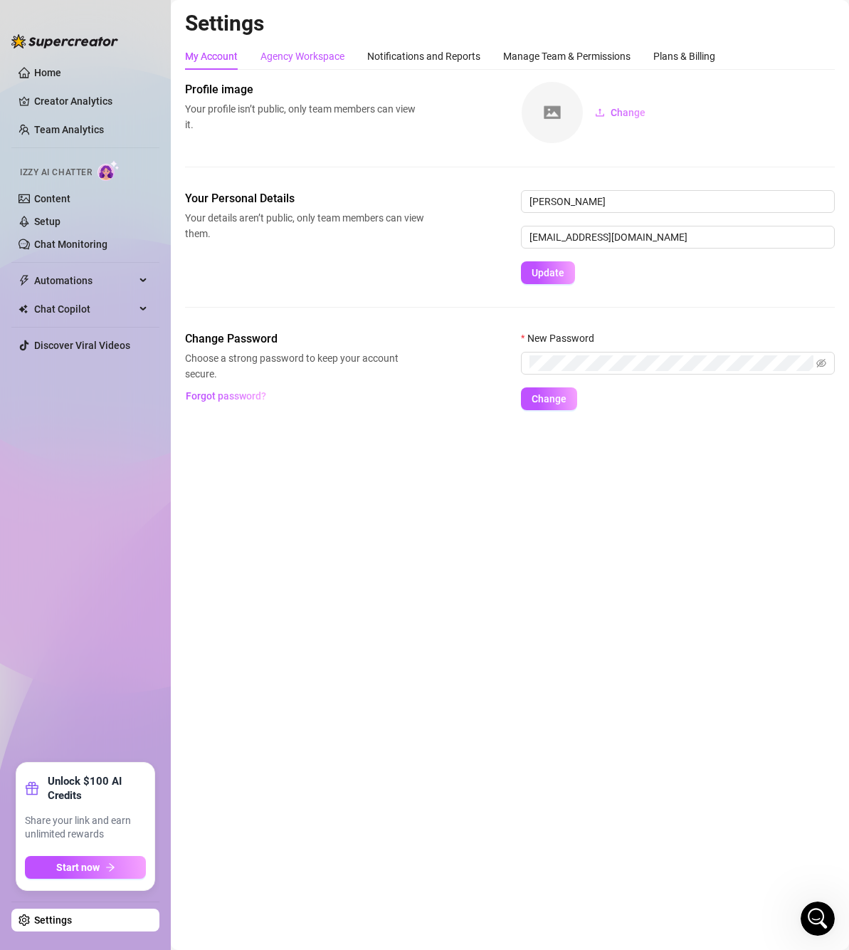
click at [327, 56] on div "Agency Workspace" at bounding box center [303, 56] width 84 height 16
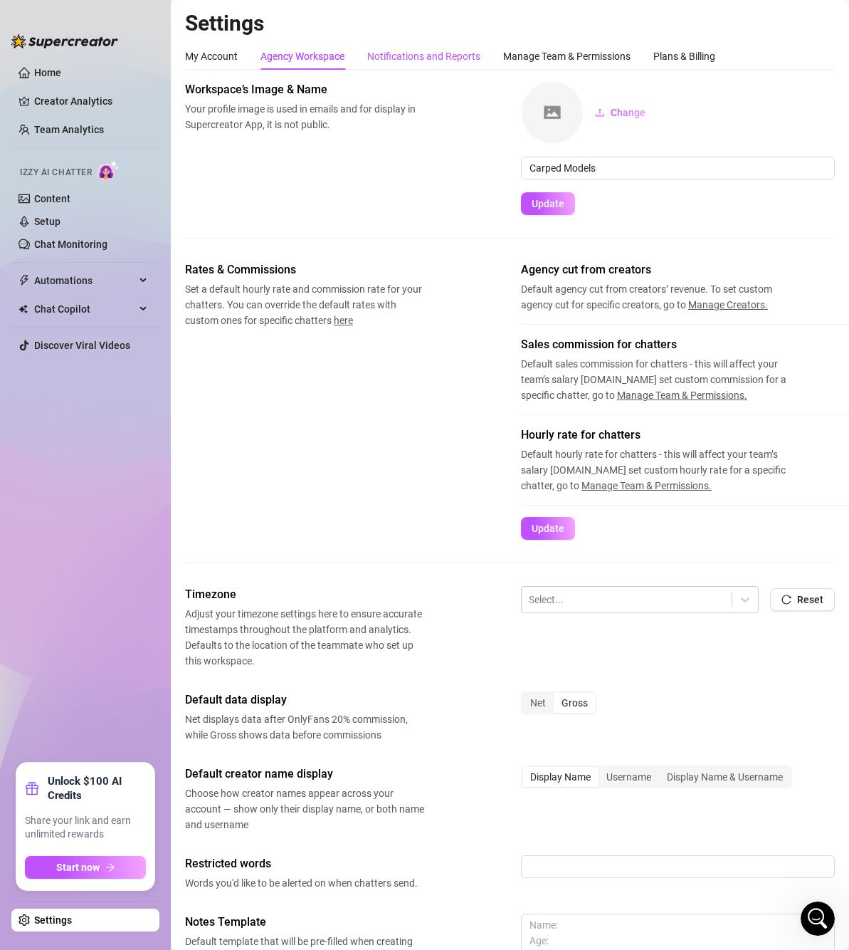
click at [444, 61] on div "Notifications and Reports" at bounding box center [423, 56] width 113 height 16
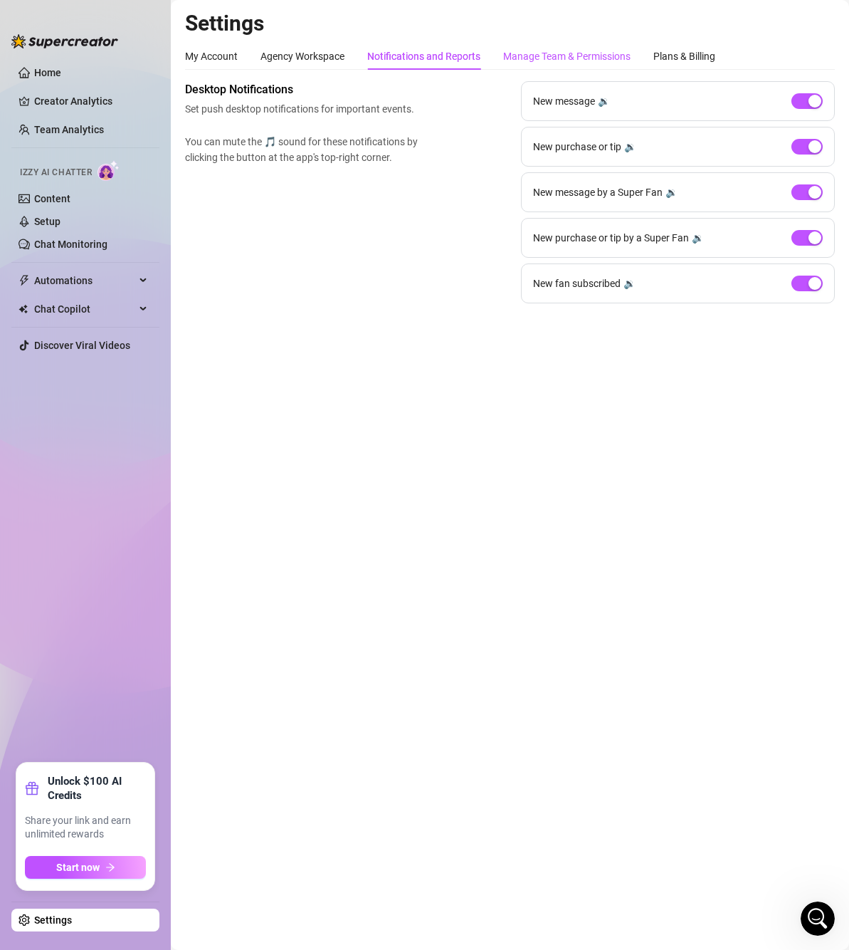
click at [560, 58] on div "Manage Team & Permissions" at bounding box center [566, 56] width 127 height 16
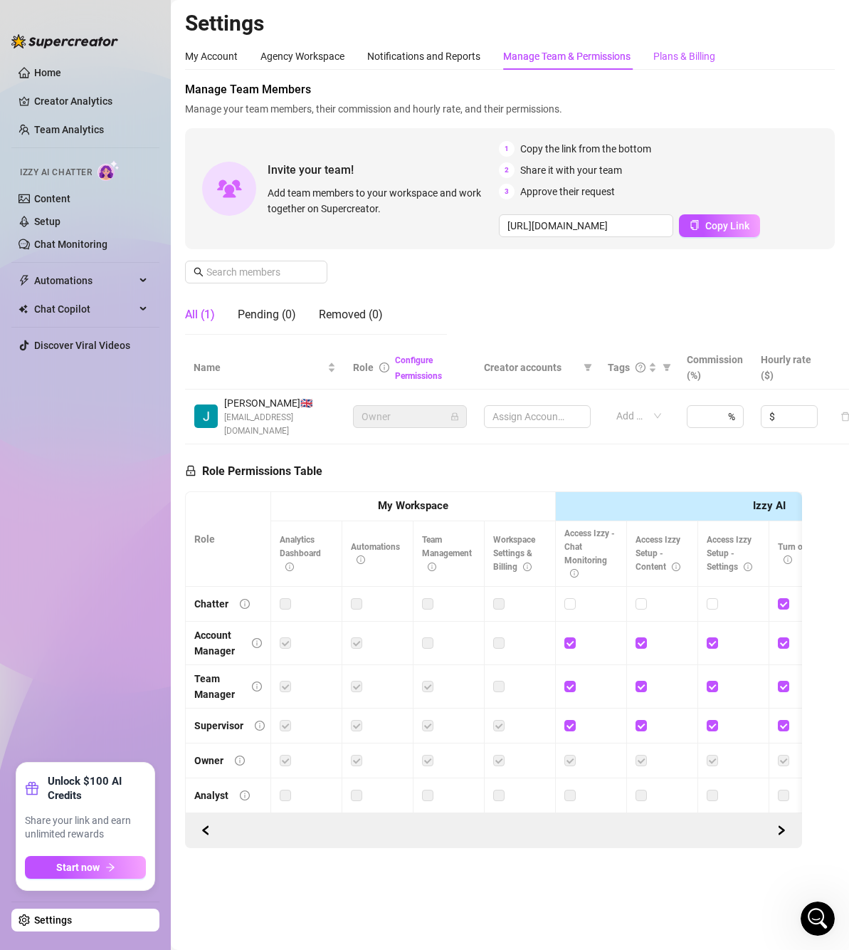
click at [686, 58] on div "Plans & Billing" at bounding box center [685, 56] width 62 height 16
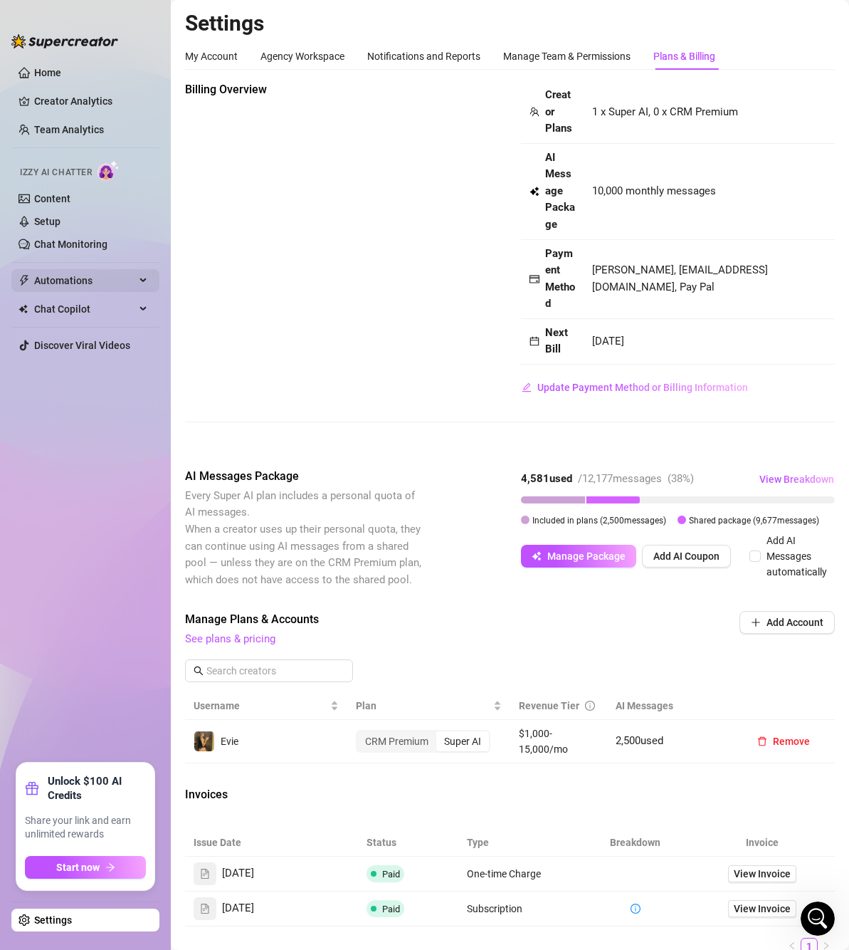
drag, startPoint x: 93, startPoint y: 293, endPoint x: 99, endPoint y: 285, distance: 10.1
click at [93, 291] on ul "Home Creator Analytics Team Analytics Izzy AI Chatter Content Setup Chat Monito…" at bounding box center [85, 406] width 148 height 701
click at [101, 283] on span "Automations" at bounding box center [84, 280] width 101 height 23
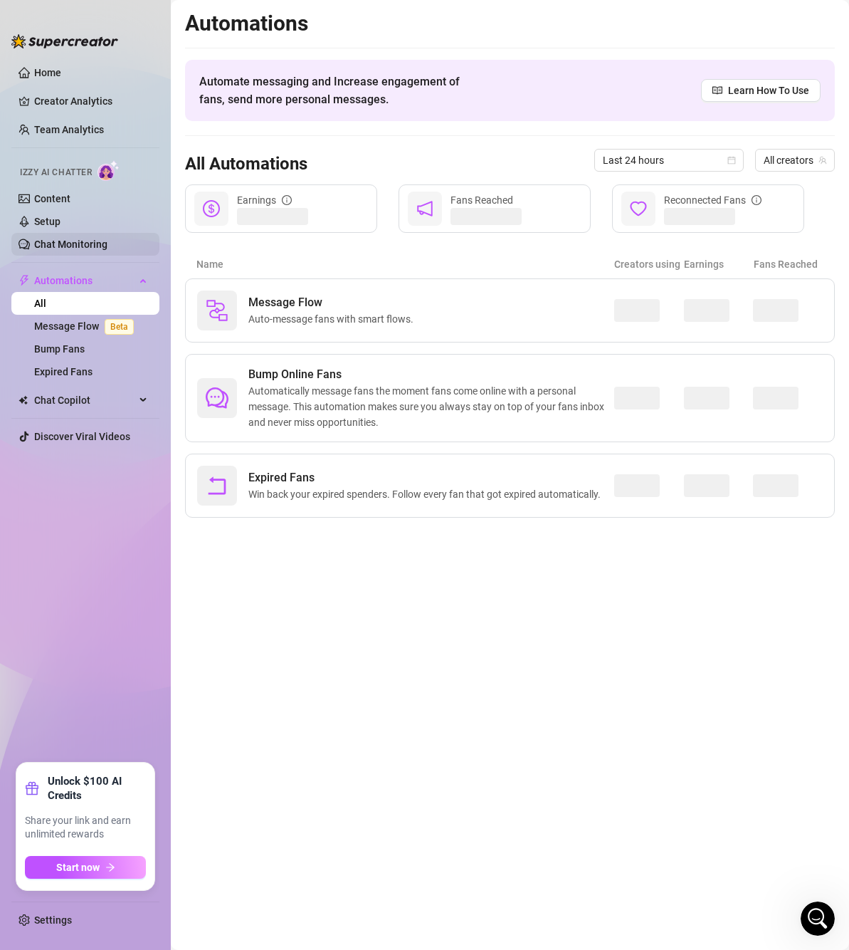
click at [90, 241] on link "Chat Monitoring" at bounding box center [70, 243] width 73 height 11
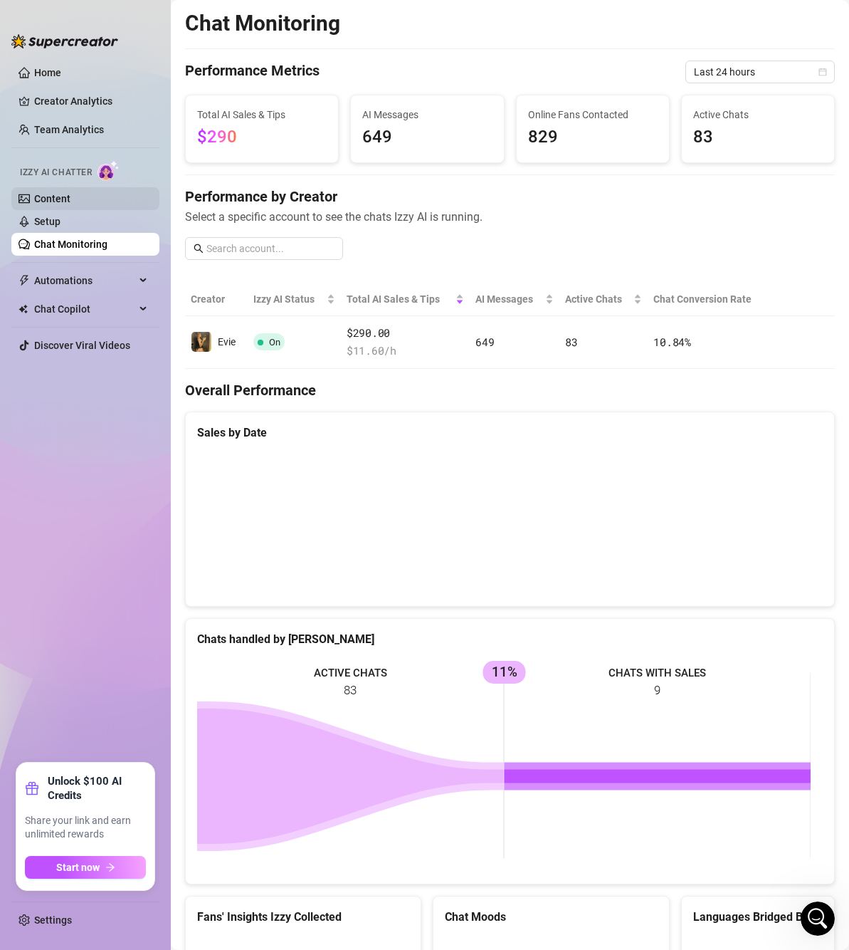
click at [70, 201] on link "Content" at bounding box center [52, 198] width 36 height 11
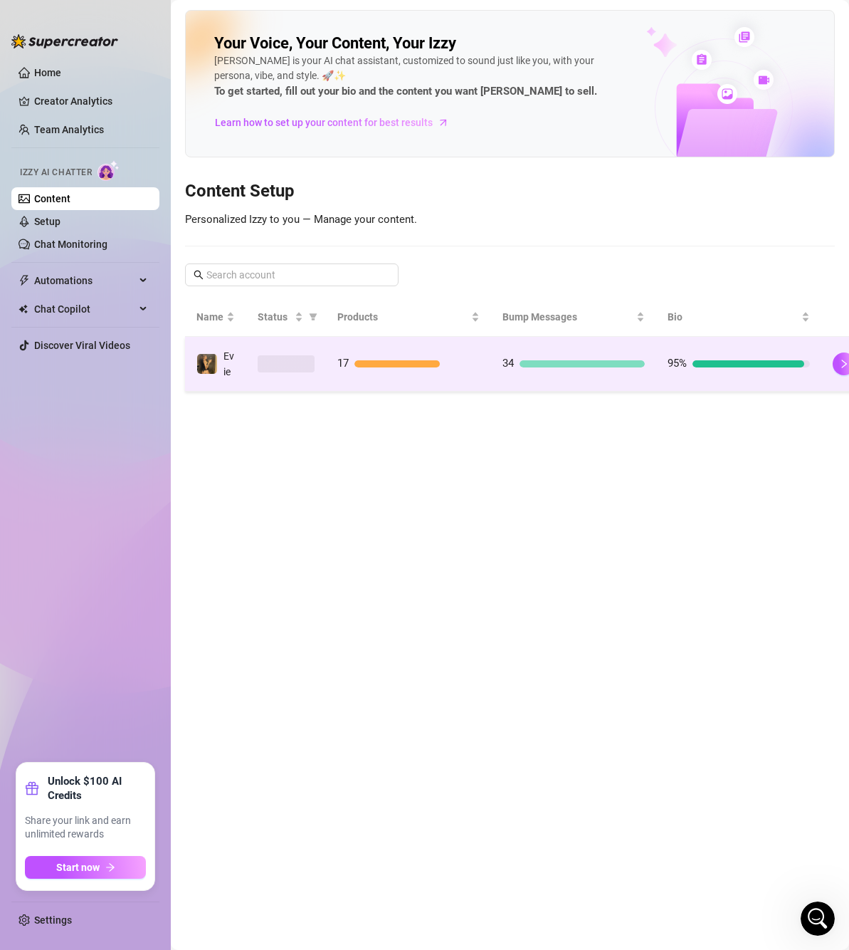
click at [456, 353] on td "17" at bounding box center [408, 364] width 165 height 55
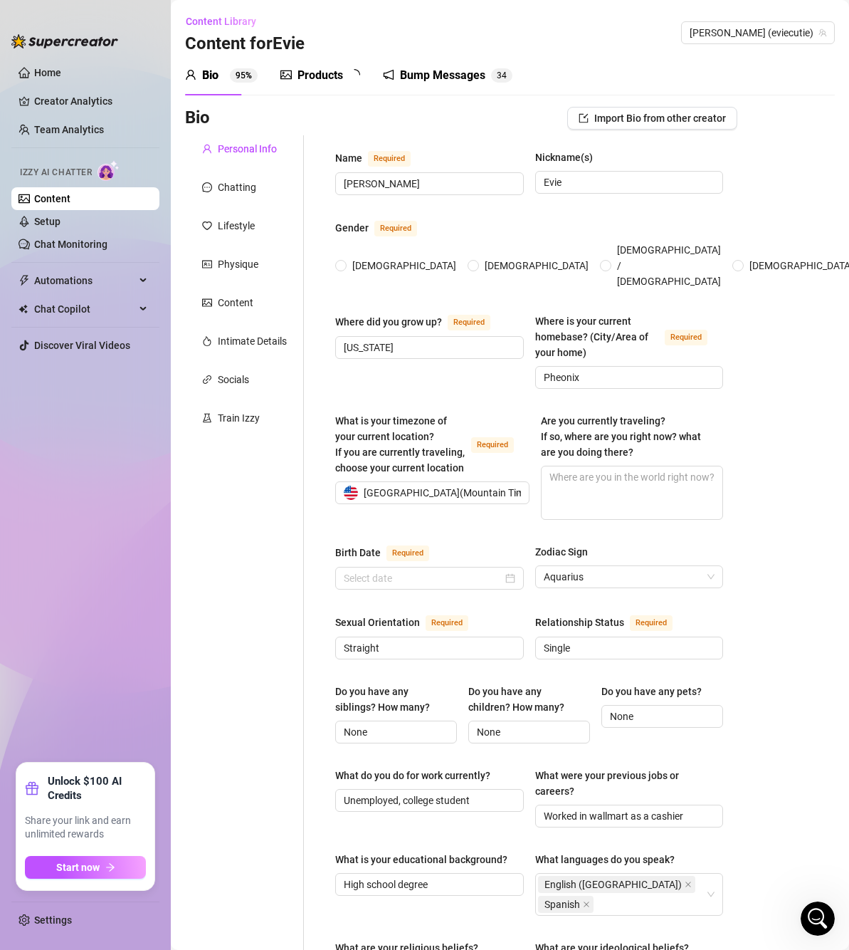
radio input "true"
type input "[DATE]"
click at [327, 70] on div "Products" at bounding box center [321, 75] width 46 height 17
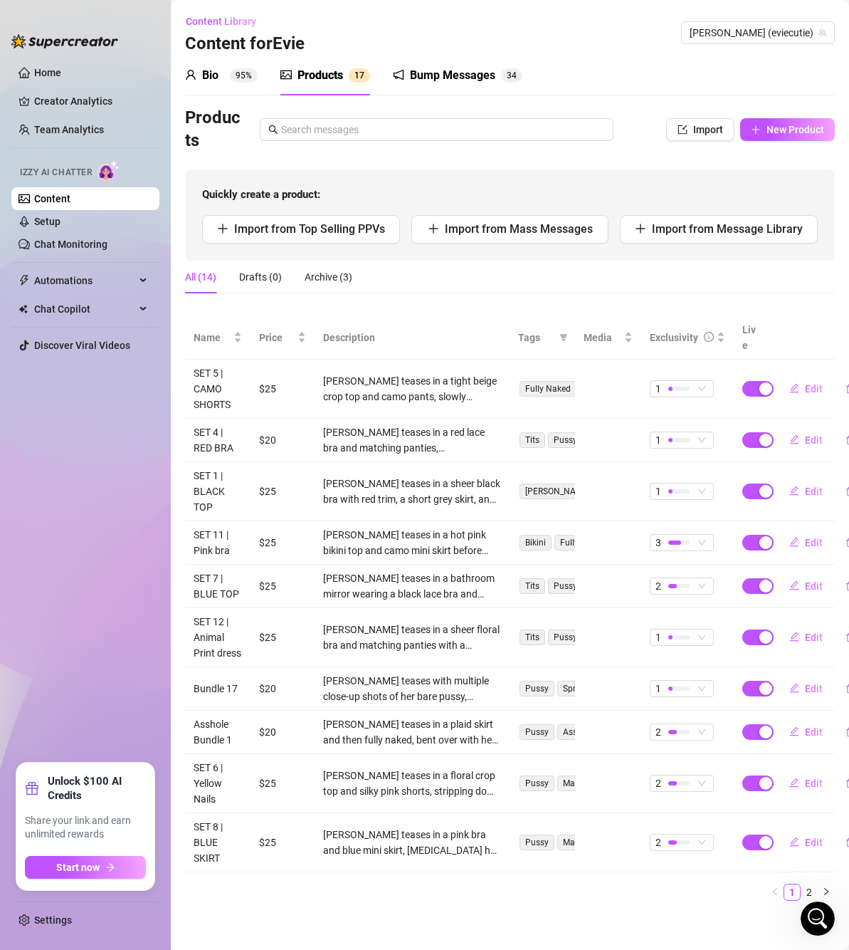
click at [469, 76] on div "Bump Messages" at bounding box center [452, 75] width 85 height 17
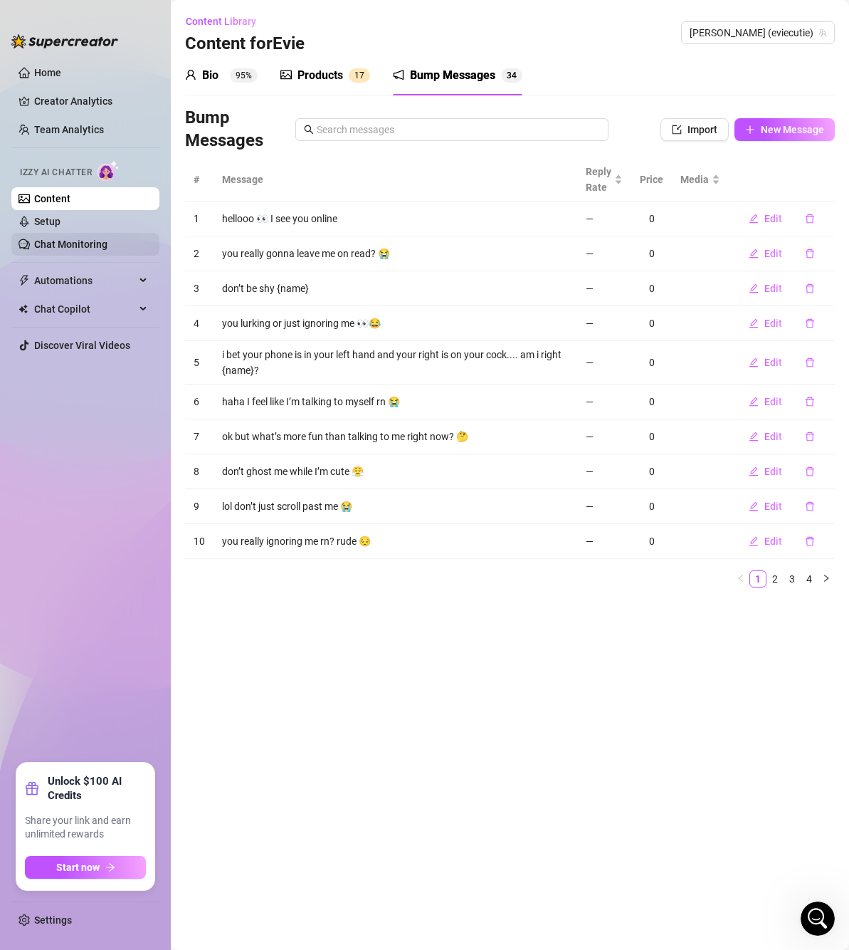
click at [108, 238] on link "Chat Monitoring" at bounding box center [70, 243] width 73 height 11
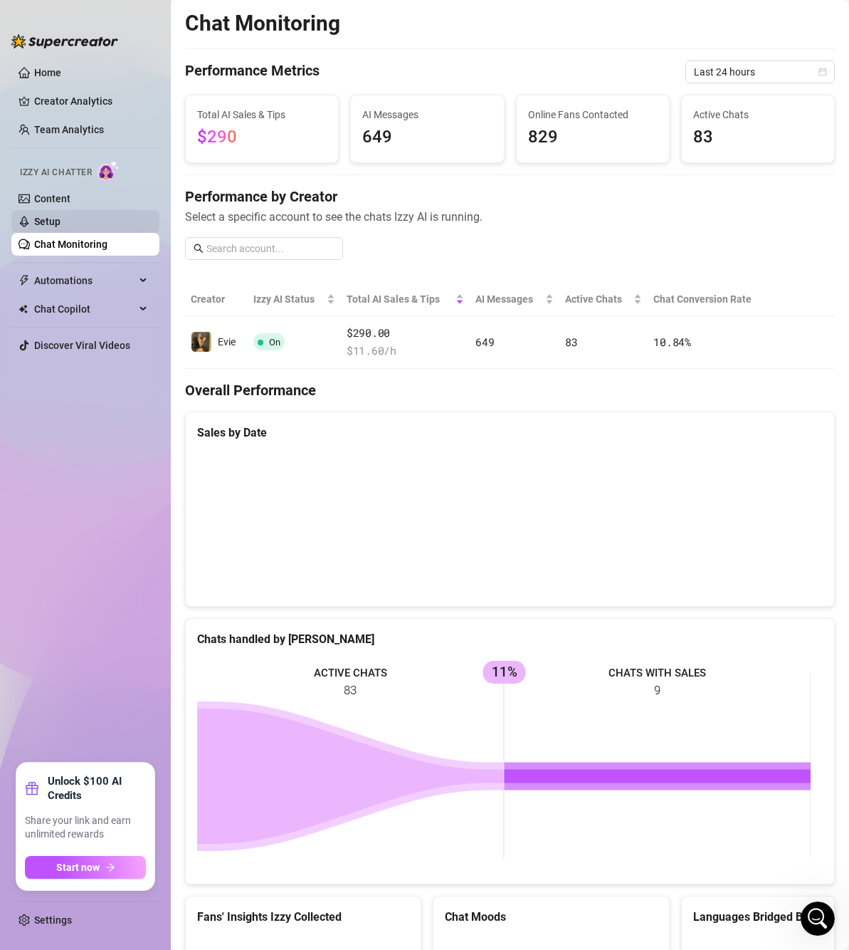
click at [61, 218] on link "Setup" at bounding box center [47, 221] width 26 height 11
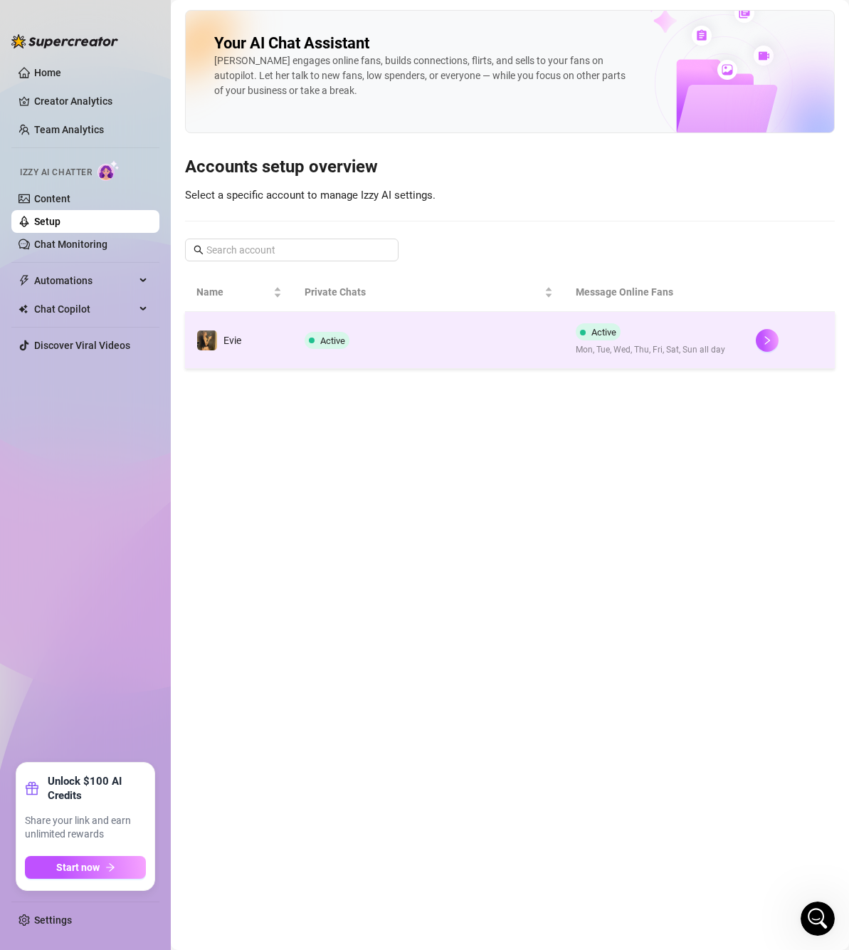
click at [657, 349] on span "Mon, Tue, Wed, Thu, Fri, Sat, Sun all day" at bounding box center [651, 350] width 150 height 14
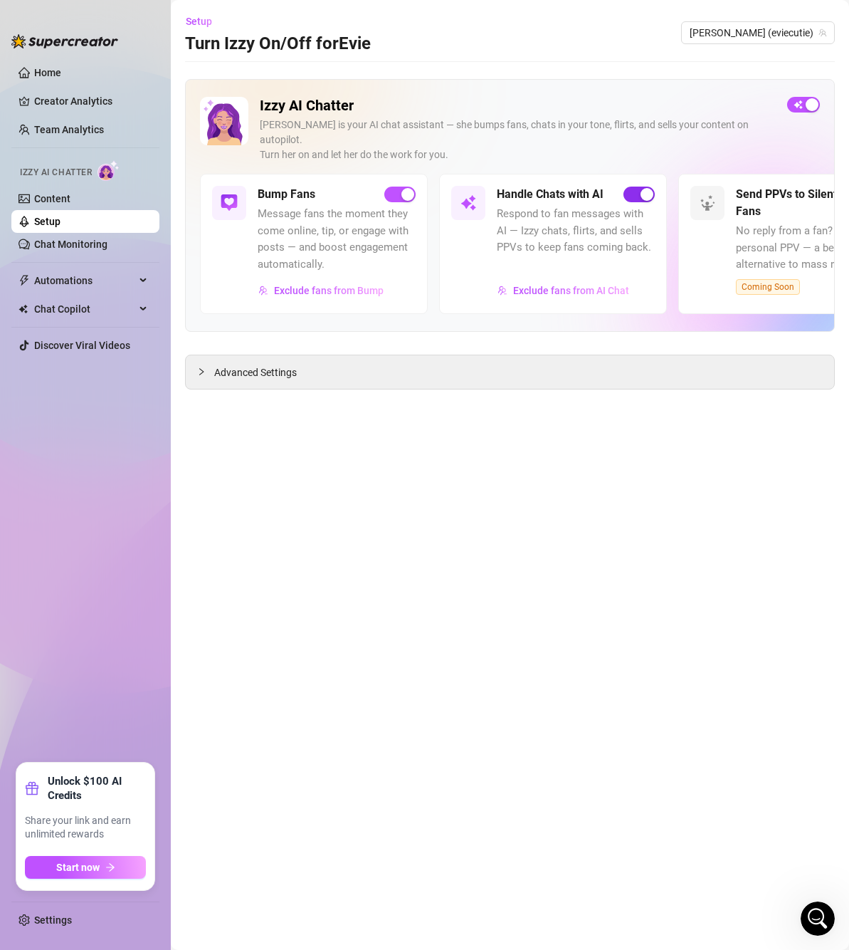
click at [648, 188] on div "button" at bounding box center [647, 194] width 13 height 13
click at [639, 187] on span "button" at bounding box center [639, 195] width 31 height 16
click at [80, 290] on span "Automations" at bounding box center [84, 280] width 101 height 23
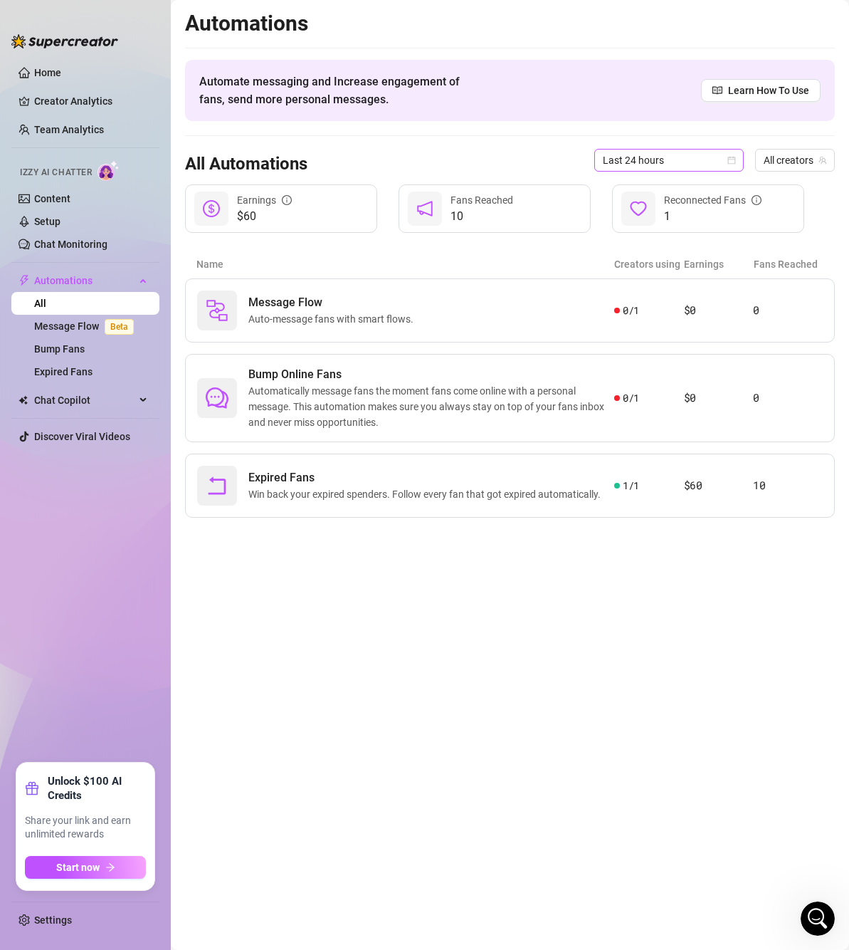
click at [720, 162] on span "Last 24 hours" at bounding box center [669, 160] width 132 height 21
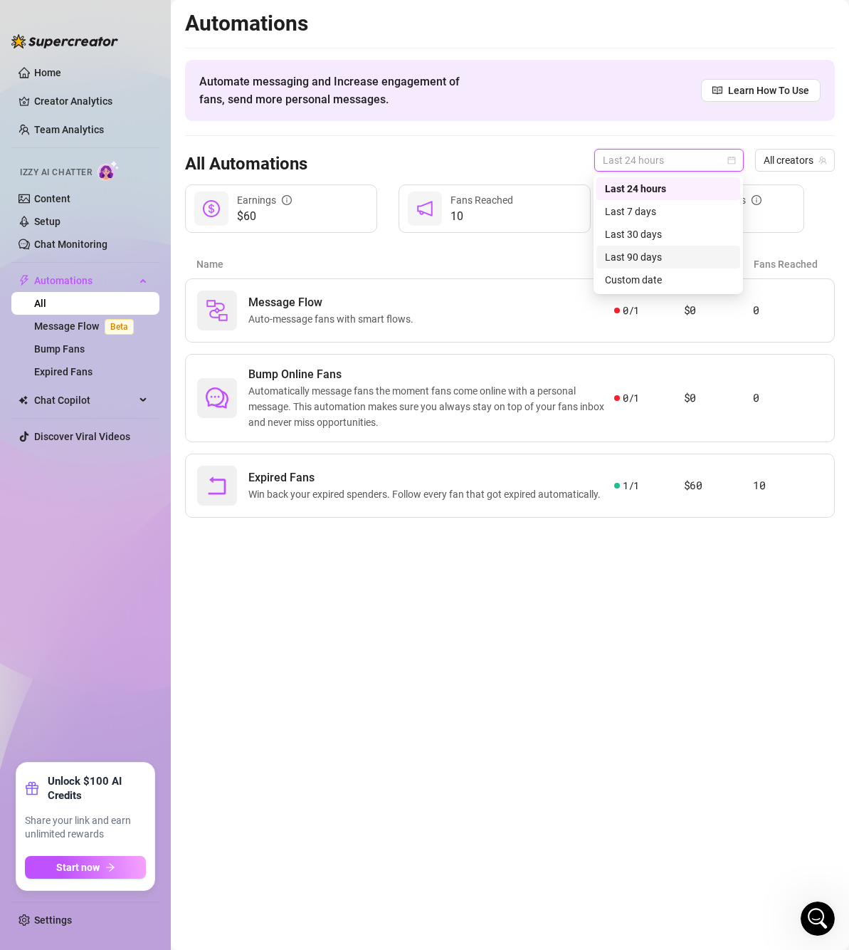
click at [663, 258] on div "Last 90 days" at bounding box center [668, 257] width 127 height 16
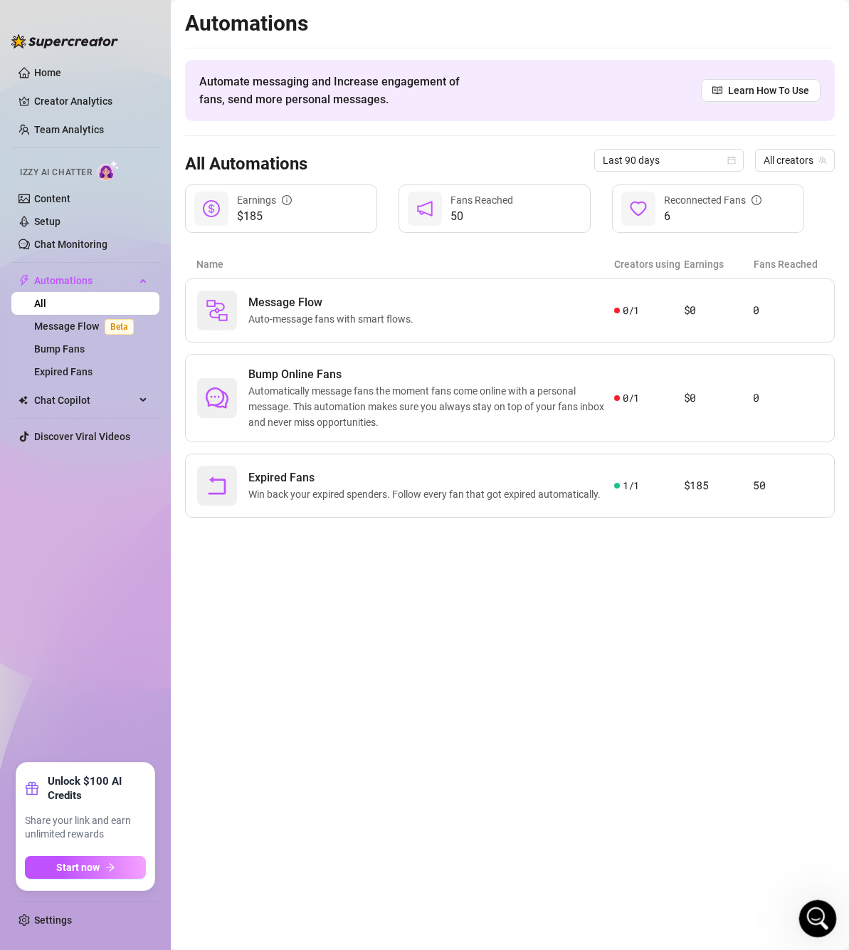
drag, startPoint x: 1614, startPoint y: 1798, endPoint x: 816, endPoint y: 901, distance: 1201.2
click at [814, 905] on icon "Open Intercom Messenger" at bounding box center [815, 916] width 23 height 23
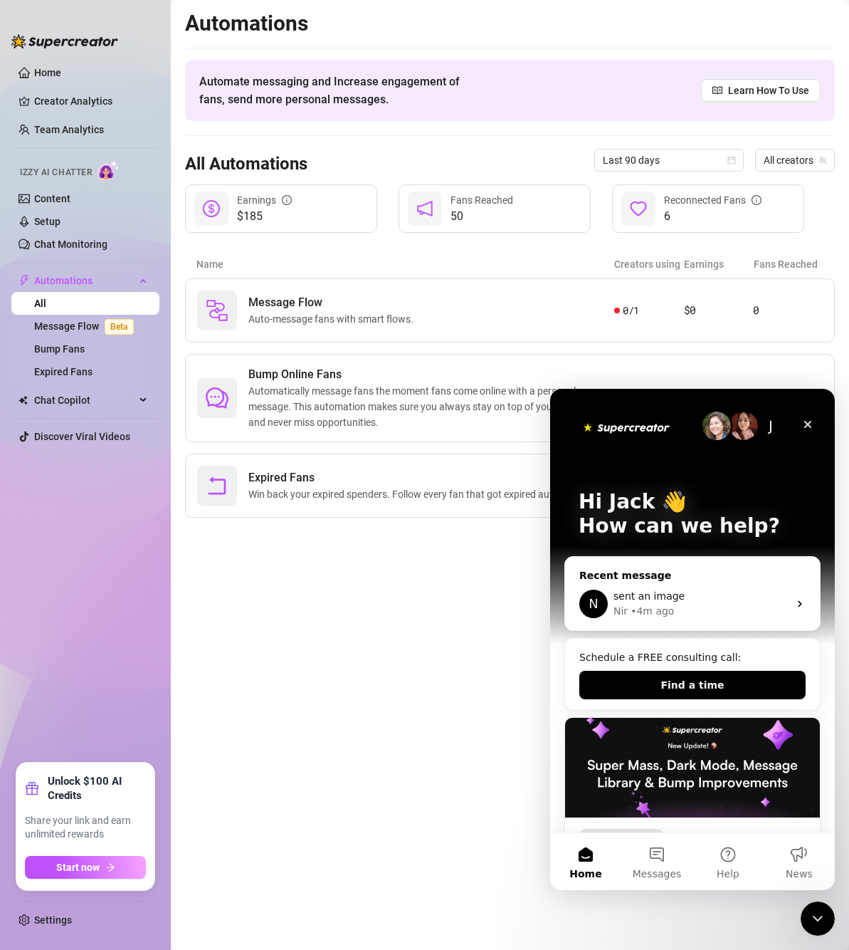
click at [755, 593] on div "sent an image" at bounding box center [701, 596] width 175 height 15
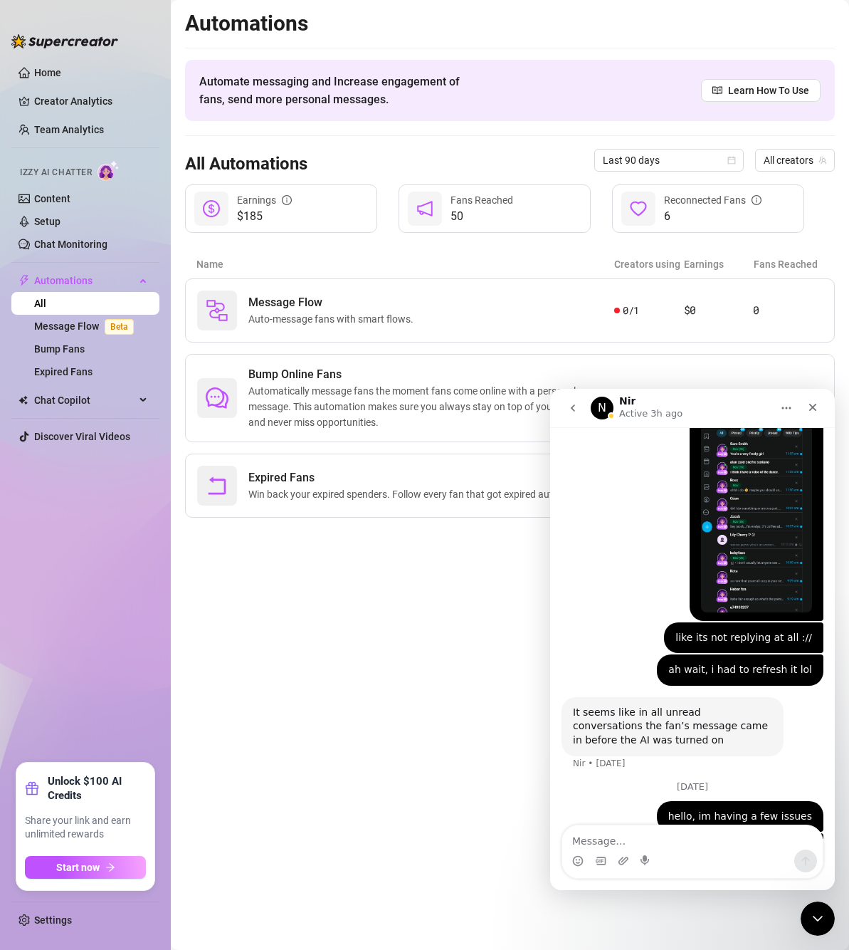
scroll to position [1875, 0]
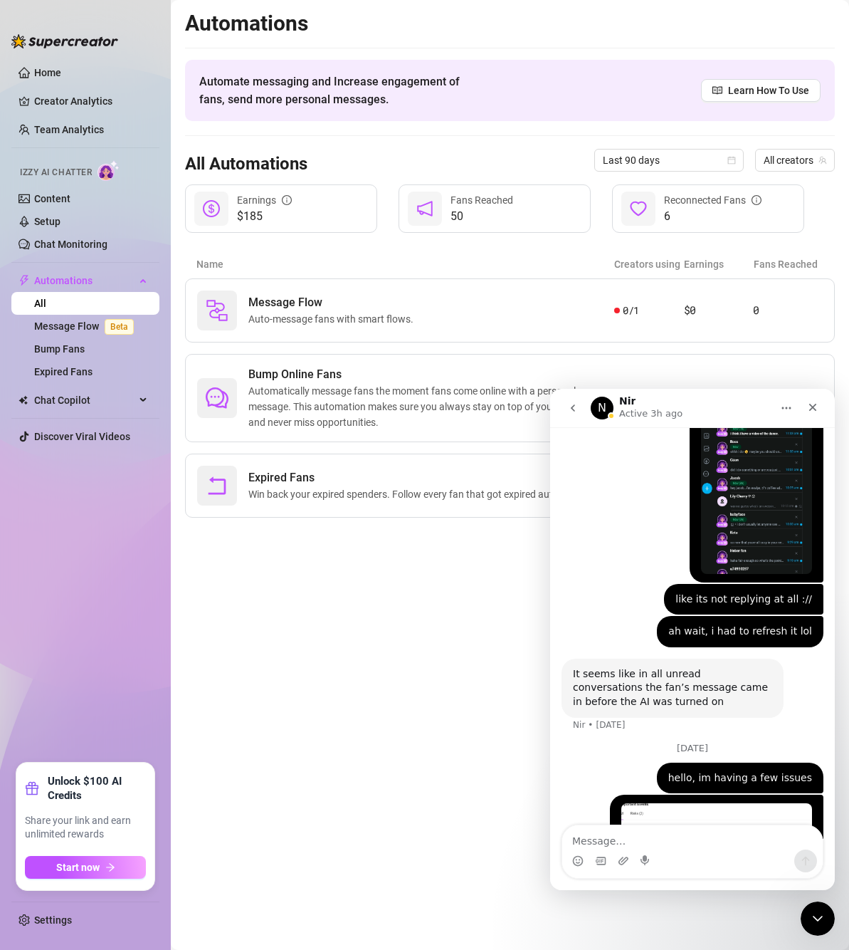
click at [777, 411] on button "Home" at bounding box center [786, 407] width 27 height 27
click at [570, 408] on icon "go back" at bounding box center [572, 407] width 11 height 11
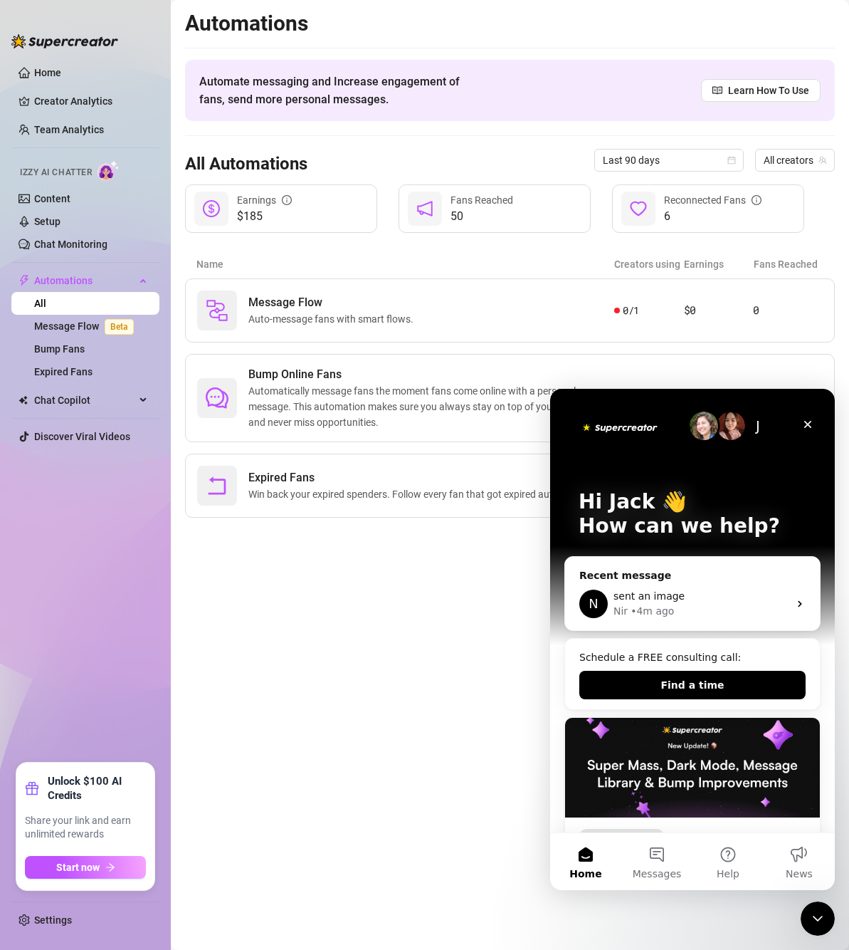
scroll to position [0, 0]
click at [654, 856] on button "Messages" at bounding box center [657, 861] width 71 height 57
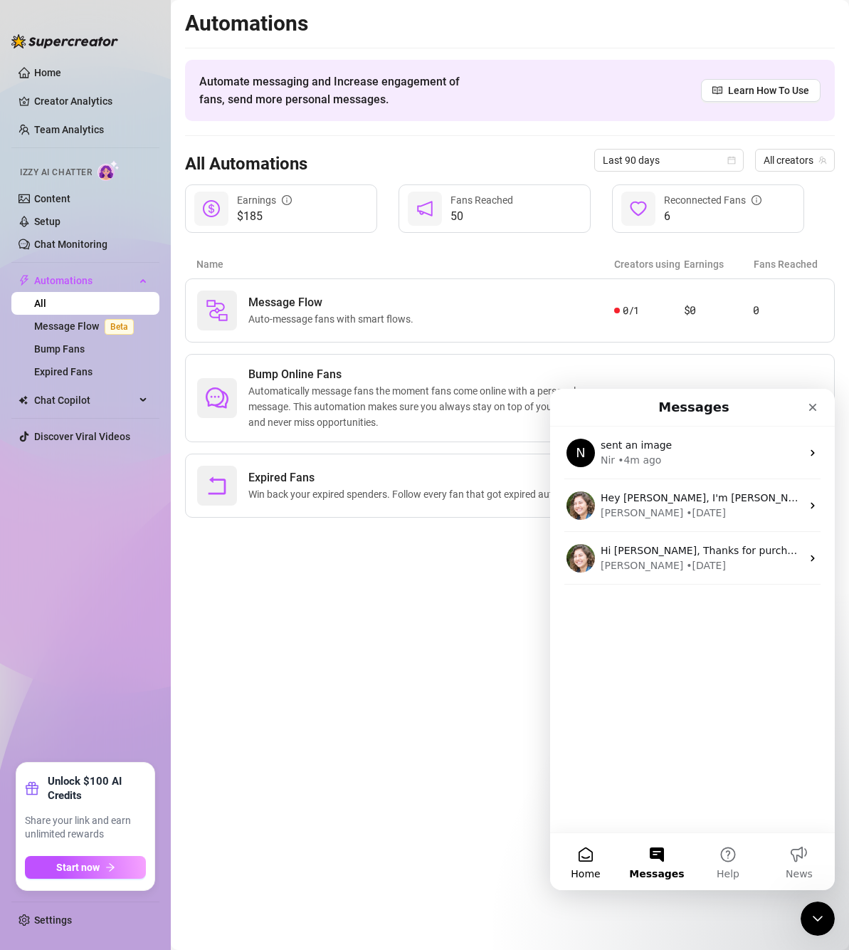
click at [577, 856] on button "Home" at bounding box center [585, 861] width 71 height 57
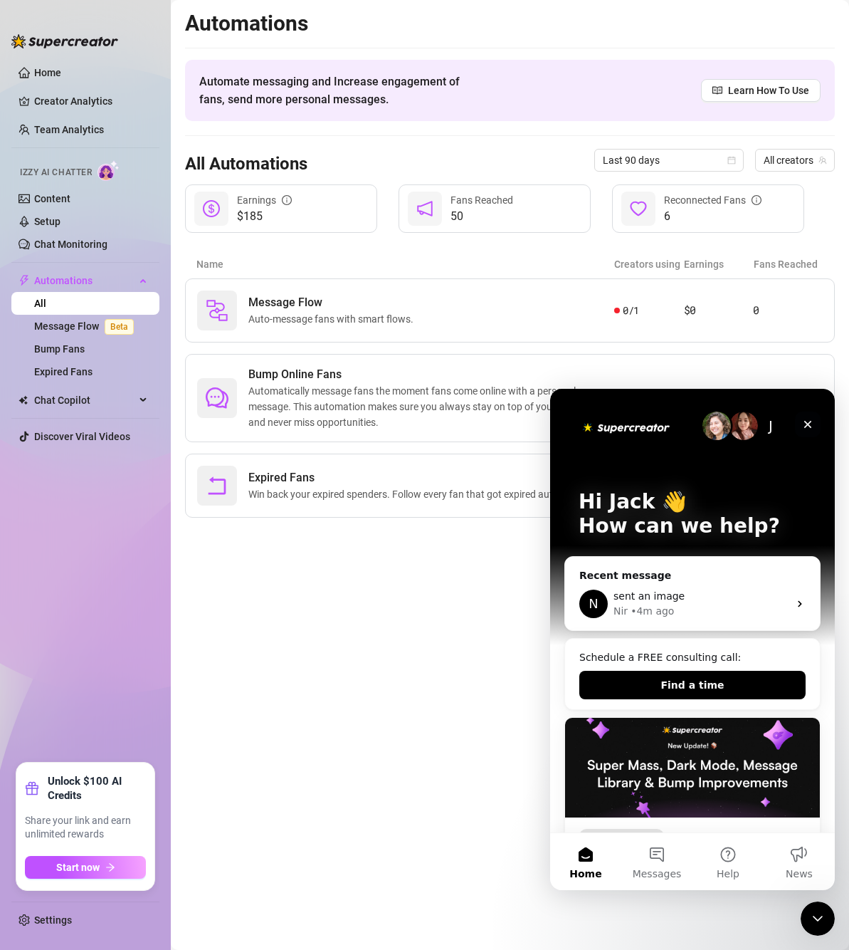
click at [804, 426] on icon "Close" at bounding box center [807, 424] width 11 height 11
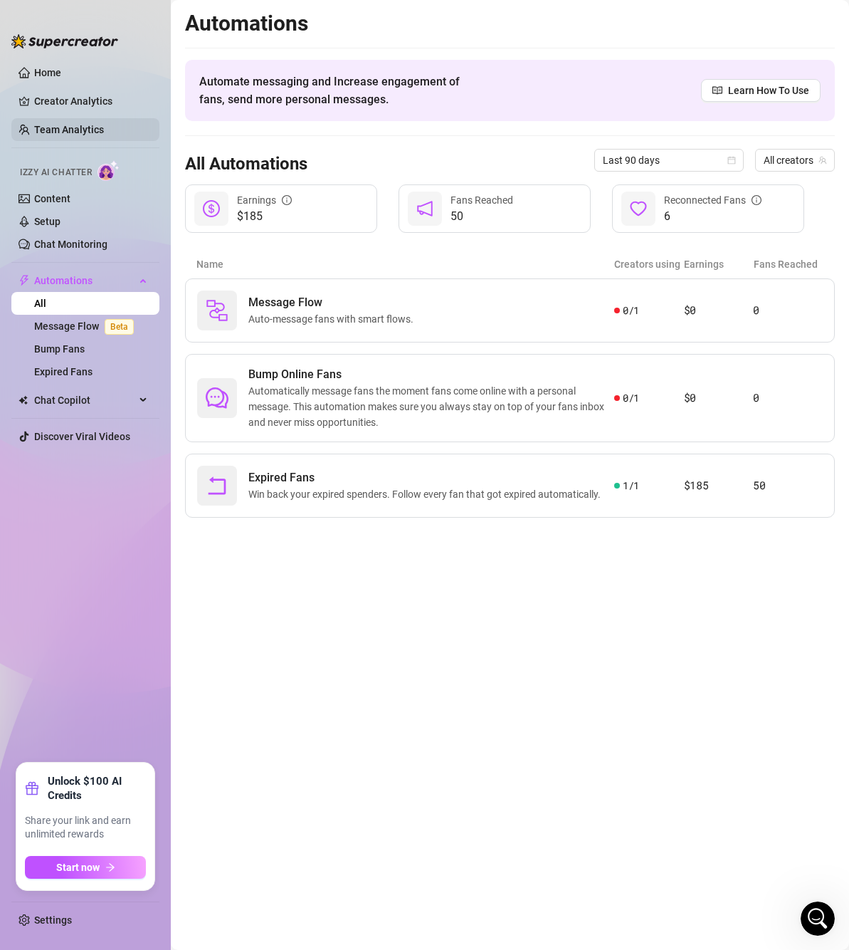
click at [61, 68] on link "Home" at bounding box center [47, 72] width 27 height 11
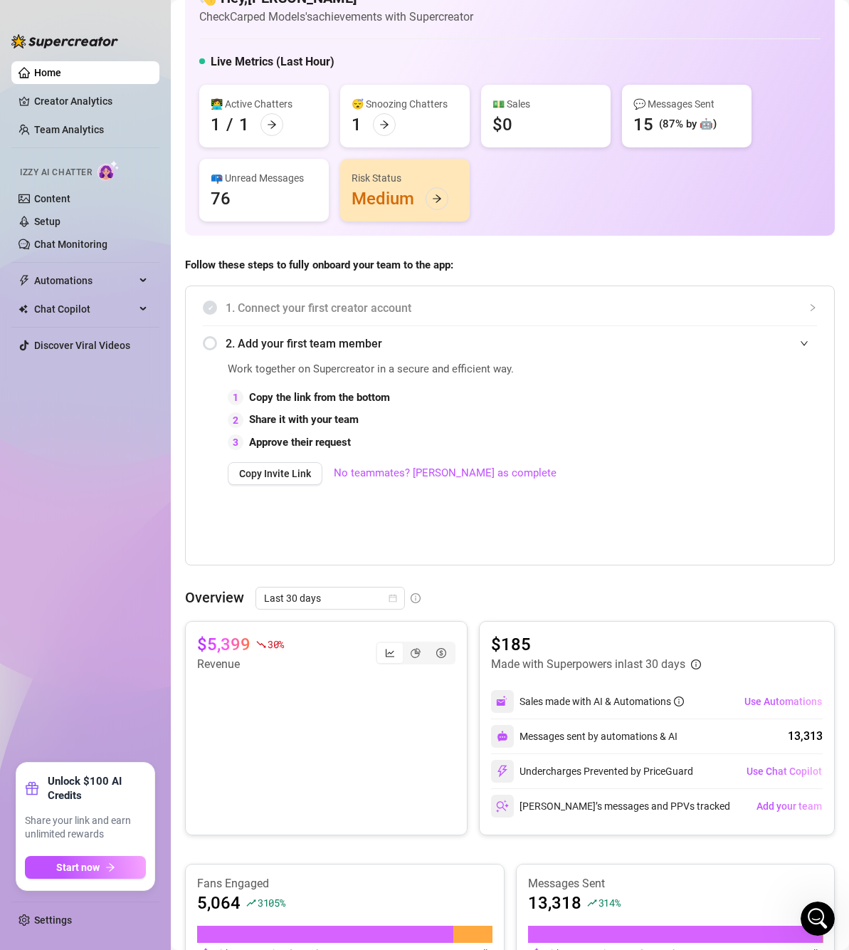
scroll to position [285, 0]
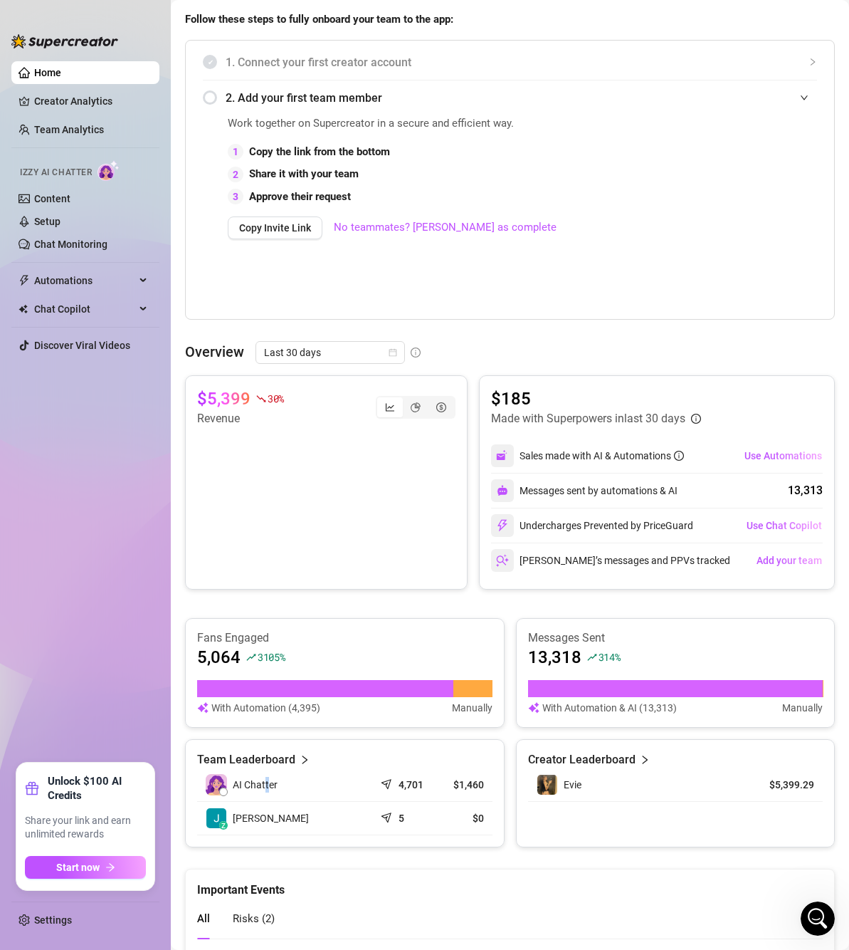
click at [268, 786] on span "AI Chatter" at bounding box center [255, 785] width 45 height 16
click at [78, 132] on link "Team Analytics" at bounding box center [69, 129] width 70 height 11
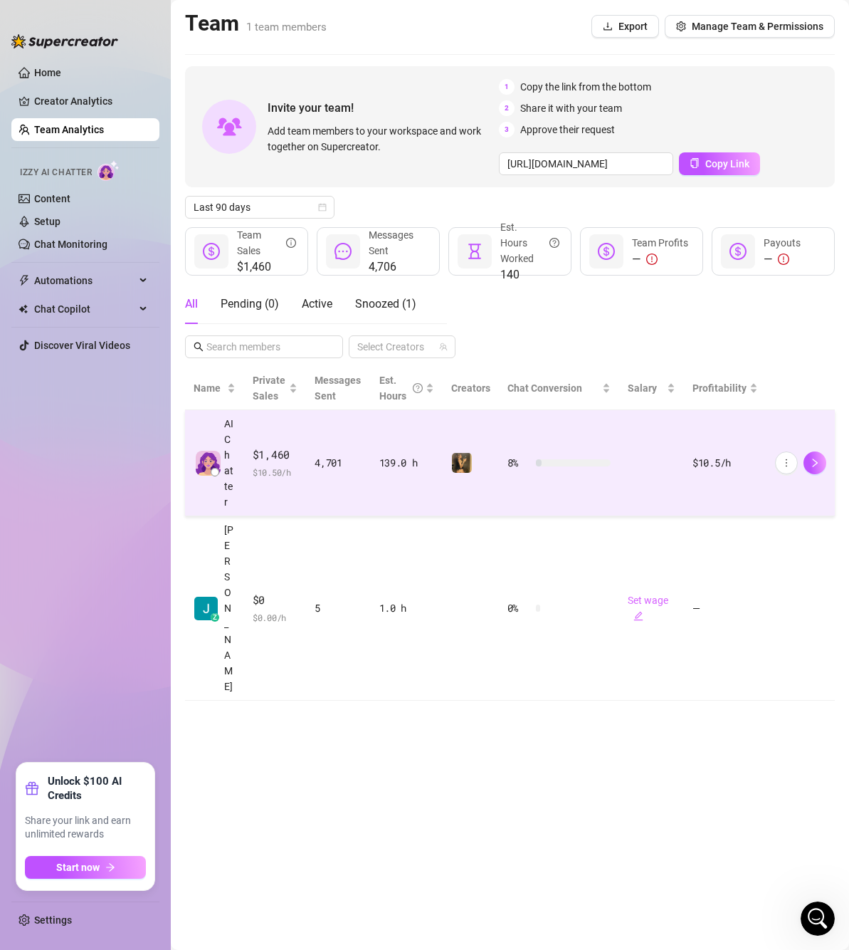
click at [214, 471] on div at bounding box center [215, 472] width 9 height 9
click at [782, 461] on icon "more" at bounding box center [787, 463] width 10 height 10
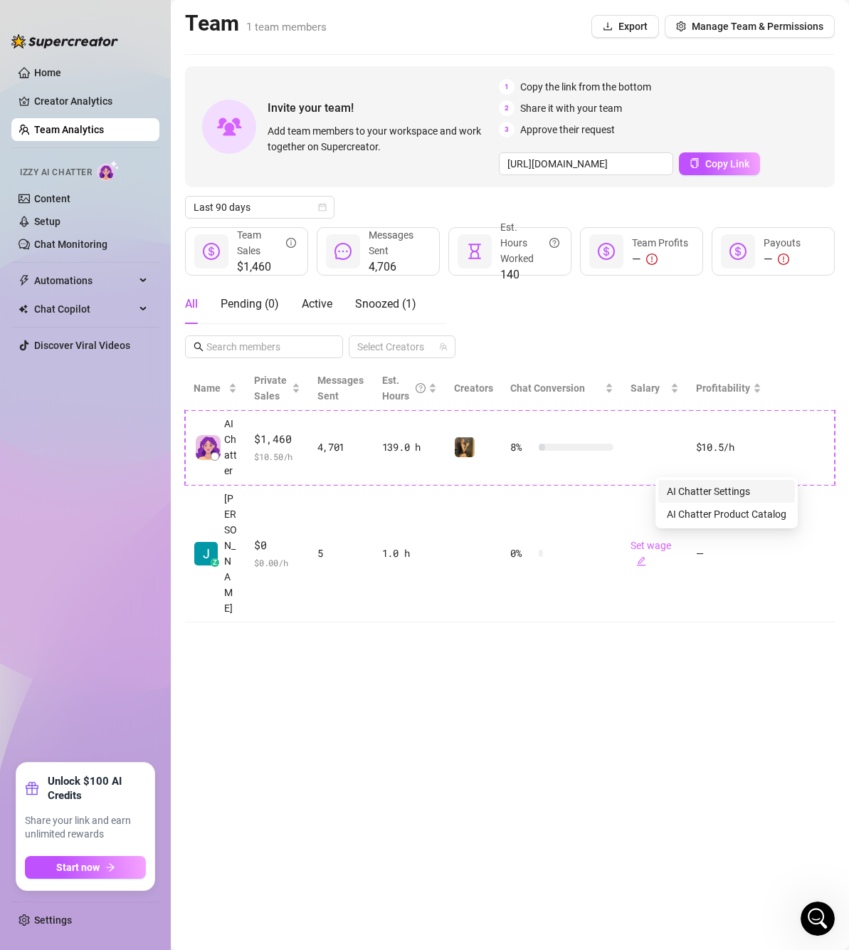
click at [750, 495] on link "AI Chatter Settings" at bounding box center [708, 491] width 83 height 11
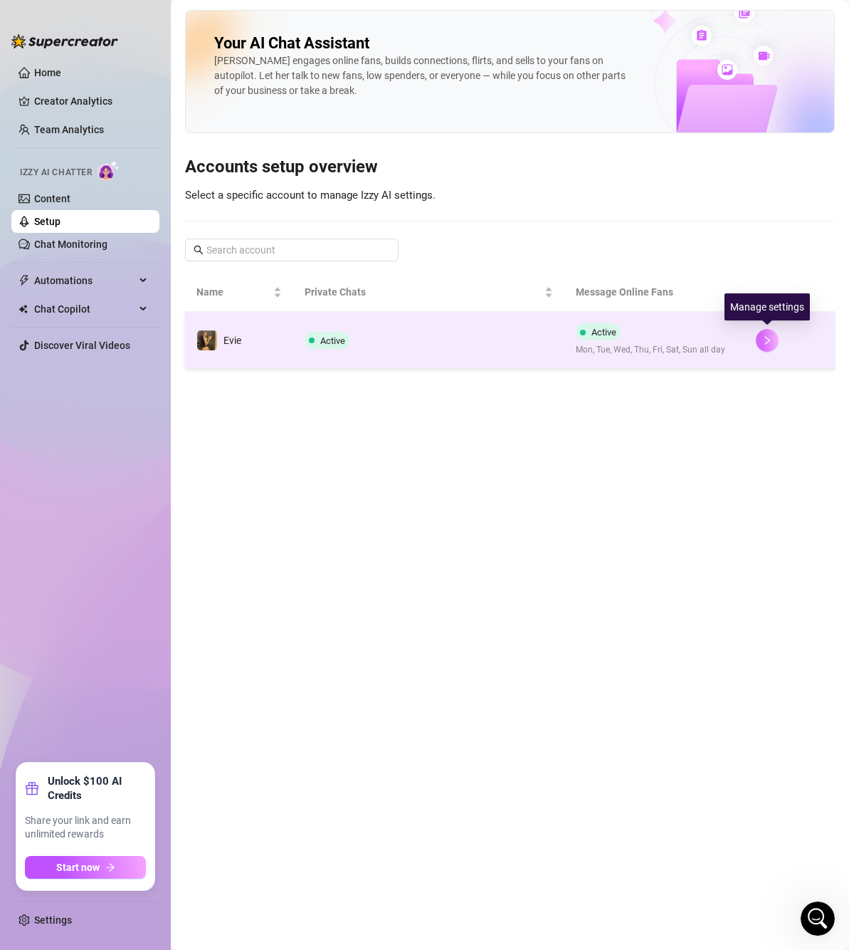
click at [762, 336] on button "button" at bounding box center [767, 340] width 23 height 23
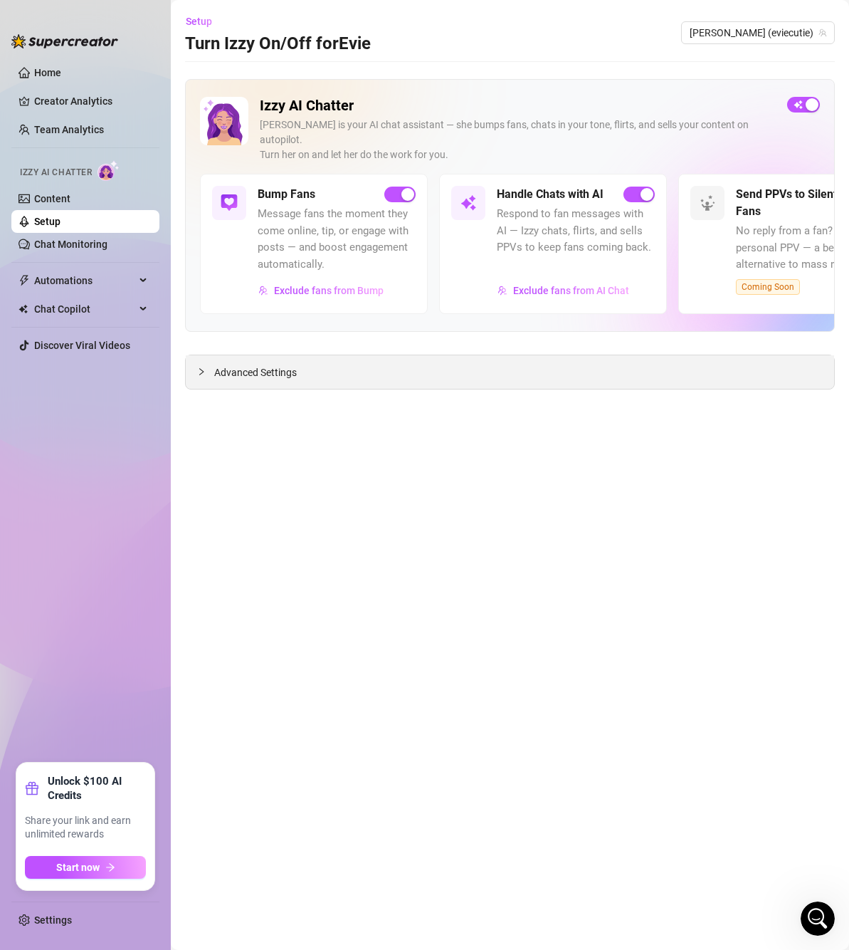
click at [351, 355] on div "Advanced Settings" at bounding box center [510, 371] width 649 height 33
click at [320, 358] on div "Advanced Settings" at bounding box center [510, 371] width 649 height 33
click at [205, 367] on icon "collapsed" at bounding box center [201, 371] width 9 height 9
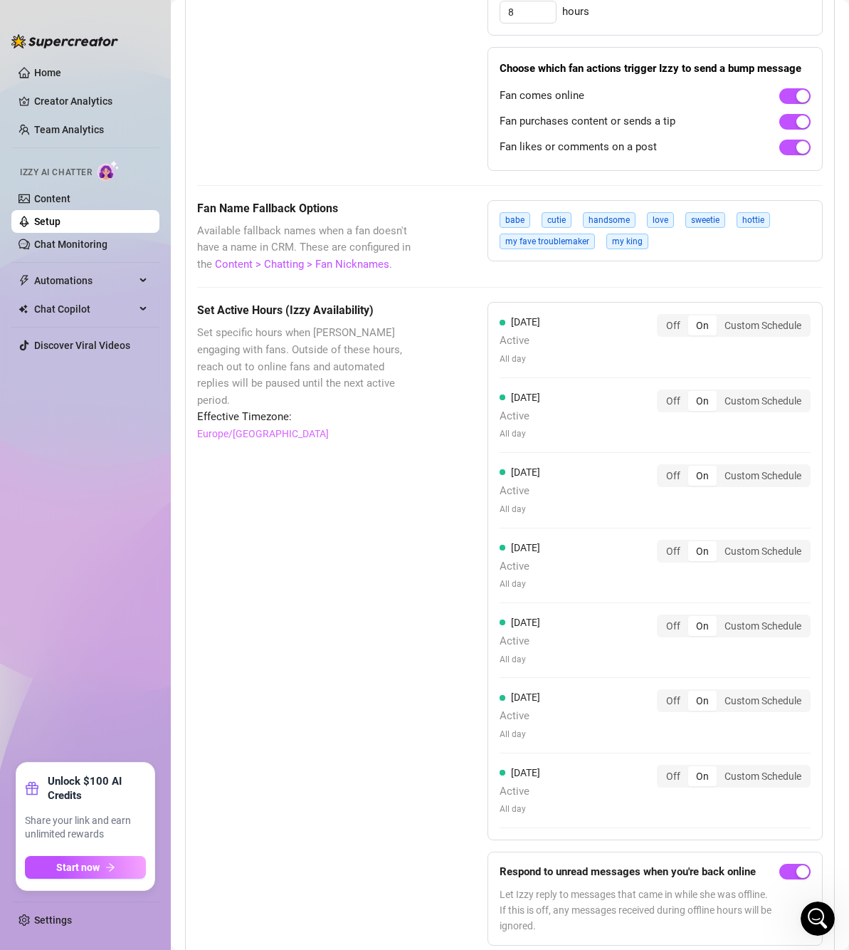
scroll to position [1146, 0]
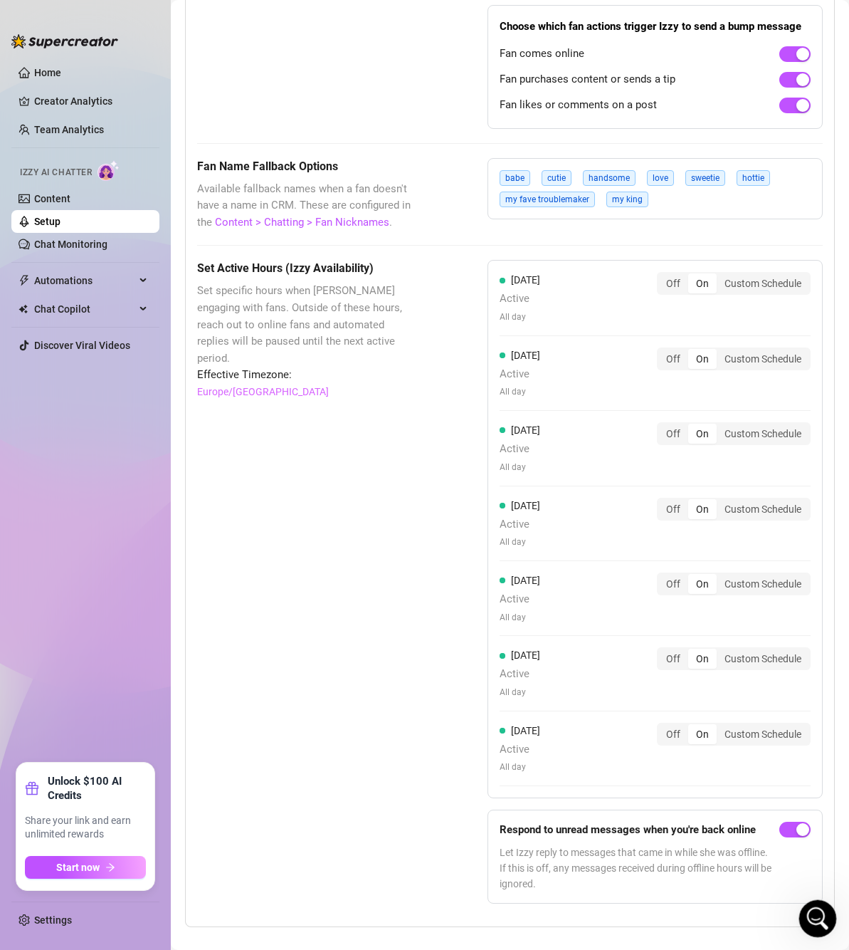
click at [823, 907] on div "Open Intercom Messenger" at bounding box center [815, 916] width 47 height 47
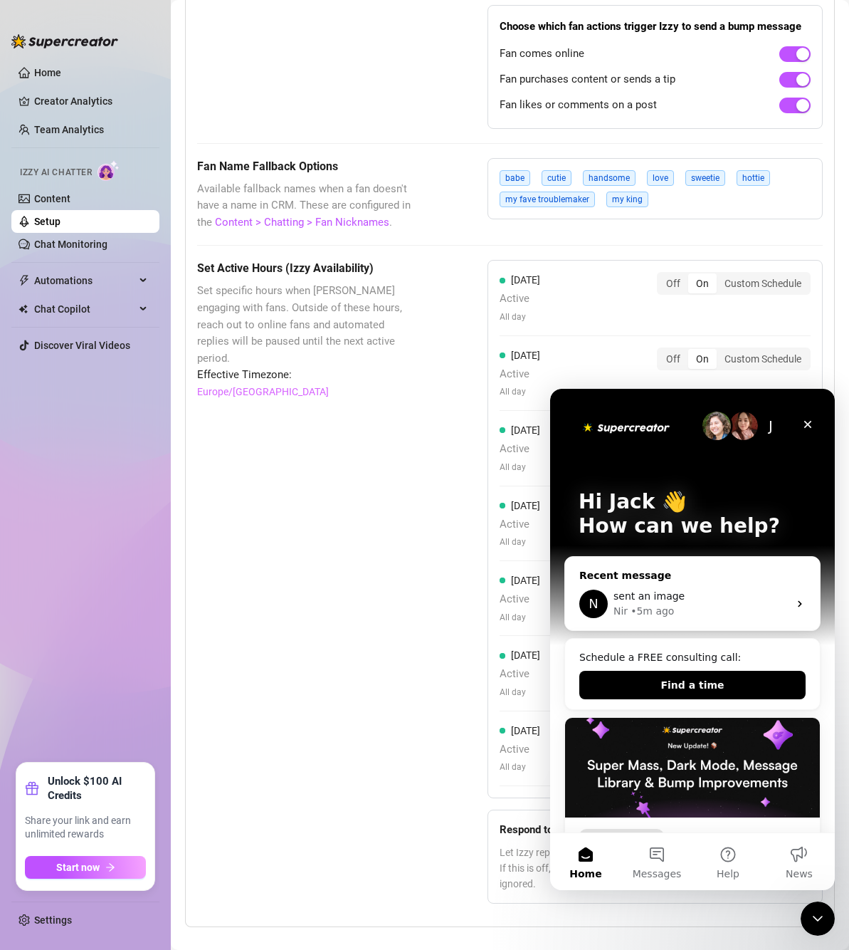
click at [717, 600] on div "sent an image" at bounding box center [701, 596] width 175 height 15
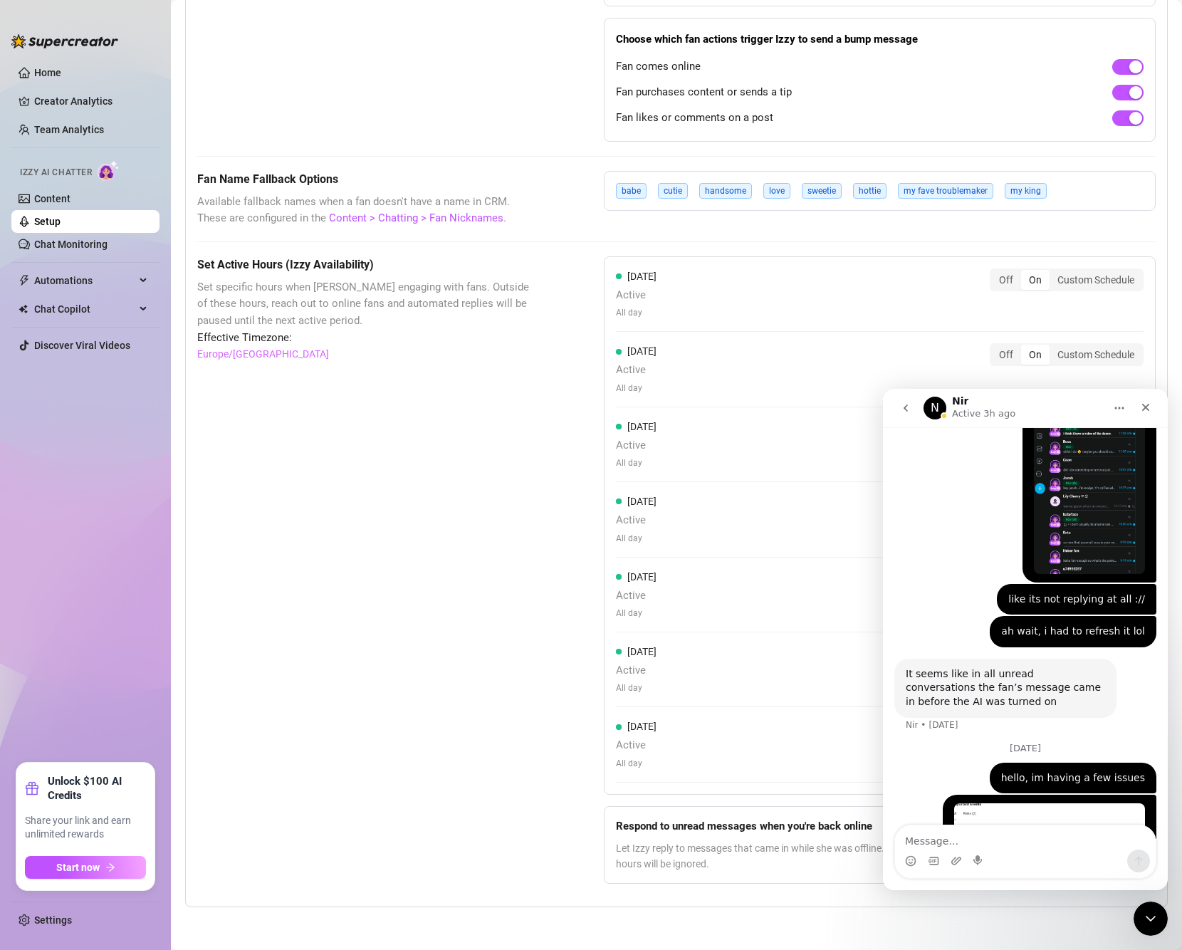
scroll to position [980, 0]
click at [61, 77] on link "Home" at bounding box center [47, 72] width 27 height 11
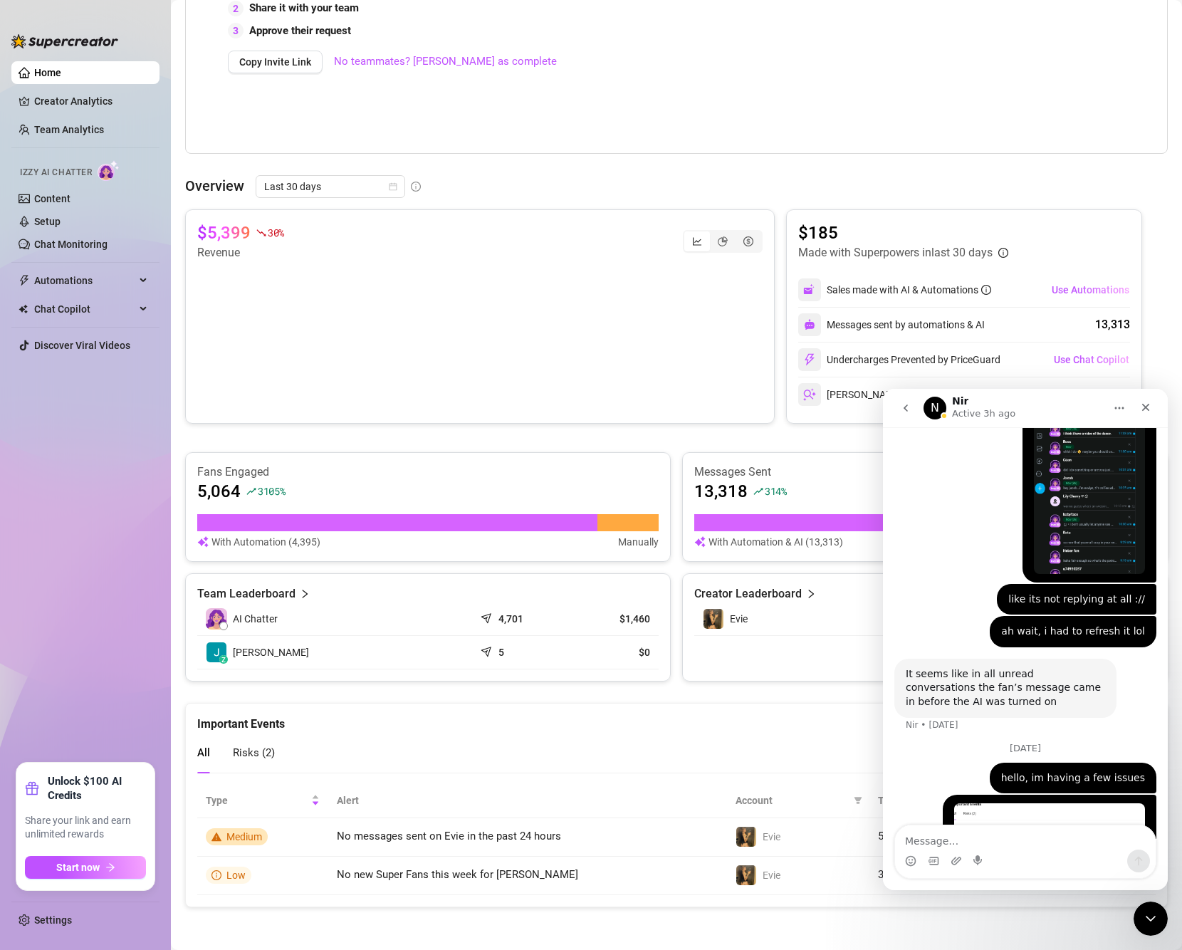
scroll to position [377, 0]
click at [718, 236] on icon "pie-chart" at bounding box center [723, 241] width 10 height 10
click at [713, 234] on input "segmented control" at bounding box center [713, 234] width 0 height 0
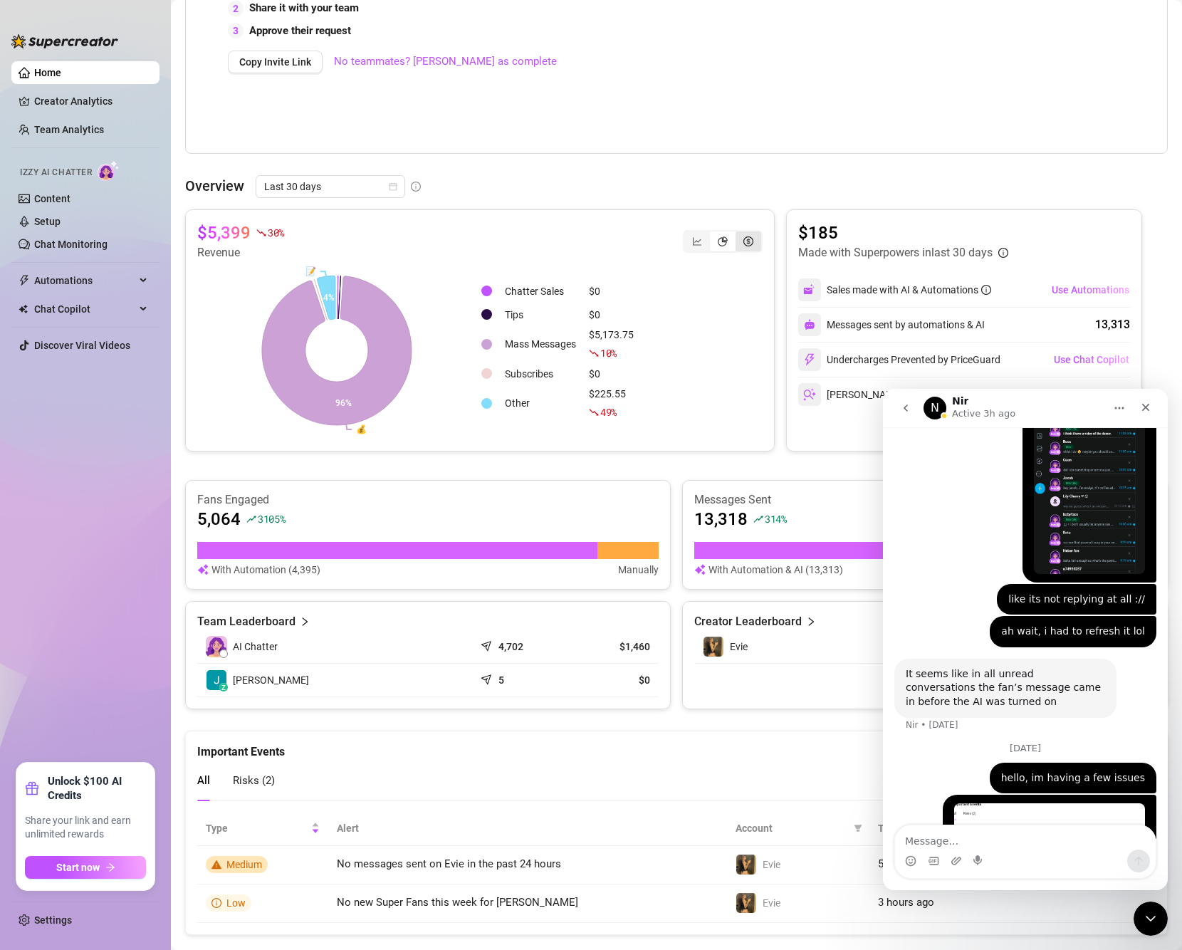
click at [744, 234] on div "segmented control" at bounding box center [748, 241] width 26 height 20
click at [739, 234] on input "segmented control" at bounding box center [739, 234] width 0 height 0
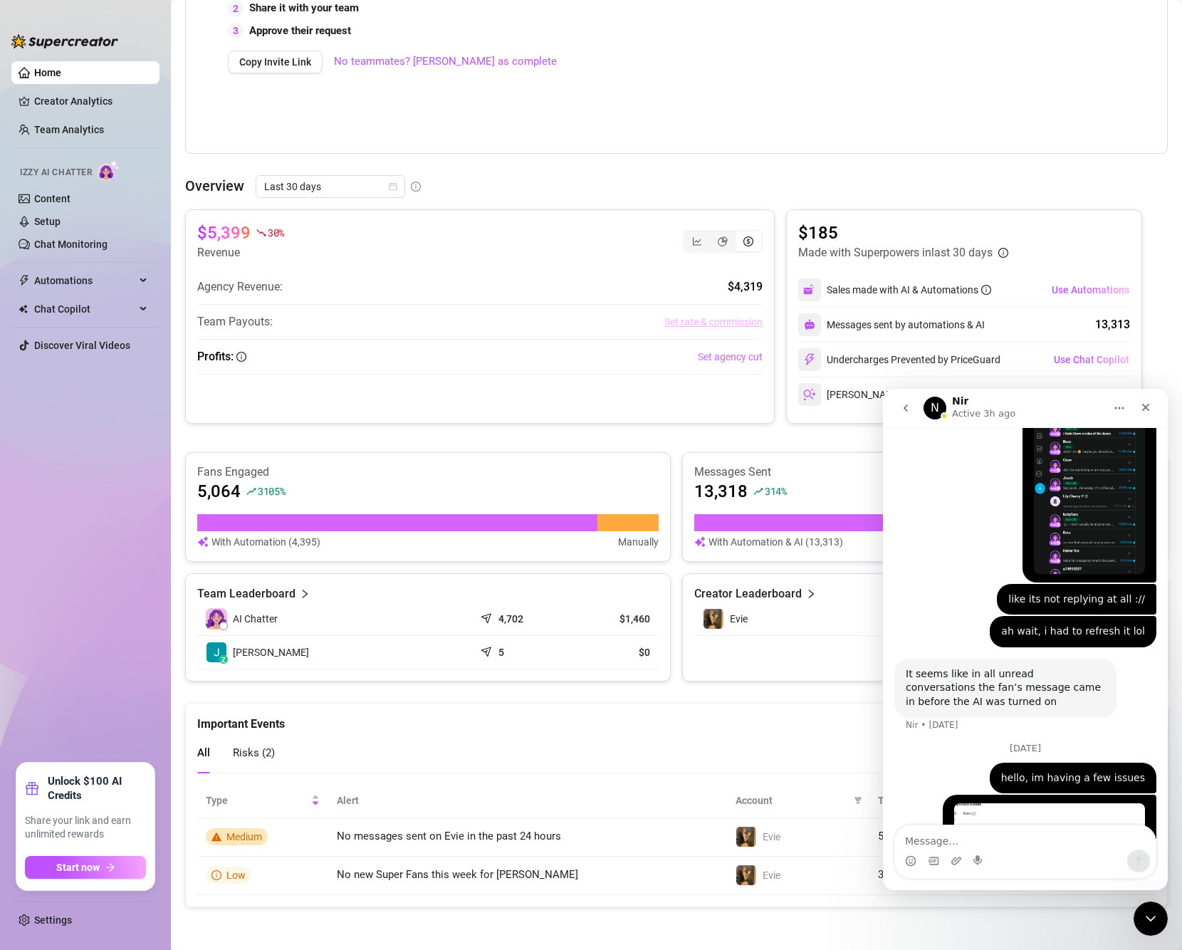
click at [726, 321] on link "Set rate & commission" at bounding box center [713, 322] width 98 height 16
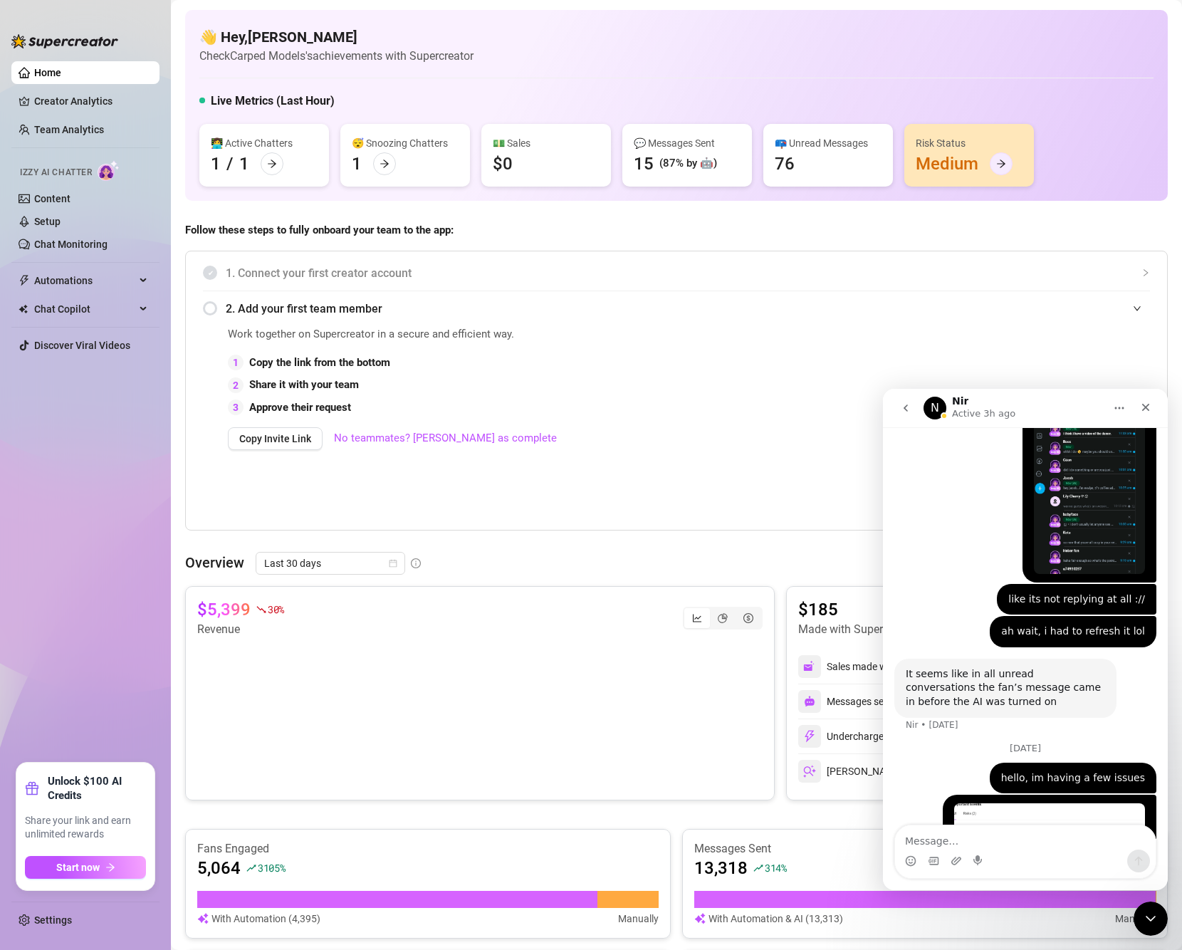
click at [1001, 157] on div at bounding box center [1001, 163] width 23 height 23
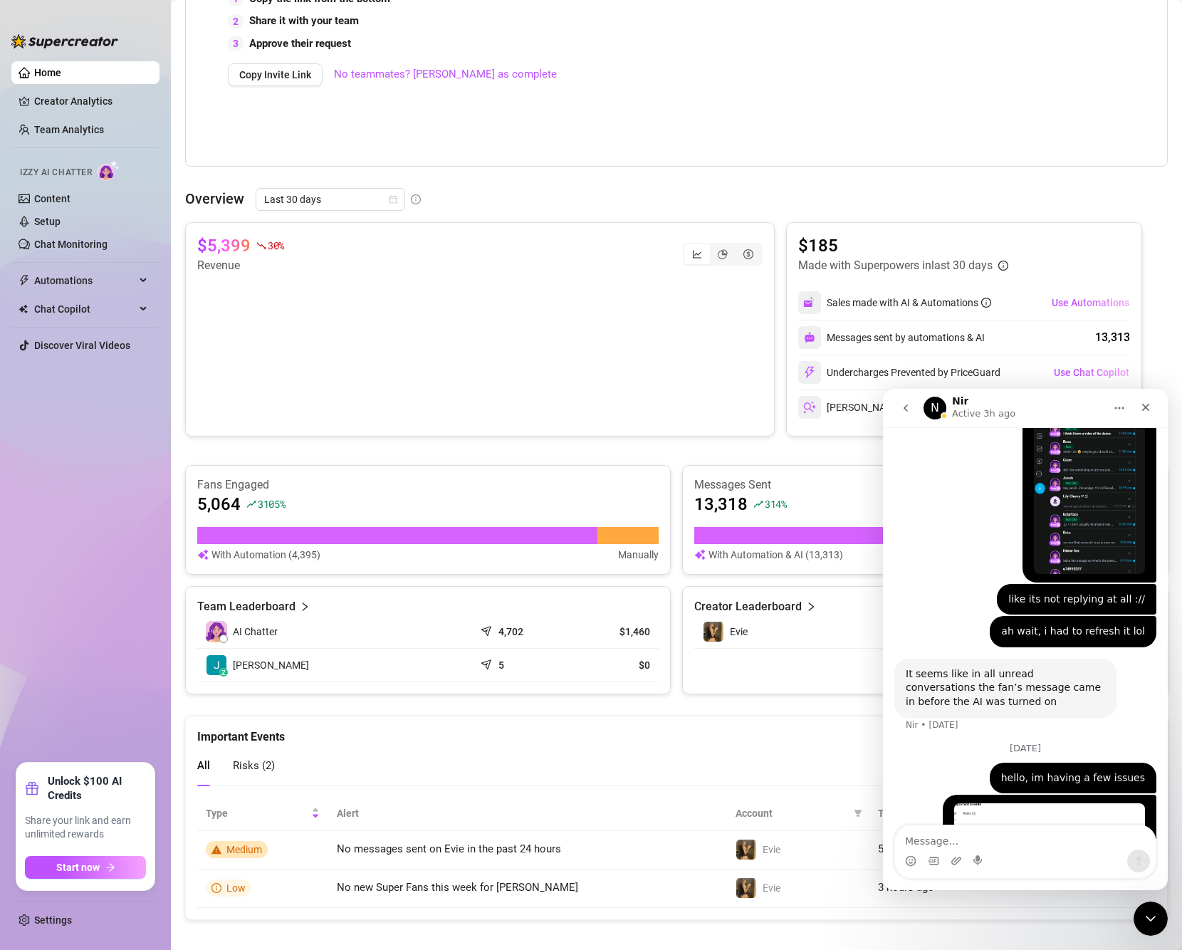
scroll to position [377, 0]
